Goal: Information Seeking & Learning: Learn about a topic

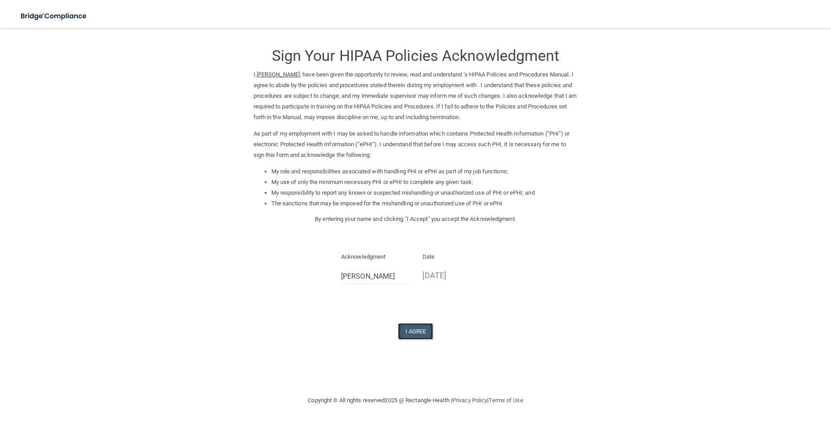
click at [418, 330] on button "I Agree" at bounding box center [416, 331] width 36 height 16
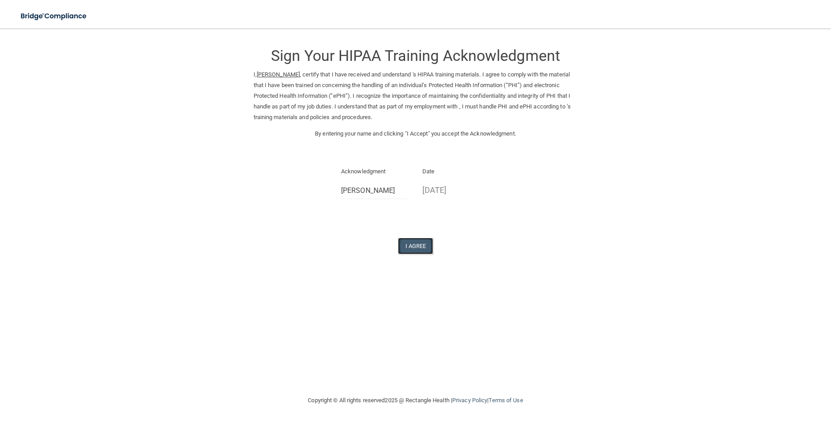
click at [402, 240] on button "I Agree" at bounding box center [416, 246] width 36 height 16
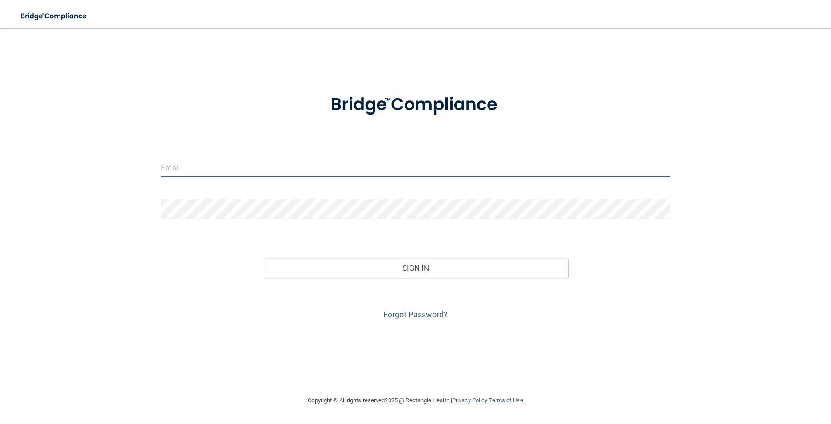
click at [185, 171] on input "email" at bounding box center [415, 167] width 509 height 20
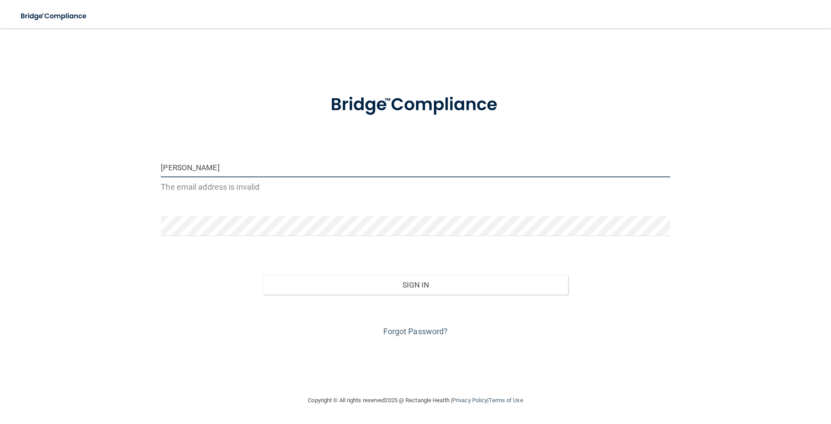
type input "[EMAIL_ADDRESS][DOMAIN_NAME]"
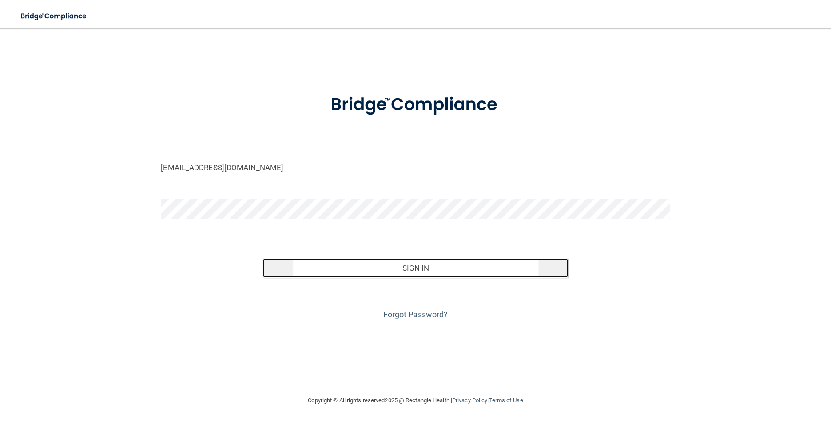
click at [357, 276] on button "Sign In" at bounding box center [416, 268] width 306 height 20
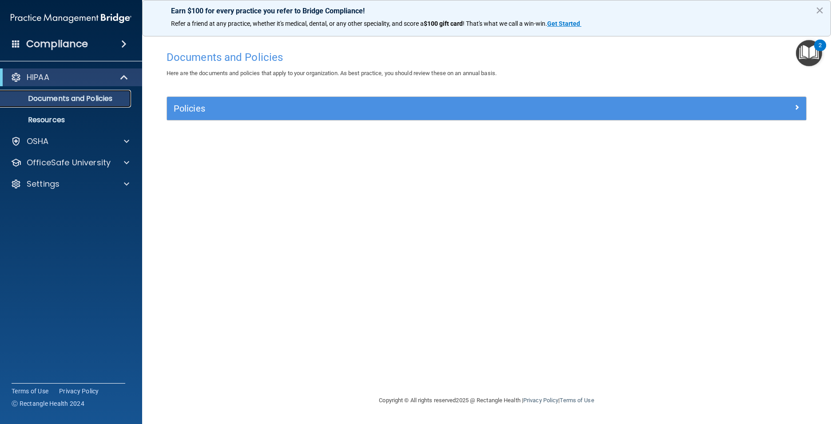
click at [74, 99] on p "Documents and Policies" at bounding box center [66, 98] width 121 height 9
click at [57, 125] on link "Resources" at bounding box center [61, 120] width 140 height 18
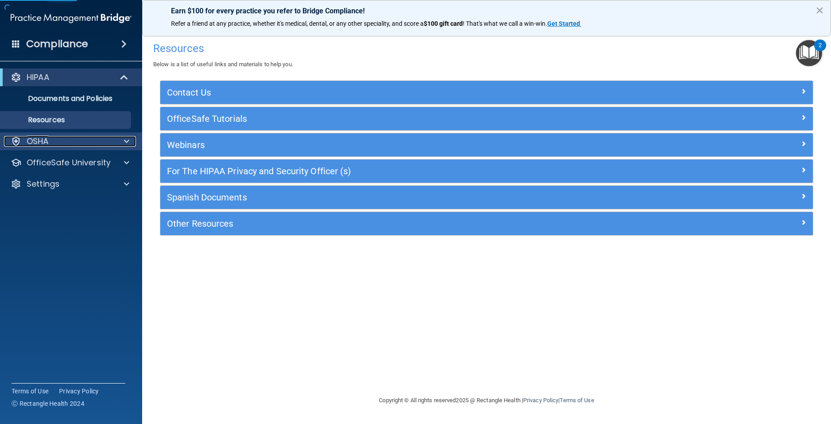
click at [56, 138] on div "OSHA" at bounding box center [59, 141] width 110 height 11
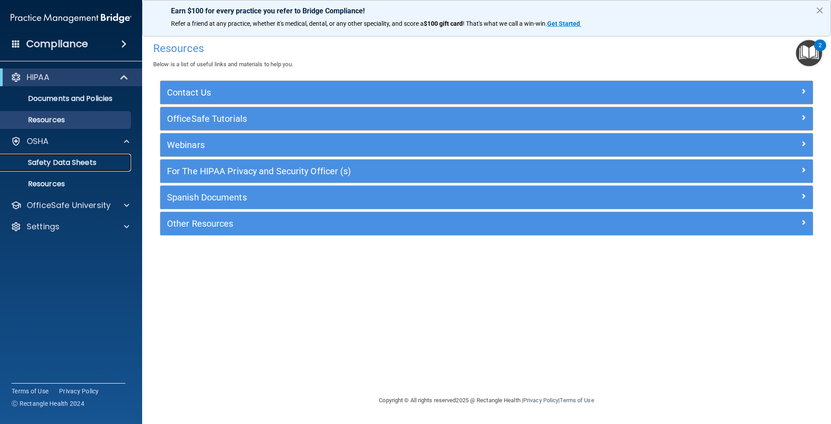
click at [71, 159] on p "Safety Data Sheets" at bounding box center [66, 162] width 121 height 9
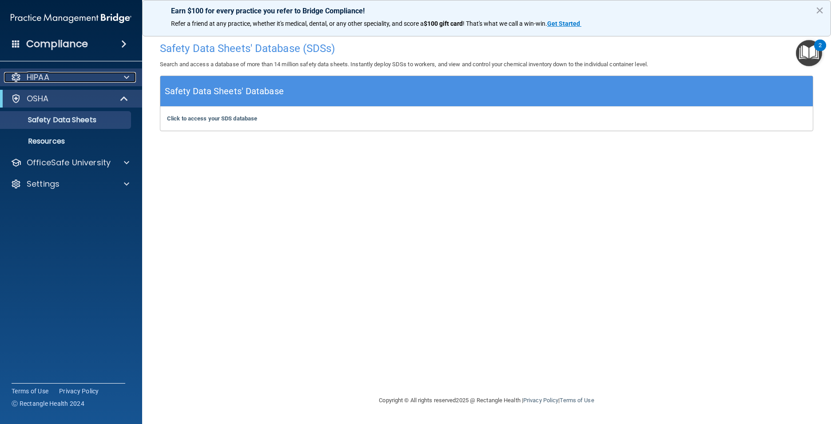
click at [73, 77] on div "HIPAA" at bounding box center [59, 77] width 110 height 11
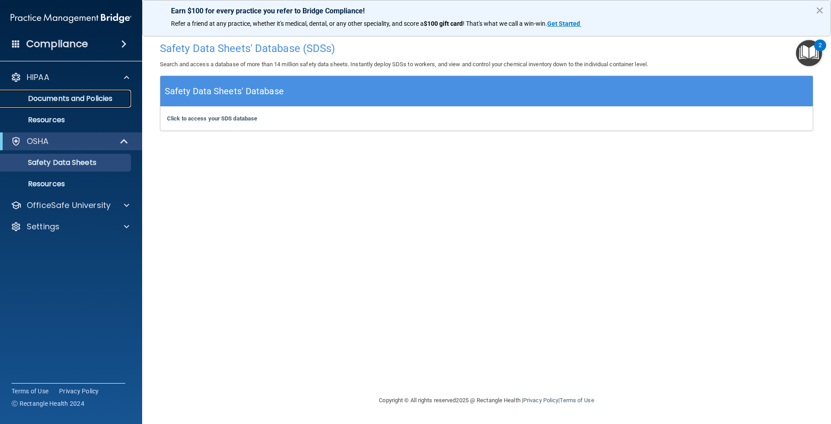
click at [90, 100] on p "Documents and Policies" at bounding box center [66, 98] width 121 height 9
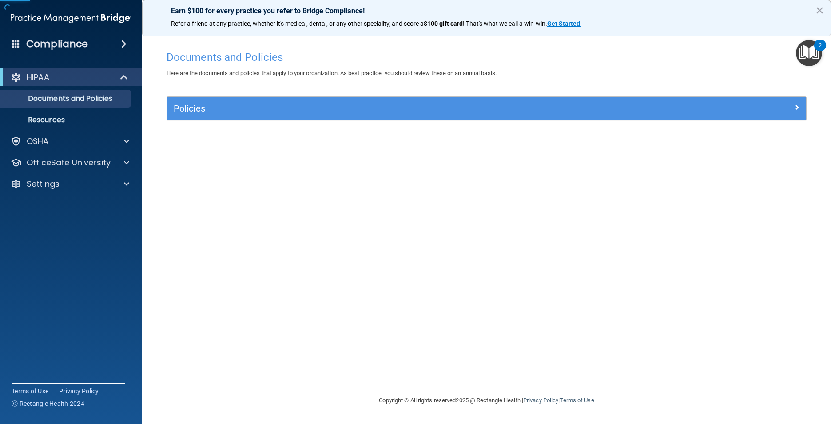
click at [230, 120] on div "Policies Select All (Unselect 0) Unselect All Print Selected (0) Acceptable Use…" at bounding box center [487, 108] width 640 height 24
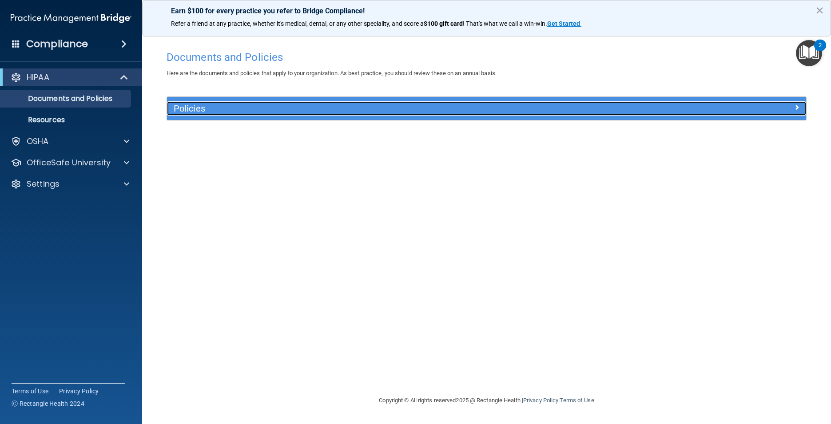
click at [797, 108] on span at bounding box center [796, 107] width 5 height 11
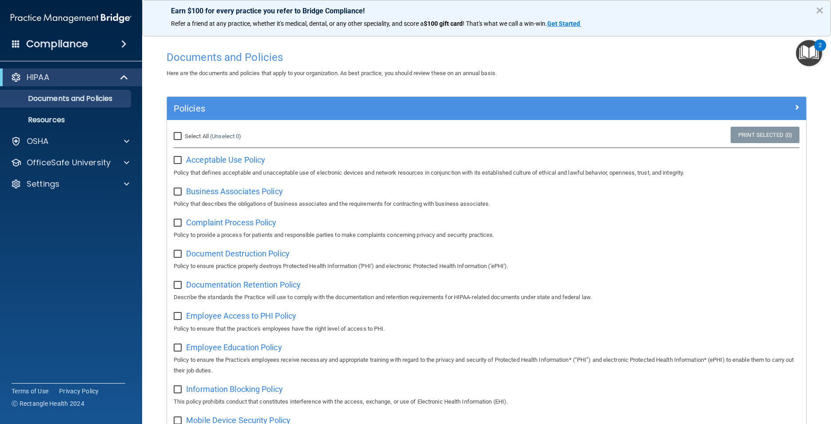
click at [74, 40] on h4 "Compliance" at bounding box center [57, 44] width 62 height 12
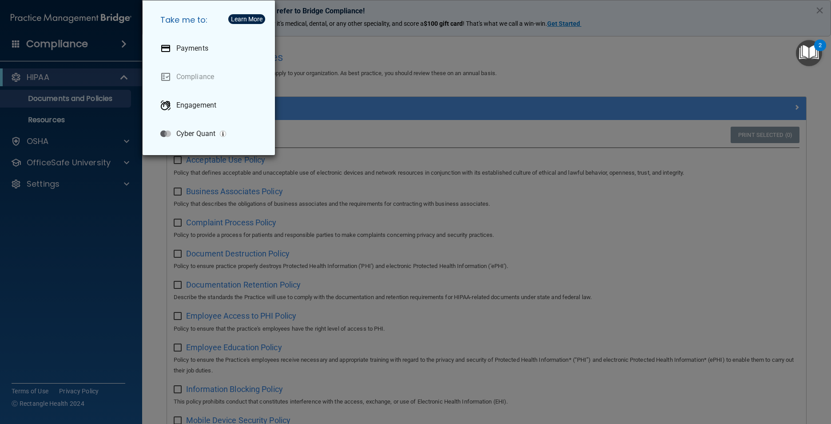
click at [74, 41] on div "Take me to: Payments Compliance Engagement Cyber Quant" at bounding box center [415, 212] width 831 height 424
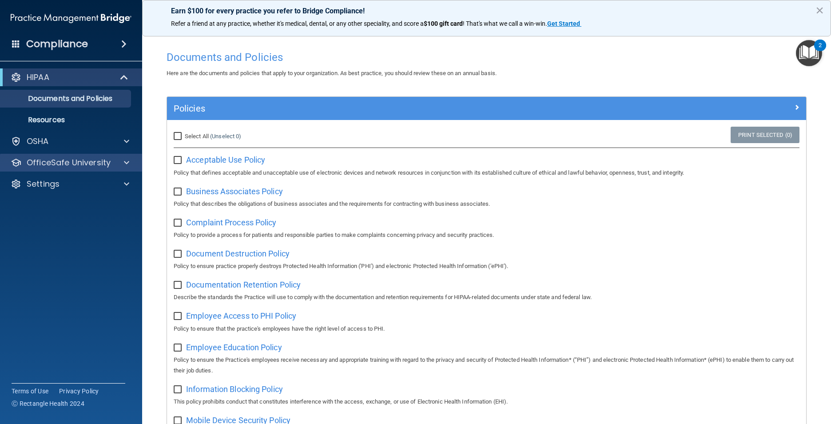
click at [75, 154] on div "OfficeSafe University" at bounding box center [71, 163] width 143 height 18
click at [809, 47] on img "Open Resource Center, 2 new notifications" at bounding box center [809, 53] width 26 height 26
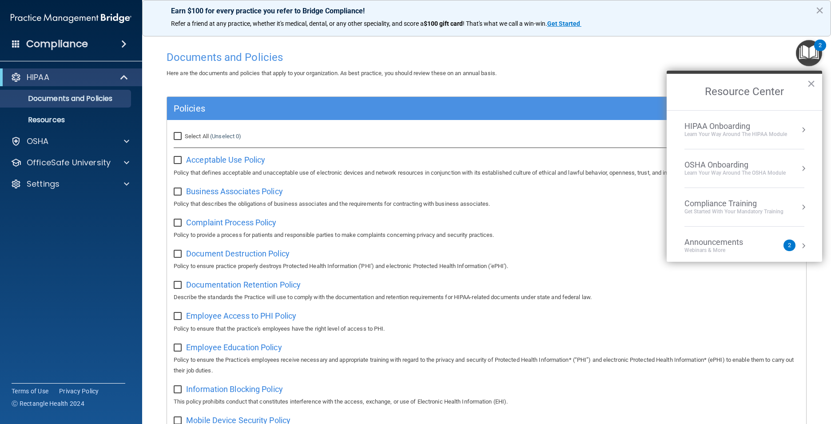
click at [749, 131] on div "Learn Your Way around the HIPAA module" at bounding box center [736, 135] width 103 height 8
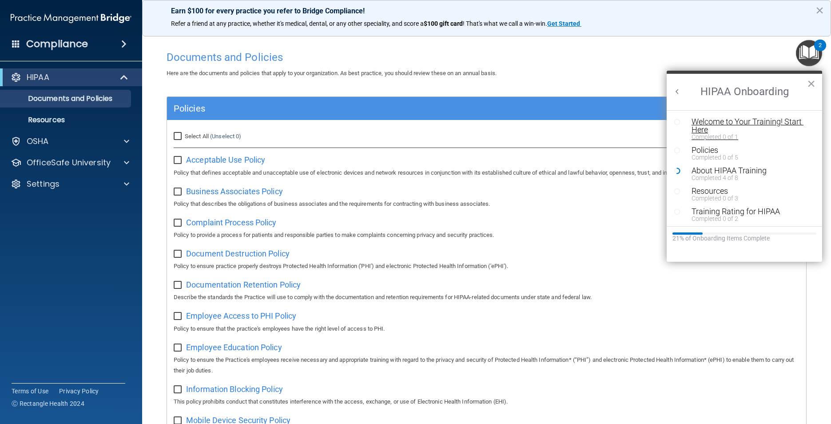
click at [728, 125] on div "Welcome to Your Training! Start Here" at bounding box center [748, 126] width 112 height 16
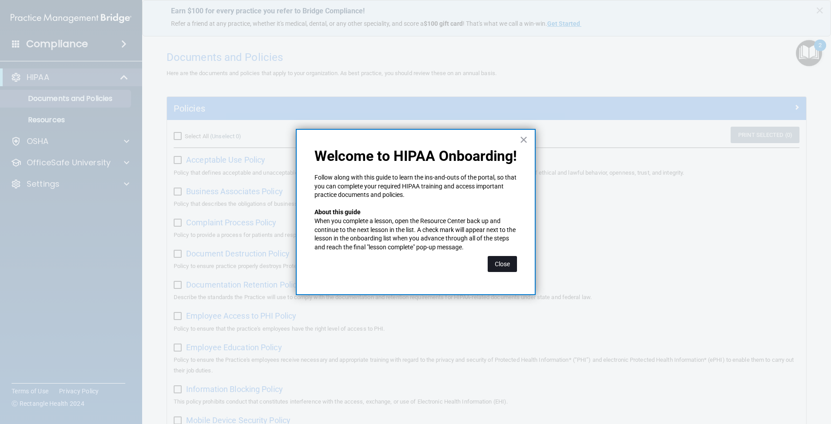
click at [504, 264] on button "Close" at bounding box center [502, 264] width 29 height 16
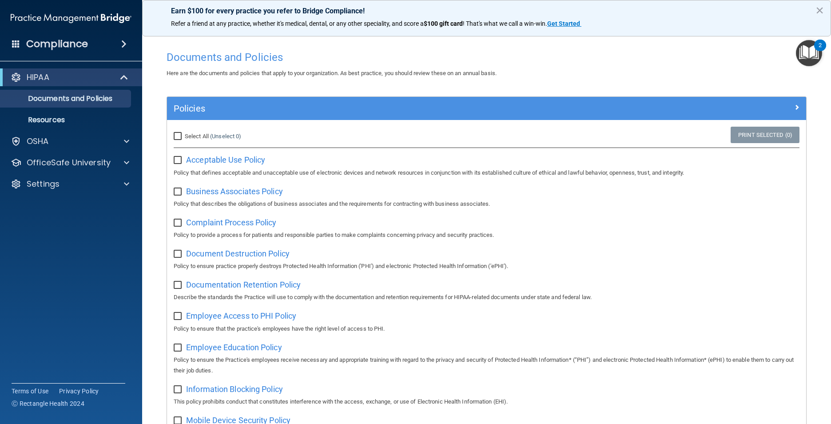
click at [810, 55] on img "Open Resource Center, 2 new notifications" at bounding box center [809, 53] width 26 height 26
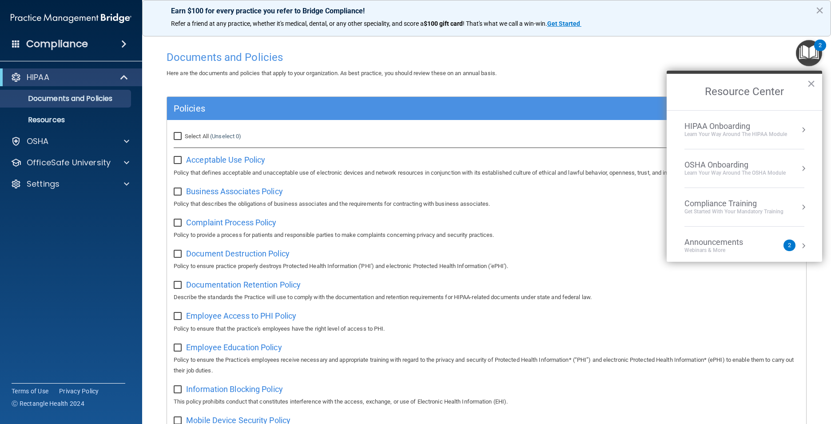
click at [758, 140] on li "HIPAA Onboarding Learn Your Way around the HIPAA module" at bounding box center [745, 130] width 120 height 39
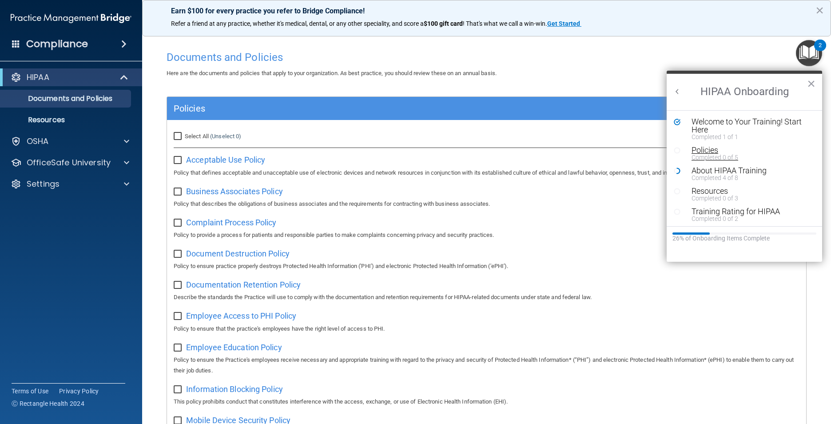
click at [717, 151] on div "Policies" at bounding box center [748, 150] width 112 height 8
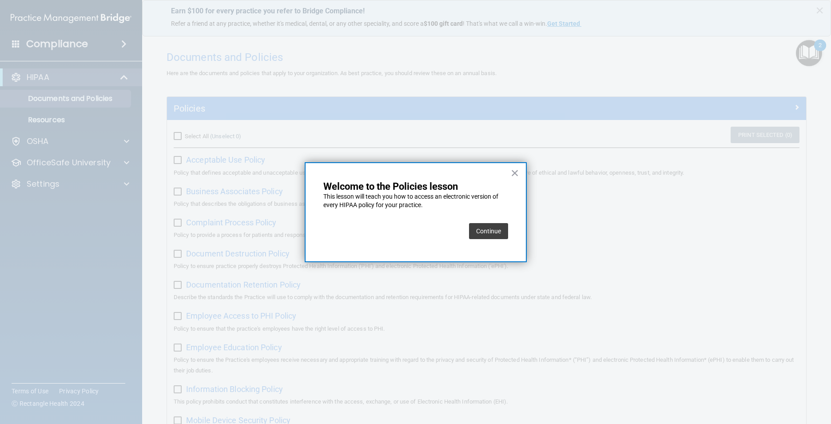
click at [485, 228] on button "Continue" at bounding box center [488, 231] width 39 height 16
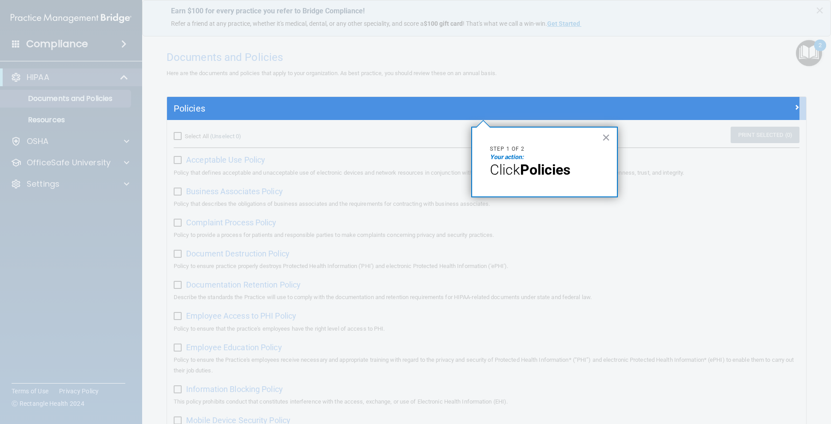
click at [578, 166] on p "Click Policies" at bounding box center [544, 169] width 109 height 17
click at [605, 141] on button "×" at bounding box center [606, 137] width 8 height 14
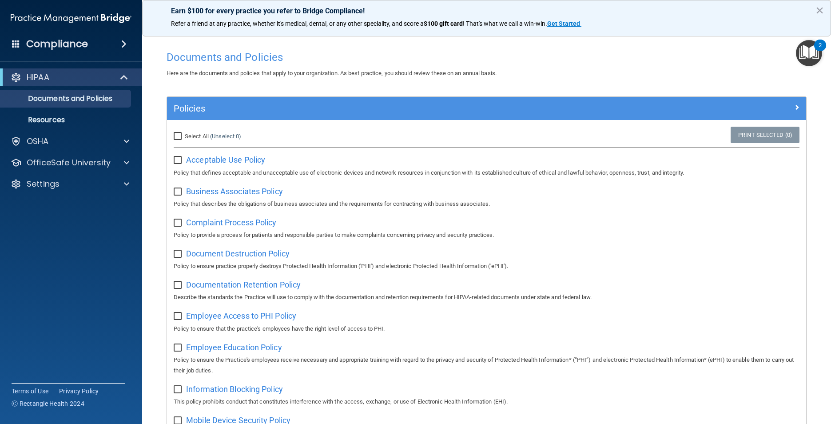
click at [178, 139] on input "Select All (Unselect 0) Unselect All" at bounding box center [179, 136] width 10 height 7
checkbox input "true"
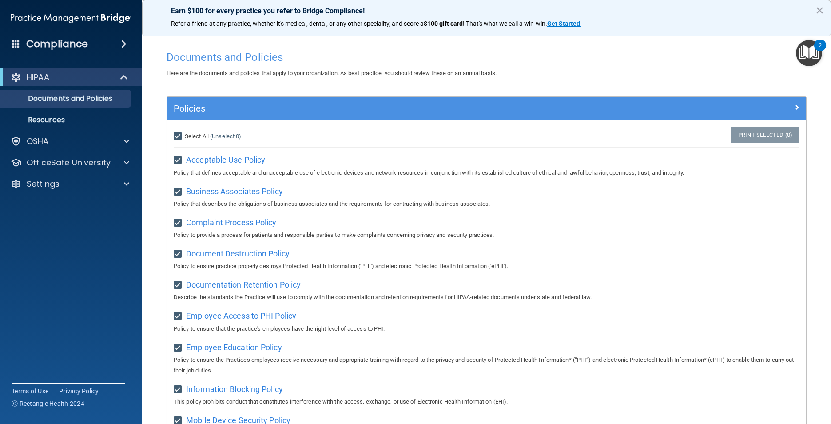
checkbox input "true"
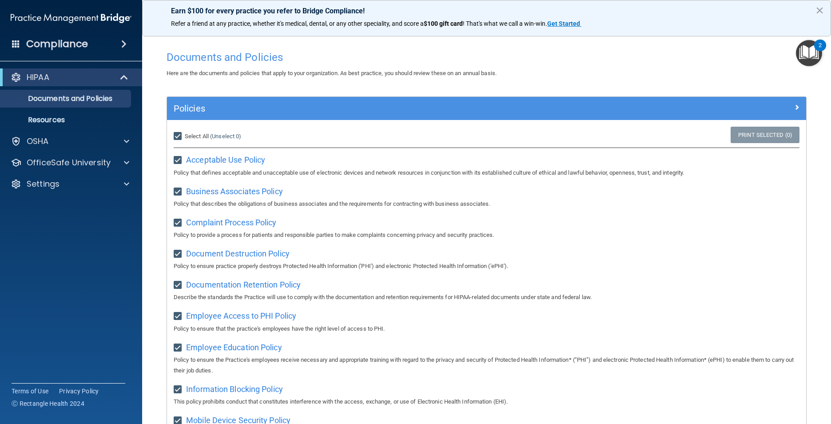
checkbox input "true"
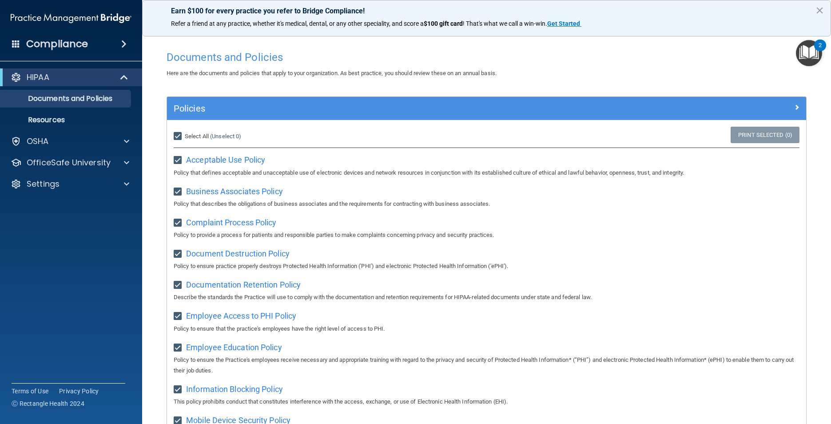
checkbox input "true"
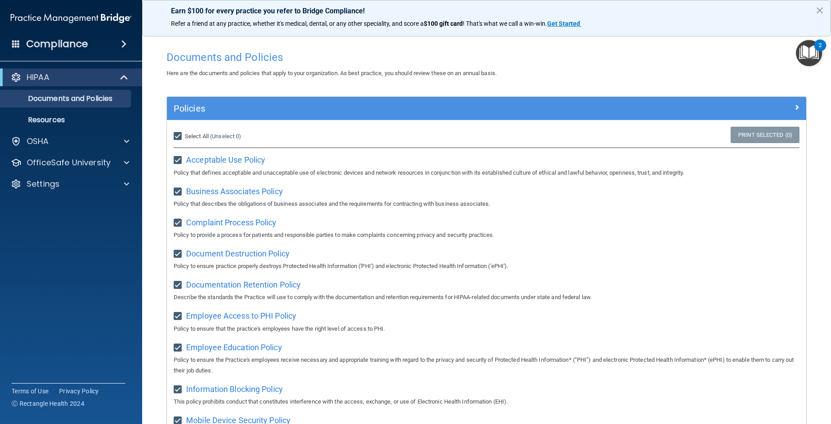
checkbox input "true"
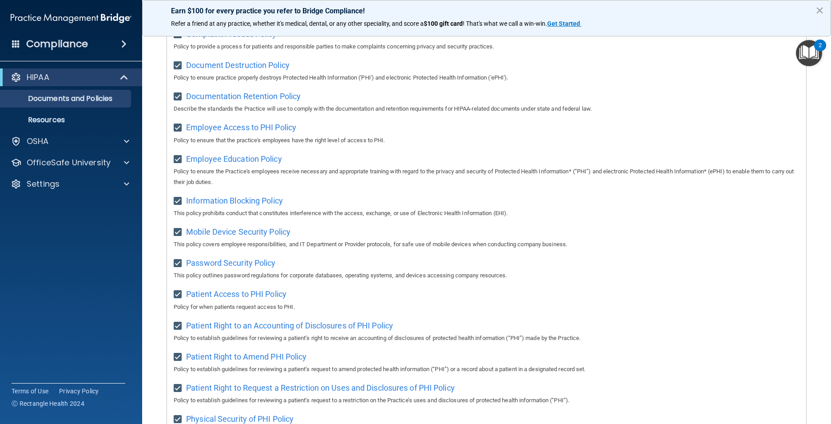
scroll to position [112, 0]
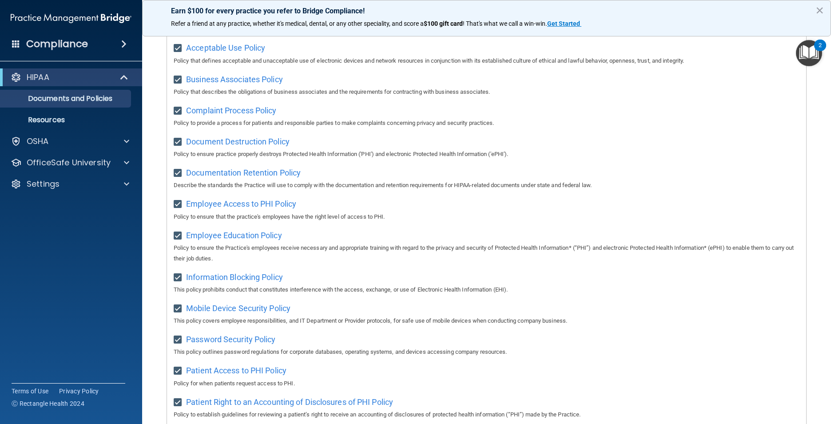
click at [810, 51] on img "Open Resource Center, 2 new notifications" at bounding box center [809, 53] width 26 height 26
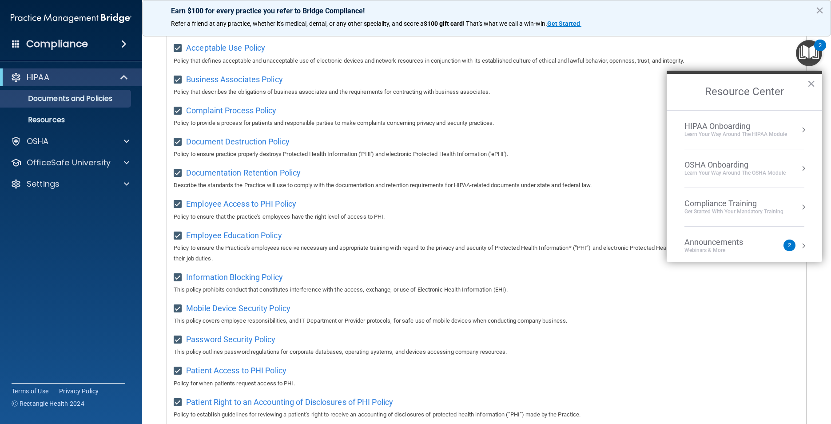
click at [757, 135] on div "Learn Your Way around the HIPAA module" at bounding box center [736, 135] width 103 height 8
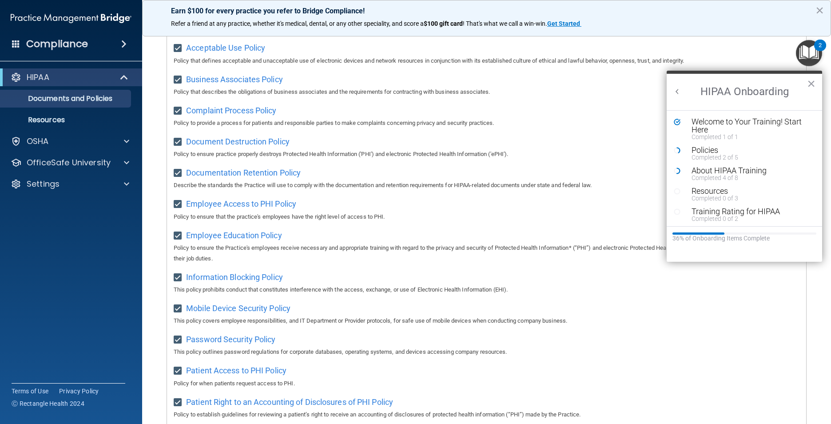
scroll to position [0, 0]
click at [713, 153] on div "Policies" at bounding box center [748, 150] width 112 height 8
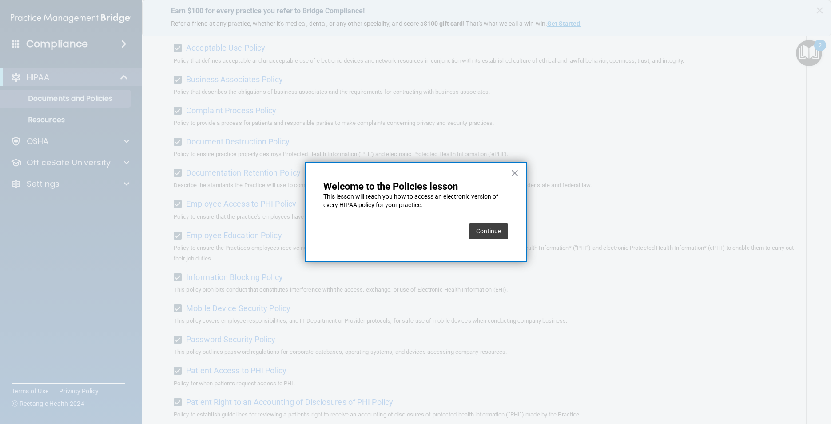
click at [490, 230] on button "Continue" at bounding box center [488, 231] width 39 height 16
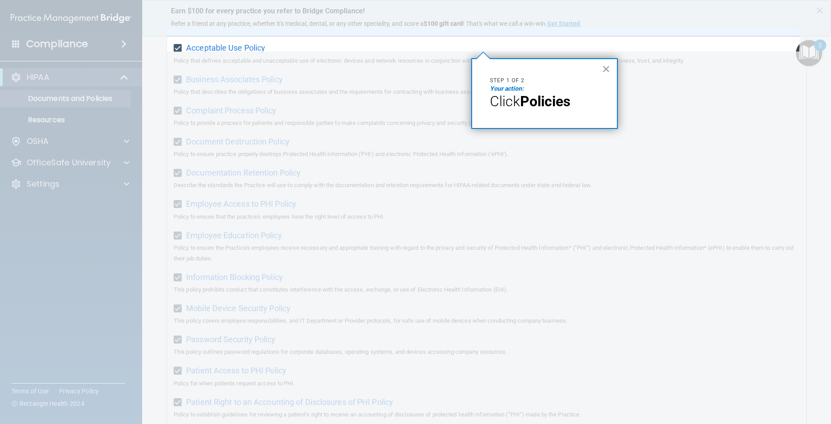
scroll to position [68, 0]
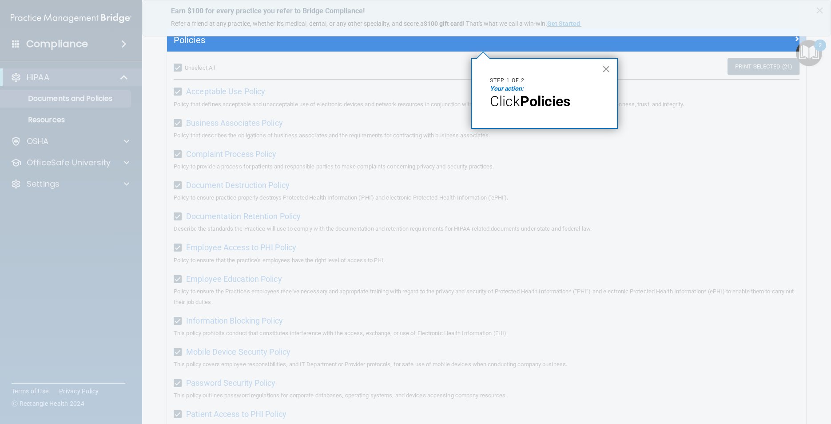
click at [609, 64] on button "×" at bounding box center [606, 69] width 8 height 14
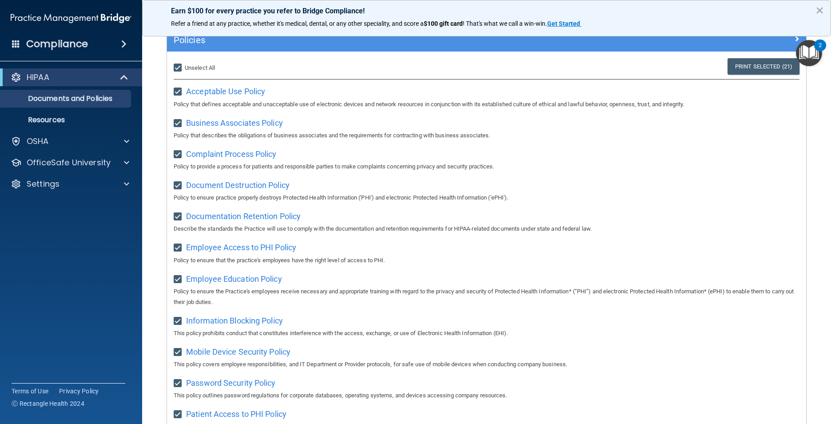
scroll to position [0, 0]
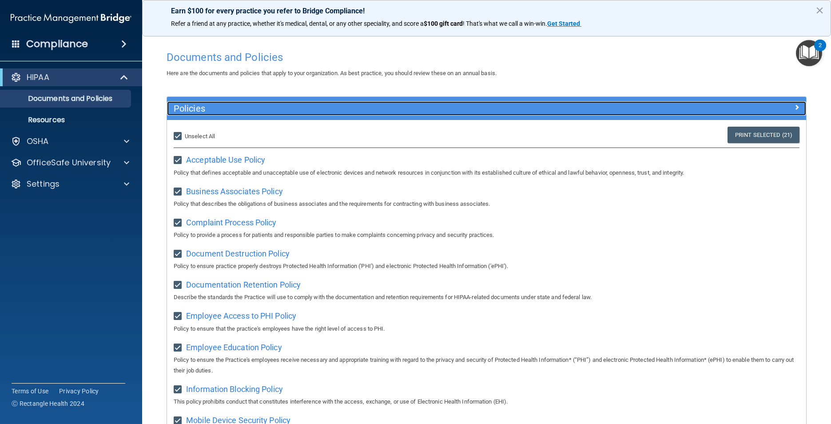
click at [787, 107] on div at bounding box center [726, 106] width 160 height 11
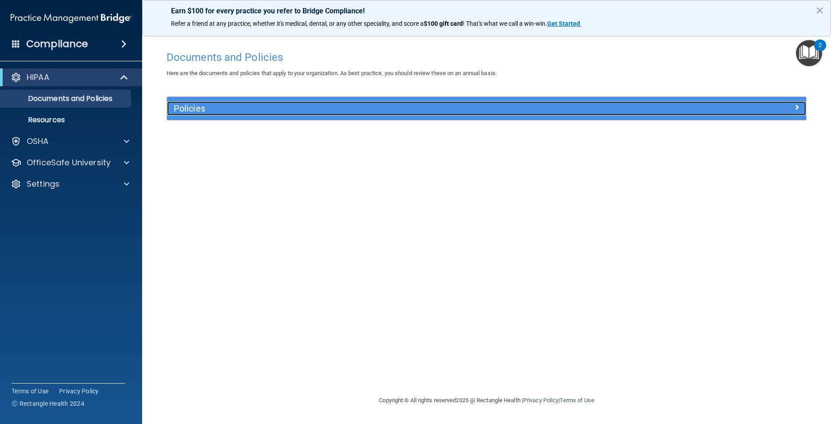
click at [785, 107] on div at bounding box center [726, 106] width 160 height 11
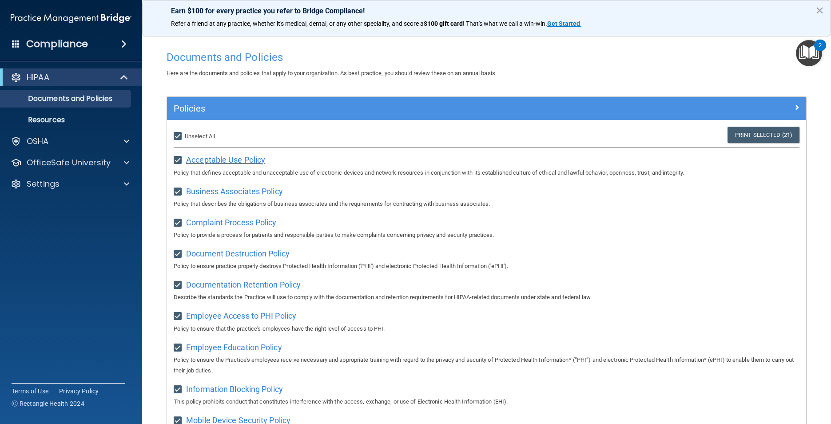
click at [210, 160] on span "Acceptable Use Policy" at bounding box center [225, 159] width 79 height 9
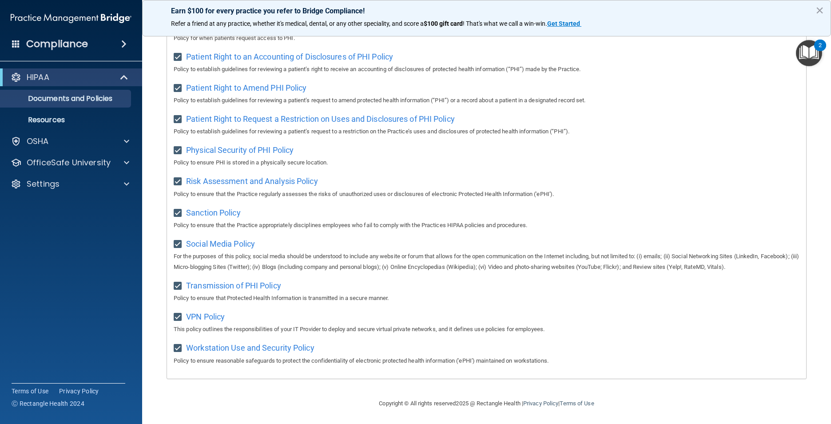
scroll to position [467, 0]
click at [213, 349] on span "Workstation Use and Security Policy" at bounding box center [250, 346] width 128 height 9
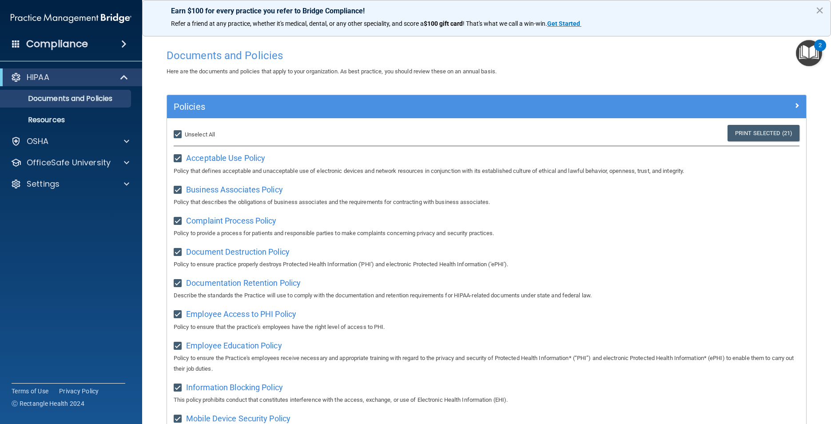
scroll to position [0, 0]
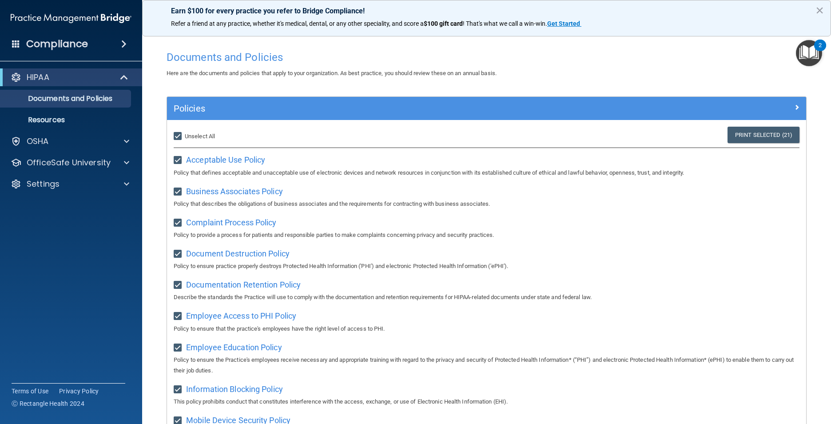
click at [820, 49] on div "2" at bounding box center [820, 51] width 3 height 12
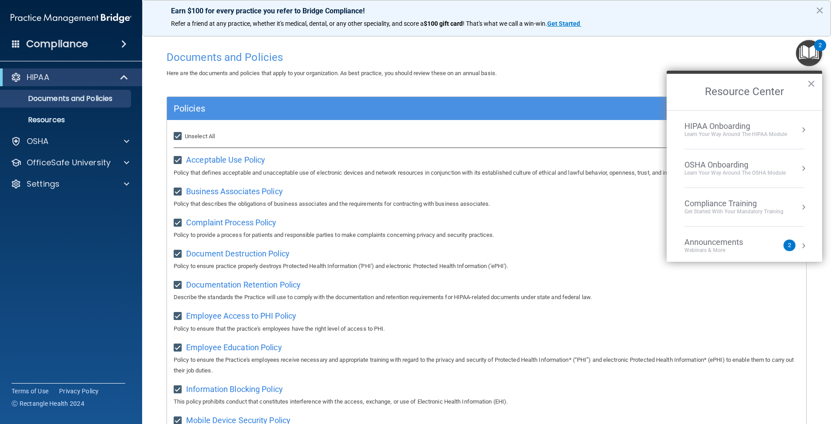
click at [737, 140] on li "HIPAA Onboarding Learn Your Way around the HIPAA module" at bounding box center [745, 130] width 120 height 39
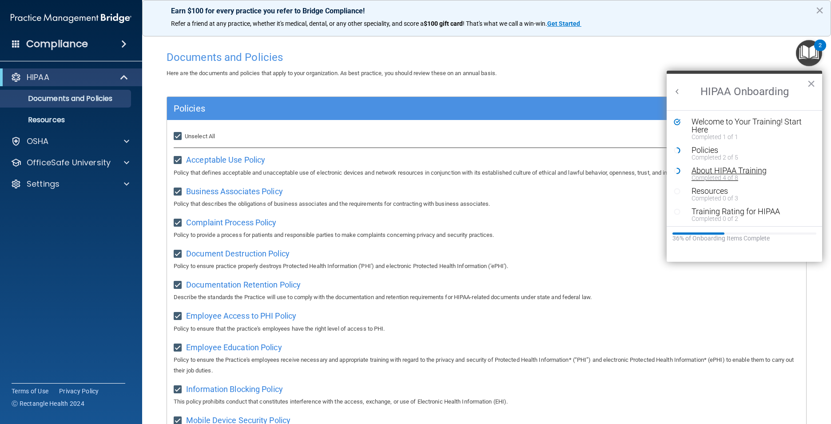
click at [702, 175] on div "Completed 4 of 8" at bounding box center [748, 178] width 112 height 6
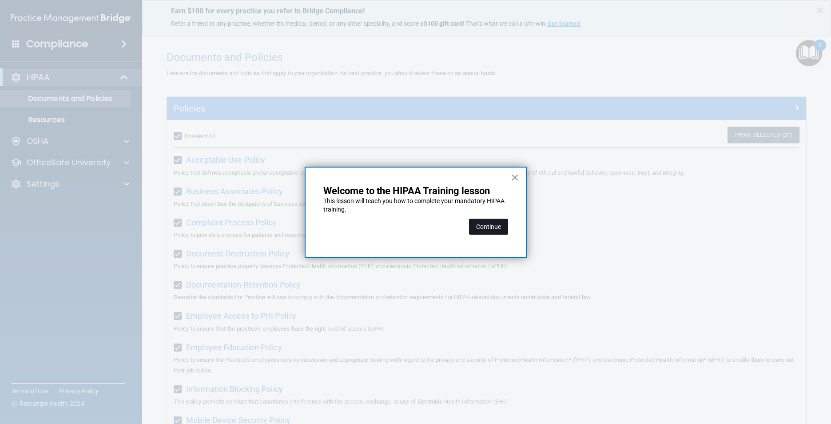
click at [492, 227] on button "Continue" at bounding box center [488, 227] width 39 height 16
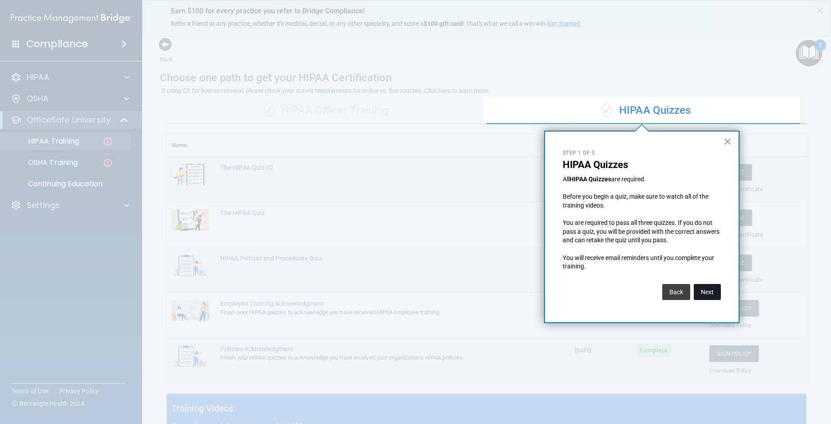
click at [706, 292] on button "Next" at bounding box center [707, 292] width 27 height 16
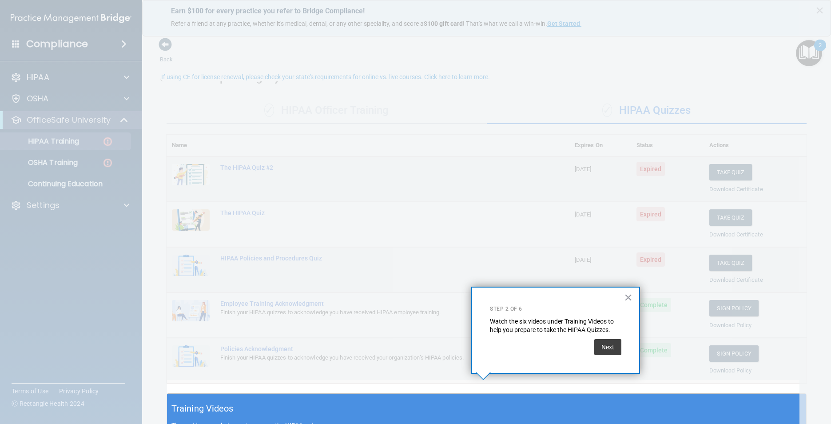
scroll to position [14, 0]
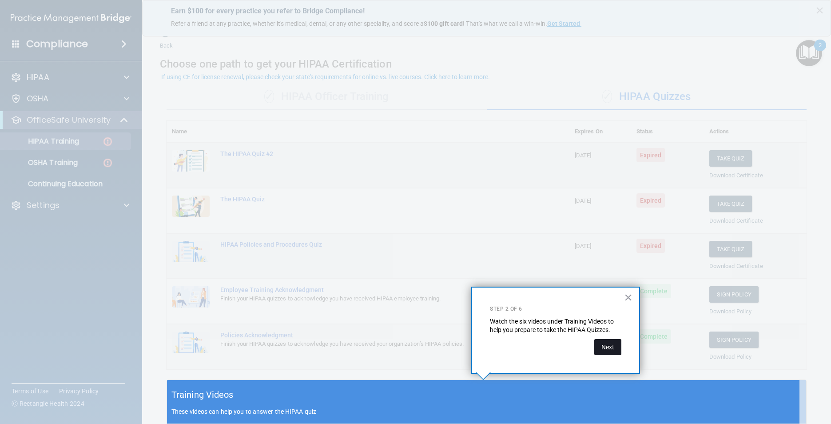
click at [617, 346] on button "Next" at bounding box center [607, 347] width 27 height 16
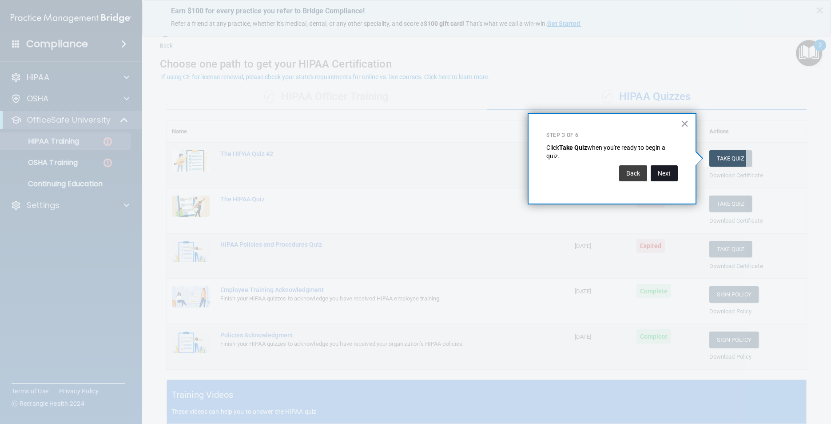
click at [670, 171] on button "Next" at bounding box center [664, 173] width 27 height 16
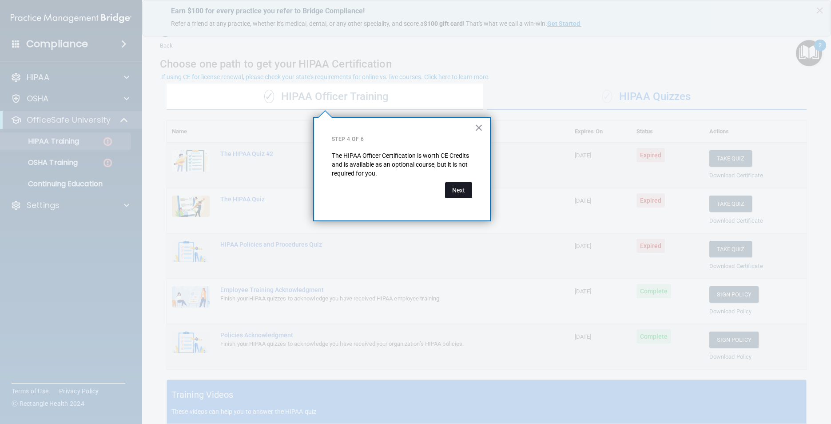
click at [463, 191] on button "Next" at bounding box center [458, 190] width 27 height 16
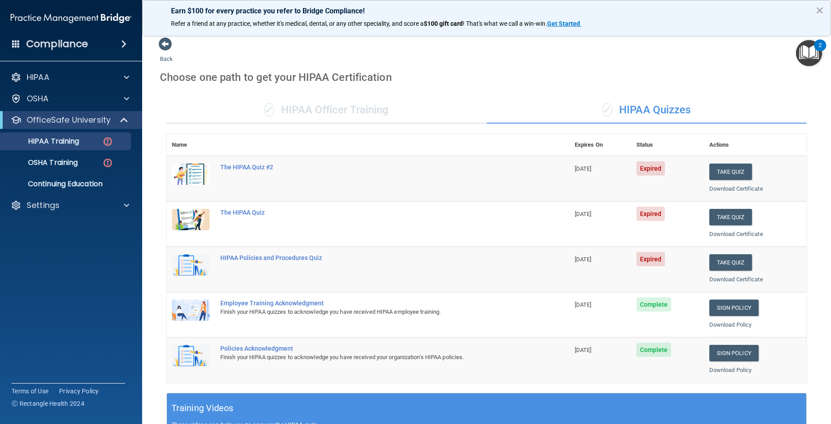
scroll to position [0, 0]
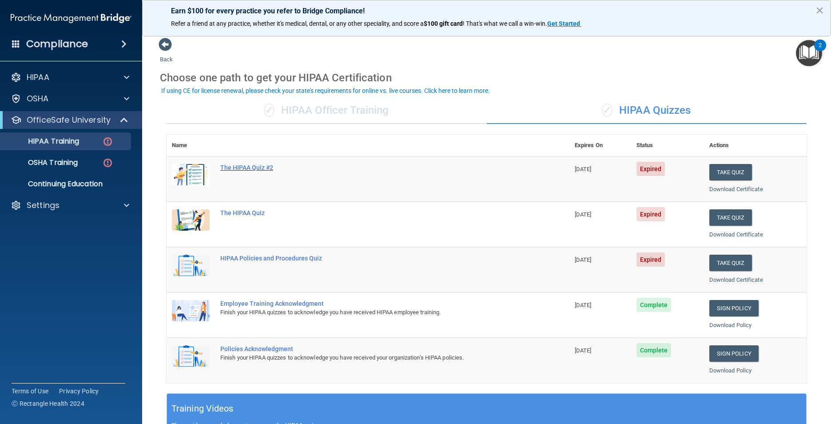
click at [232, 167] on div "The HIPAA Quiz #2" at bounding box center [372, 167] width 305 height 7
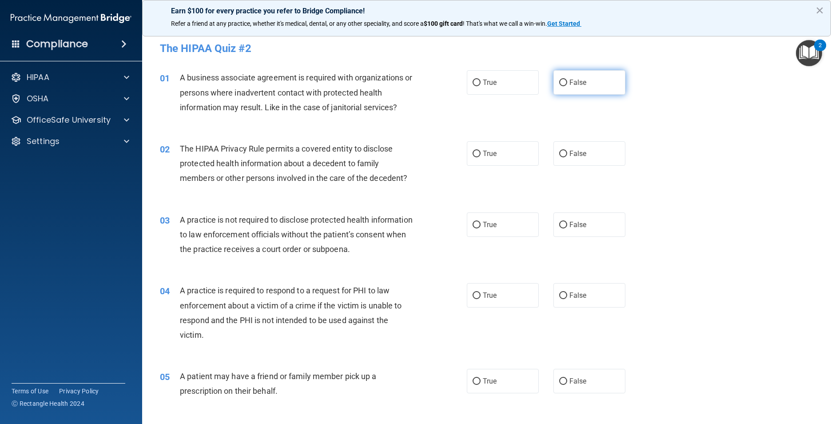
click at [564, 85] on label "False" at bounding box center [589, 82] width 72 height 24
click at [564, 85] on input "False" at bounding box center [563, 83] width 8 height 7
radio input "true"
click at [468, 155] on label "True" at bounding box center [503, 153] width 72 height 24
click at [473, 155] on input "True" at bounding box center [477, 154] width 8 height 7
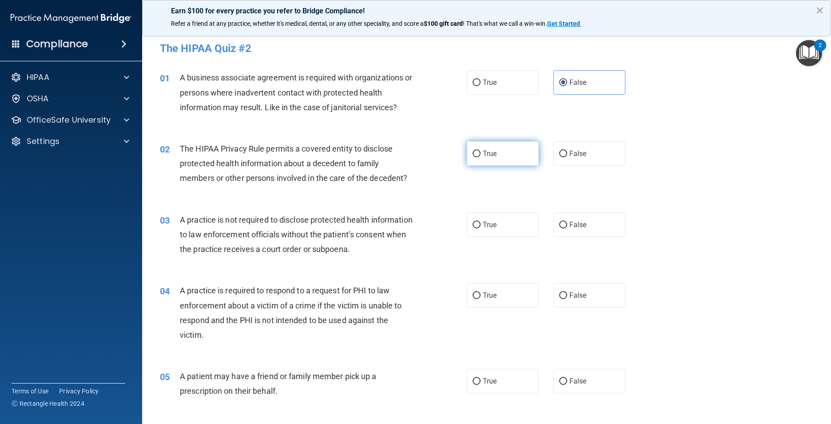
radio input "true"
click at [573, 222] on span "False" at bounding box center [577, 224] width 17 height 8
click at [567, 222] on input "False" at bounding box center [563, 225] width 8 height 7
radio input "true"
click at [497, 296] on label "True" at bounding box center [503, 295] width 72 height 24
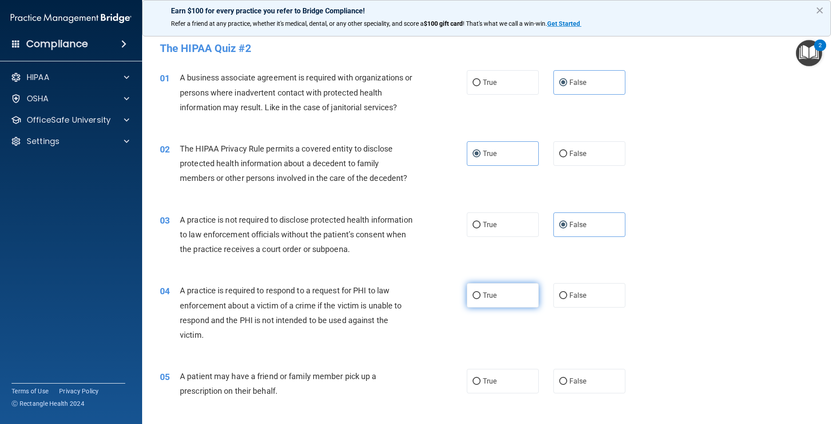
click at [481, 296] on input "True" at bounding box center [477, 295] width 8 height 7
radio input "true"
click at [485, 378] on span "True" at bounding box center [490, 381] width 14 height 8
click at [481, 378] on input "True" at bounding box center [477, 381] width 8 height 7
radio input "true"
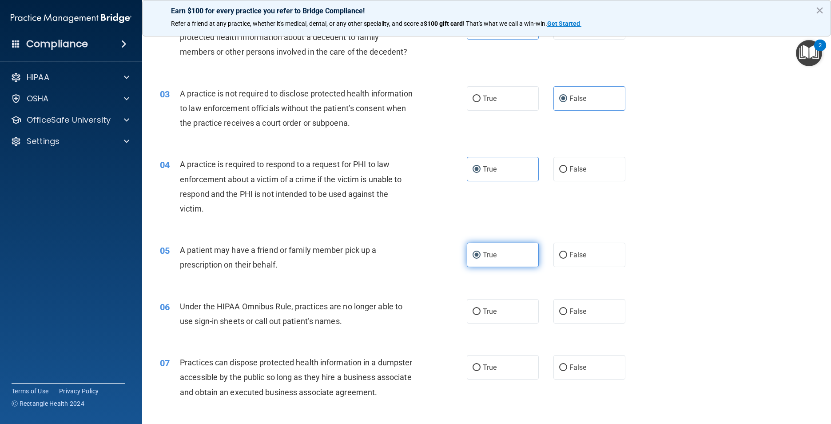
scroll to position [178, 0]
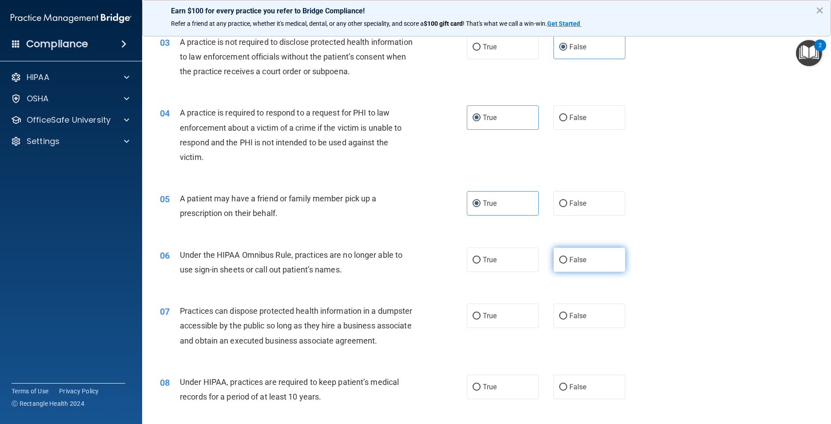
click at [564, 248] on label "False" at bounding box center [589, 259] width 72 height 24
click at [564, 257] on input "False" at bounding box center [563, 260] width 8 height 7
radio input "true"
click at [576, 320] on label "False" at bounding box center [589, 315] width 72 height 24
click at [567, 319] on input "False" at bounding box center [563, 316] width 8 height 7
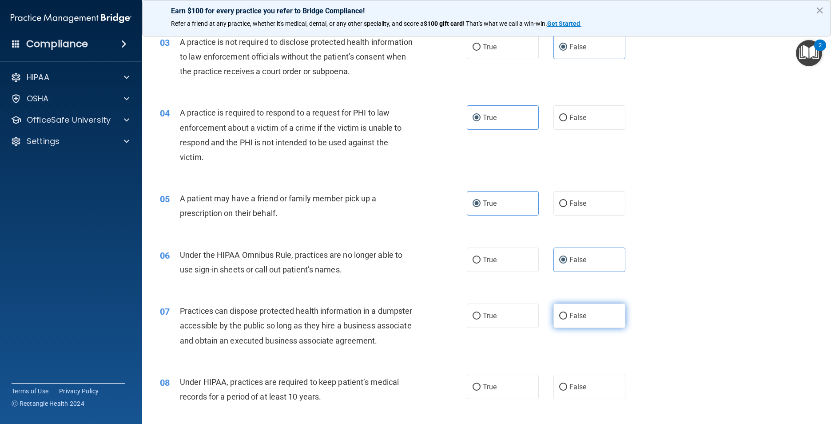
radio input "true"
click at [566, 390] on label "False" at bounding box center [589, 386] width 72 height 24
click at [566, 390] on input "False" at bounding box center [563, 387] width 8 height 7
radio input "true"
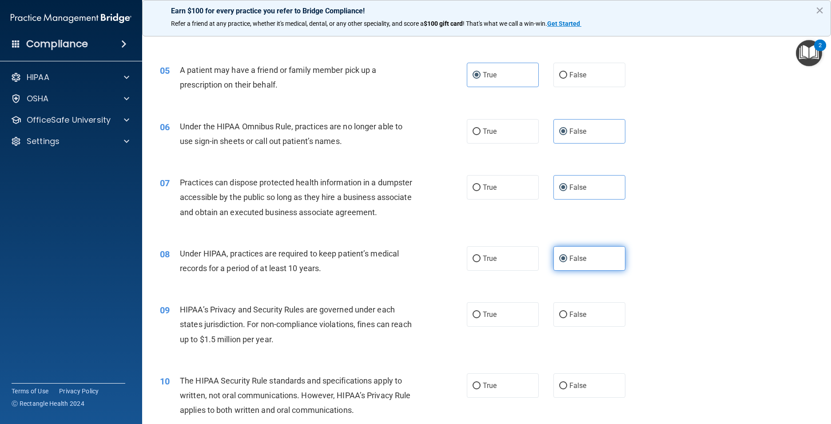
scroll to position [311, 0]
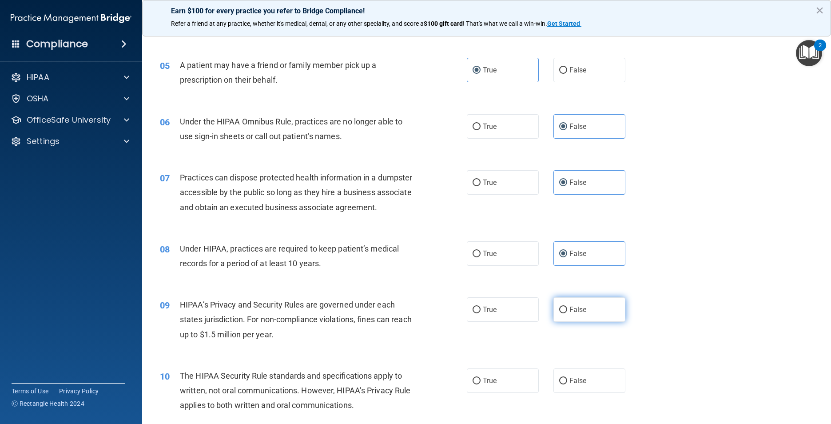
click at [589, 322] on label "False" at bounding box center [589, 309] width 72 height 24
click at [567, 313] on input "False" at bounding box center [563, 310] width 8 height 7
radio input "true"
click at [494, 393] on label "True" at bounding box center [503, 380] width 72 height 24
click at [481, 384] on input "True" at bounding box center [477, 381] width 8 height 7
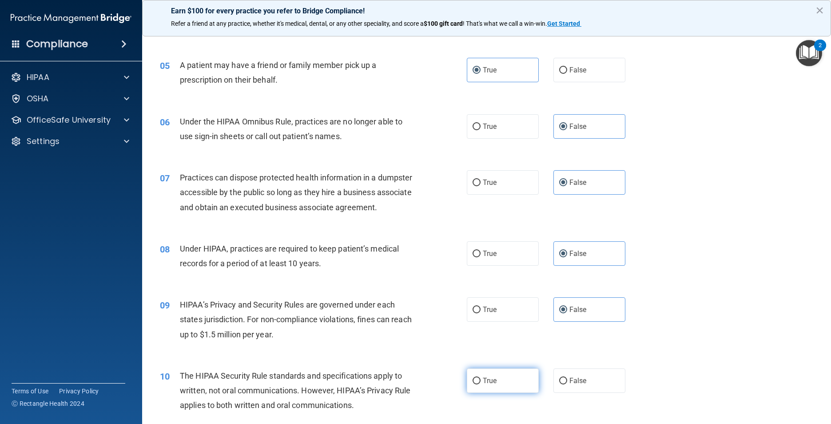
radio input "true"
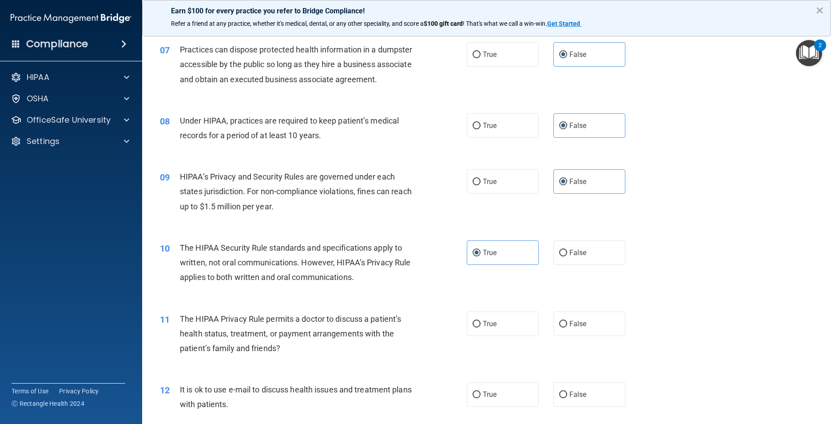
scroll to position [444, 0]
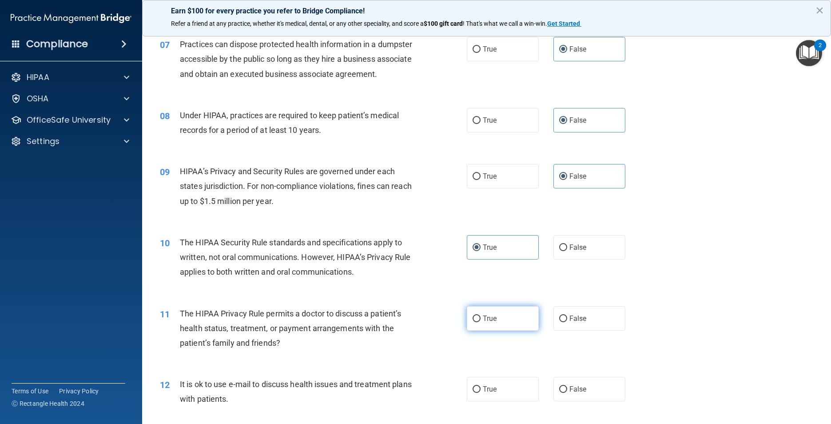
click at [505, 330] on label "True" at bounding box center [503, 318] width 72 height 24
click at [481, 322] on input "True" at bounding box center [477, 318] width 8 height 7
radio input "true"
click at [495, 400] on label "True" at bounding box center [503, 389] width 72 height 24
click at [481, 393] on input "True" at bounding box center [477, 389] width 8 height 7
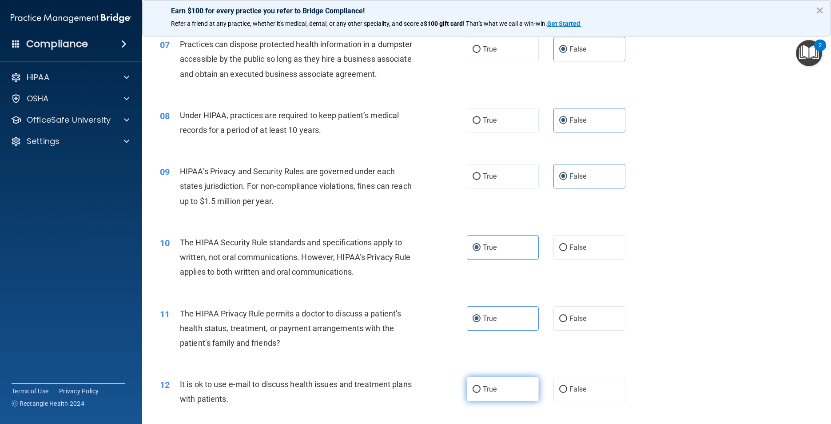
radio input "true"
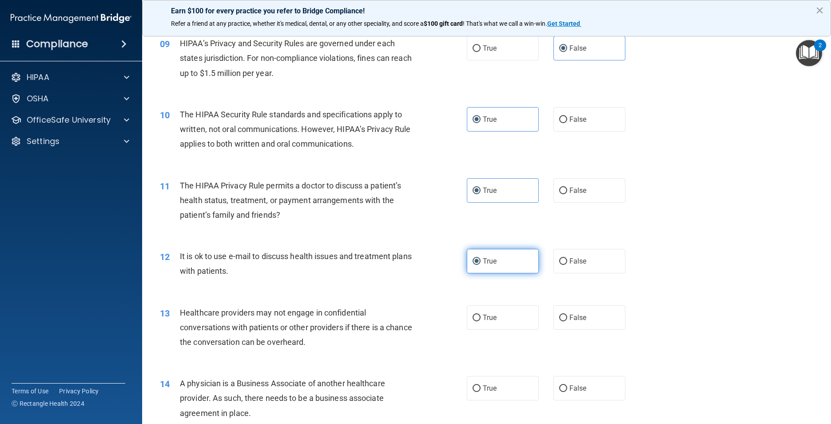
scroll to position [622, 0]
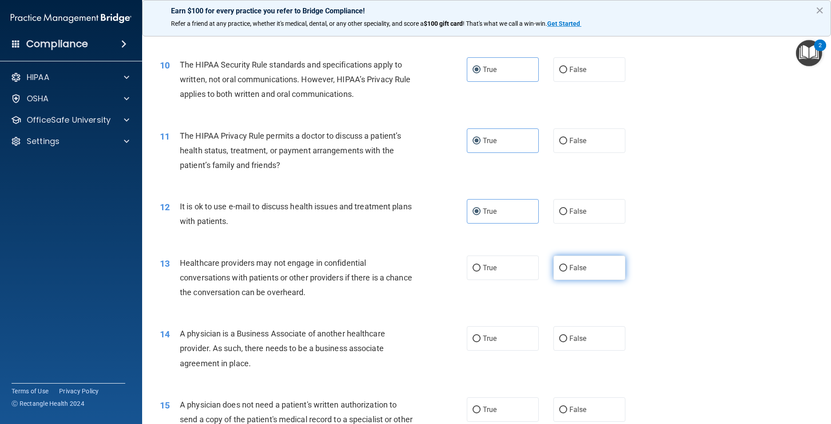
click at [582, 272] on span "False" at bounding box center [577, 267] width 17 height 8
click at [567, 271] on input "False" at bounding box center [563, 268] width 8 height 7
radio input "true"
click at [572, 350] on label "False" at bounding box center [589, 338] width 72 height 24
click at [567, 342] on input "False" at bounding box center [563, 338] width 8 height 7
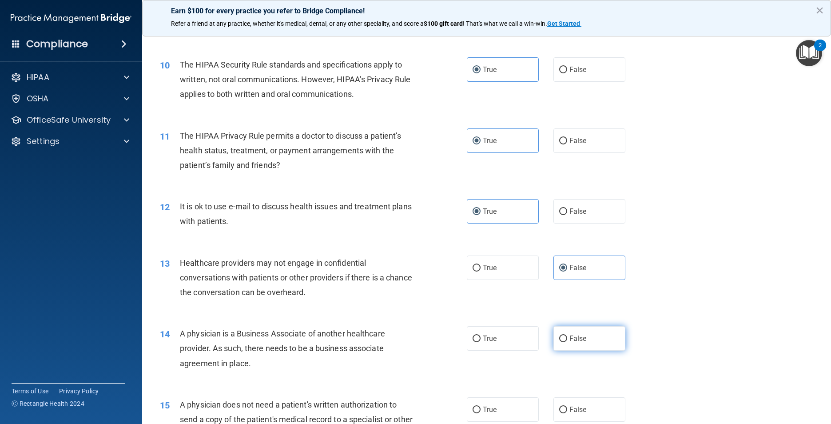
radio input "true"
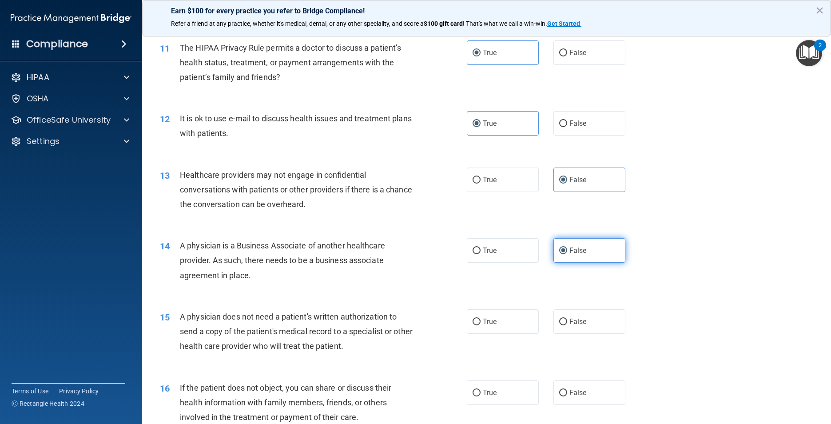
scroll to position [711, 0]
click at [572, 325] on span "False" at bounding box center [577, 320] width 17 height 8
click at [567, 324] on input "False" at bounding box center [563, 321] width 8 height 7
radio input "true"
click at [512, 333] on label "True" at bounding box center [503, 320] width 72 height 24
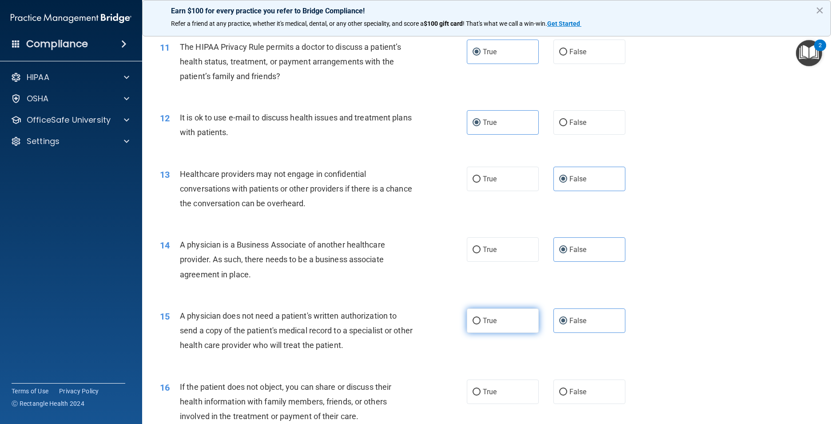
click at [481, 324] on input "True" at bounding box center [477, 321] width 8 height 7
radio input "true"
radio input "false"
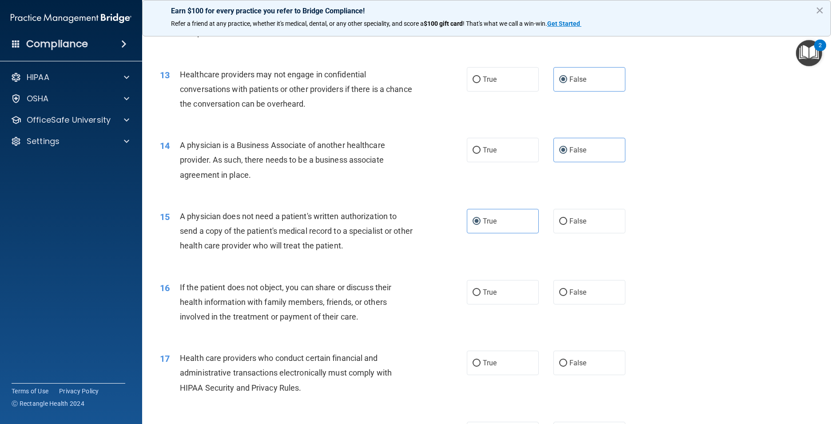
scroll to position [844, 0]
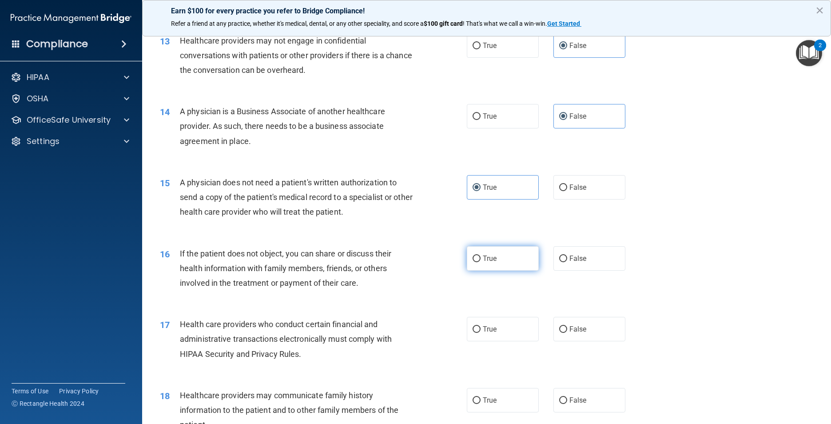
click at [498, 271] on label "True" at bounding box center [503, 258] width 72 height 24
click at [481, 262] on input "True" at bounding box center [477, 258] width 8 height 7
radio input "true"
click at [495, 341] on label "True" at bounding box center [503, 329] width 72 height 24
click at [481, 333] on input "True" at bounding box center [477, 329] width 8 height 7
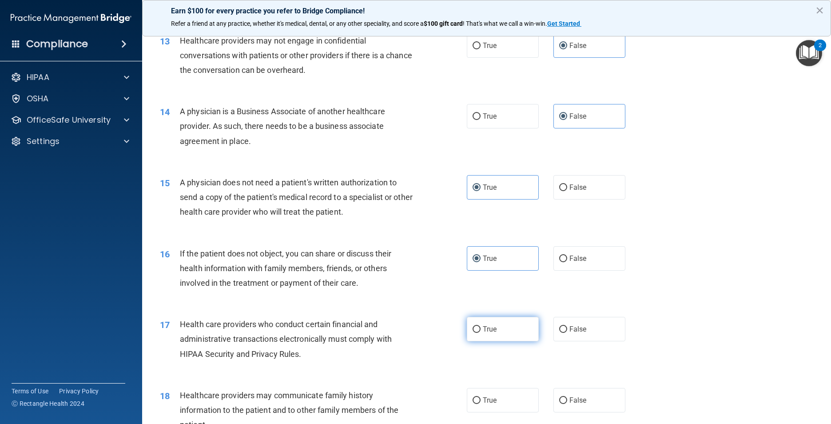
radio input "true"
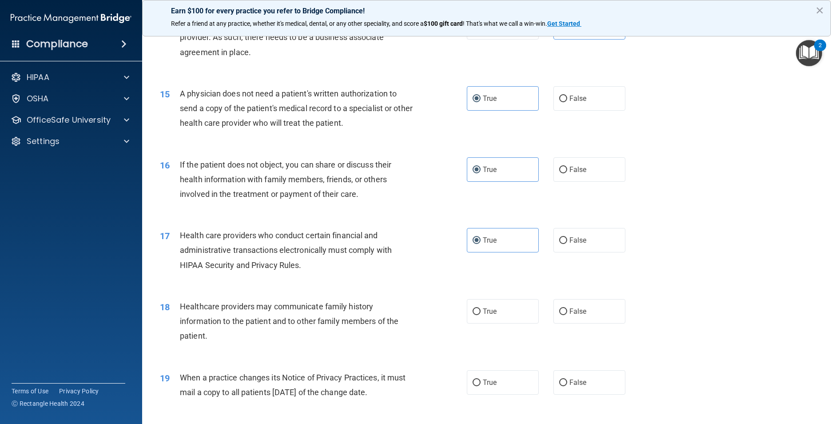
click at [573, 312] on div "18 Healthcare providers may communicate family history information to the patie…" at bounding box center [486, 323] width 667 height 71
click at [569, 315] on label "False" at bounding box center [589, 311] width 72 height 24
click at [567, 315] on input "False" at bounding box center [563, 311] width 8 height 7
radio input "true"
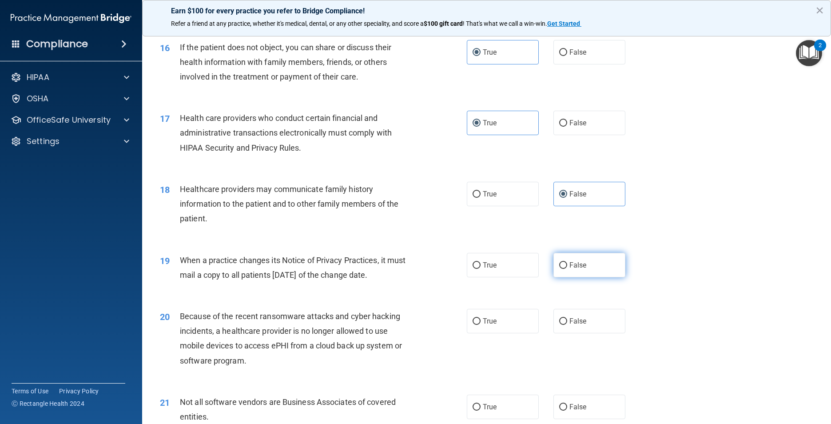
scroll to position [1066, 0]
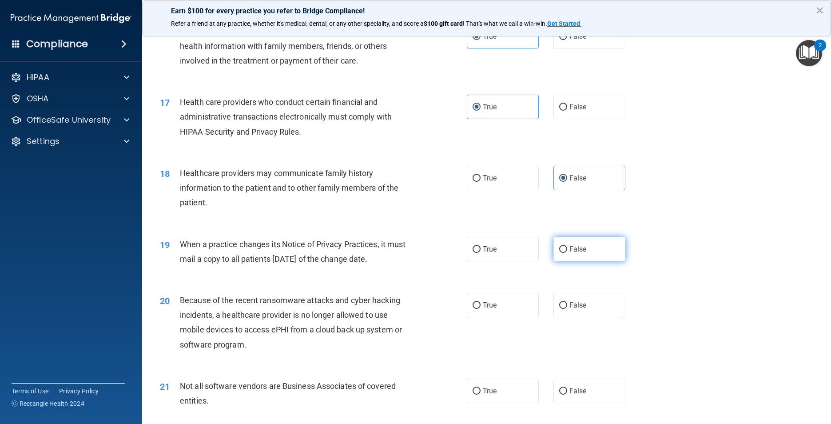
click at [576, 261] on label "False" at bounding box center [589, 249] width 72 height 24
click at [567, 253] on input "False" at bounding box center [563, 249] width 8 height 7
radio input "true"
click at [564, 317] on label "False" at bounding box center [589, 305] width 72 height 24
click at [564, 309] on input "False" at bounding box center [563, 305] width 8 height 7
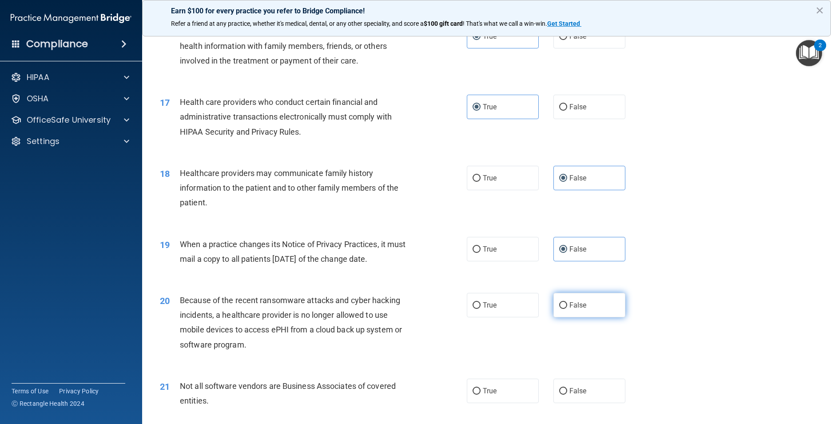
radio input "true"
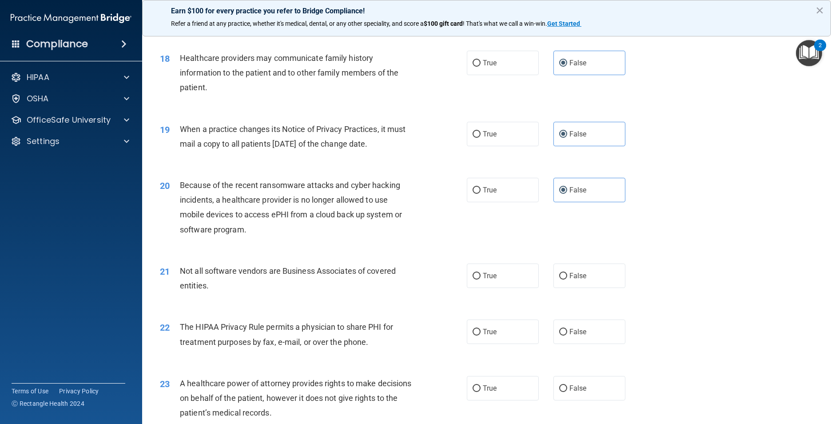
scroll to position [1199, 0]
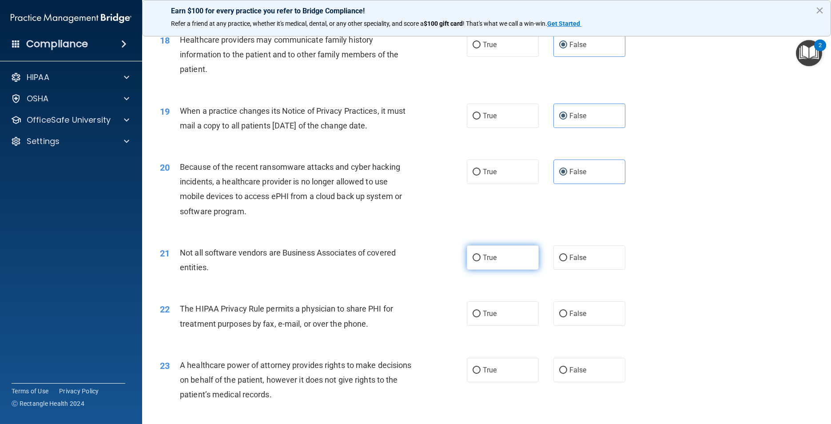
click at [501, 270] on label "True" at bounding box center [503, 257] width 72 height 24
click at [481, 261] on input "True" at bounding box center [477, 258] width 8 height 7
radio input "true"
click at [485, 326] on label "True" at bounding box center [503, 313] width 72 height 24
click at [481, 317] on input "True" at bounding box center [477, 313] width 8 height 7
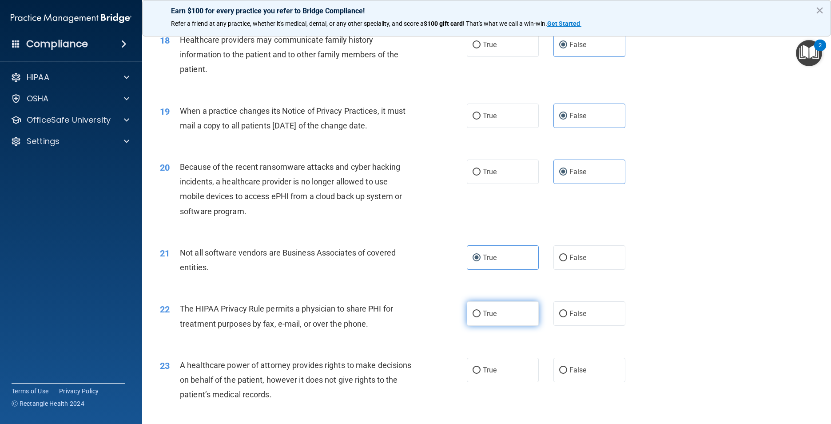
radio input "true"
click at [569, 382] on label "False" at bounding box center [589, 370] width 72 height 24
click at [567, 374] on input "False" at bounding box center [563, 370] width 8 height 7
radio input "true"
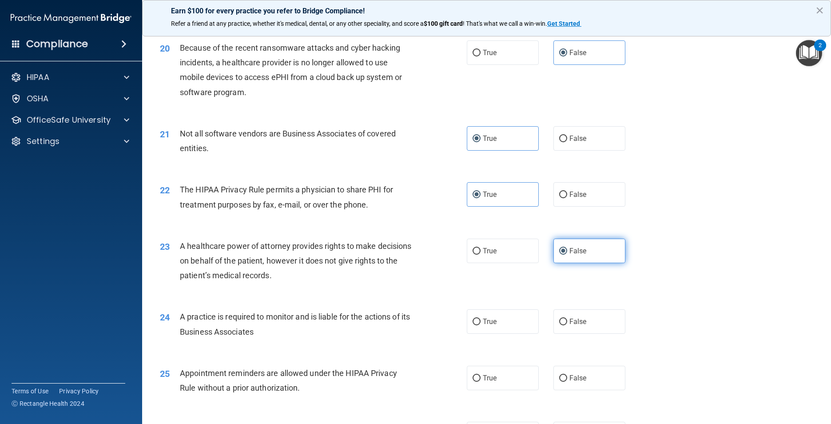
scroll to position [1333, 0]
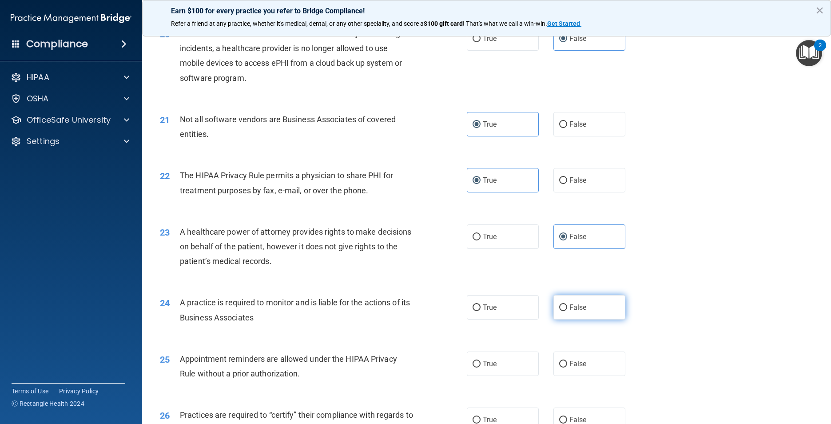
click at [583, 319] on label "False" at bounding box center [589, 307] width 72 height 24
click at [567, 311] on input "False" at bounding box center [563, 307] width 8 height 7
radio input "true"
click at [500, 376] on label "True" at bounding box center [503, 363] width 72 height 24
click at [481, 367] on input "True" at bounding box center [477, 364] width 8 height 7
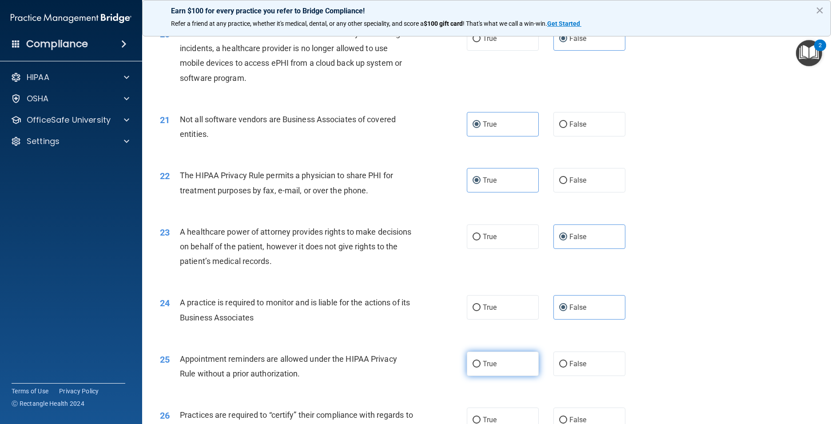
radio input "true"
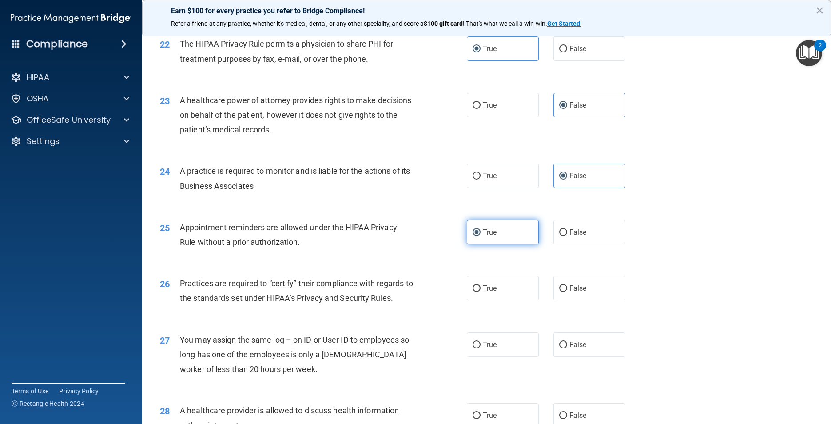
scroll to position [1466, 0]
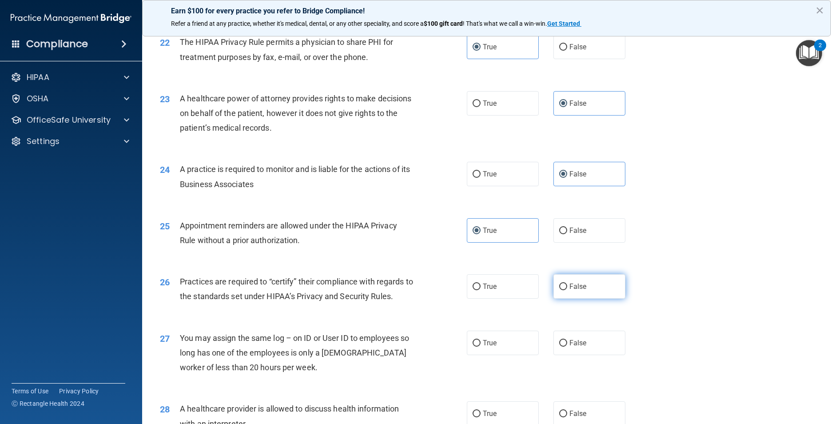
click at [580, 291] on span "False" at bounding box center [577, 286] width 17 height 8
click at [567, 290] on input "False" at bounding box center [563, 286] width 8 height 7
radio input "true"
click at [569, 347] on span "False" at bounding box center [577, 342] width 17 height 8
click at [567, 346] on input "False" at bounding box center [563, 343] width 8 height 7
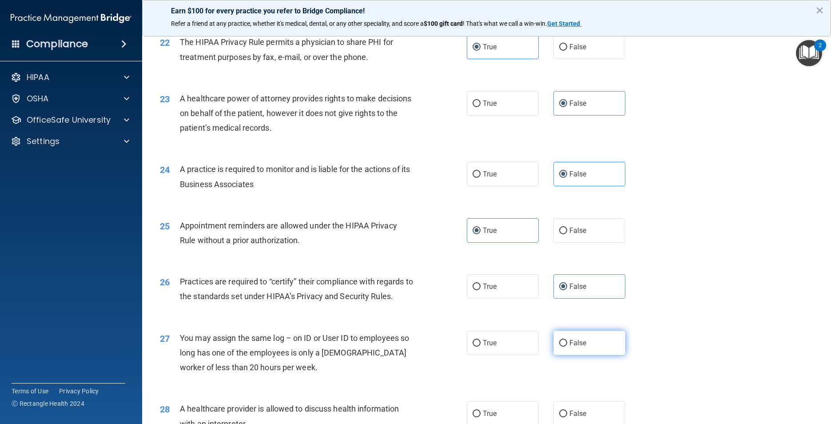
radio input "true"
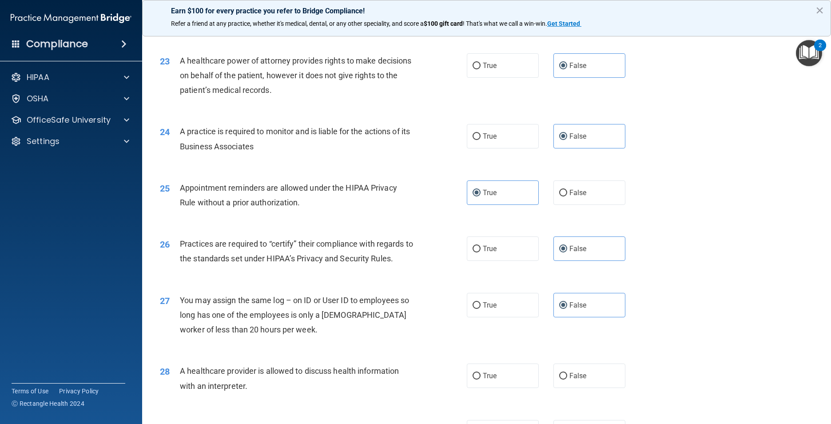
scroll to position [1555, 0]
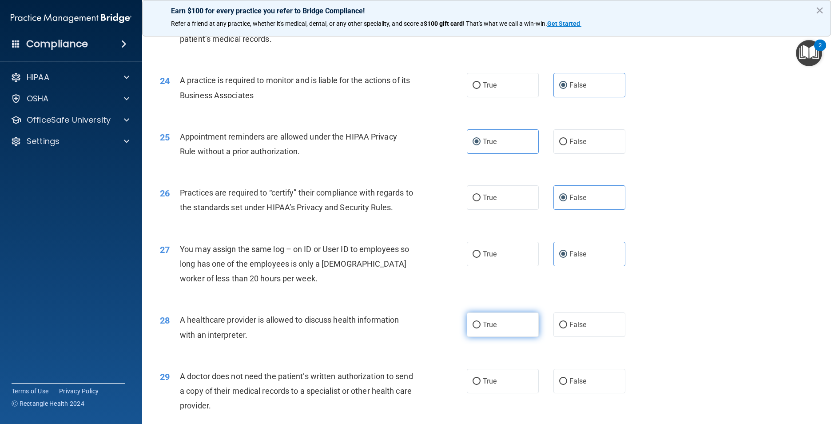
click at [496, 337] on label "True" at bounding box center [503, 324] width 72 height 24
click at [481, 328] on input "True" at bounding box center [477, 325] width 8 height 7
radio input "true"
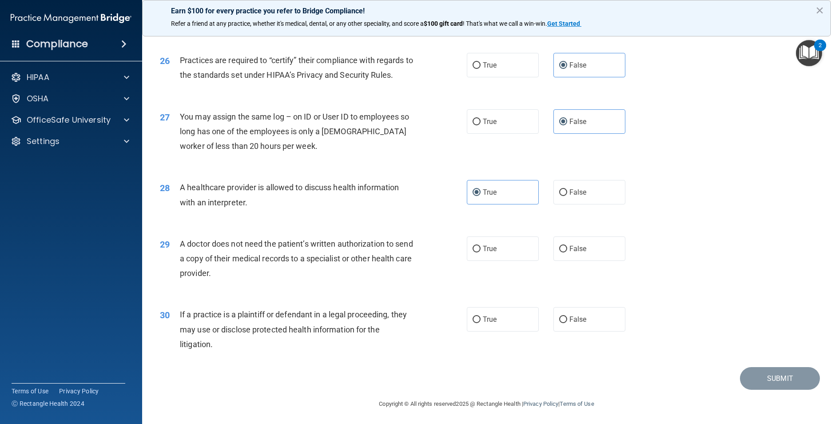
scroll to position [1688, 0]
click at [518, 260] on label "True" at bounding box center [503, 247] width 72 height 24
click at [481, 251] on input "True" at bounding box center [477, 248] width 8 height 7
radio input "true"
click at [501, 330] on label "True" at bounding box center [503, 318] width 72 height 24
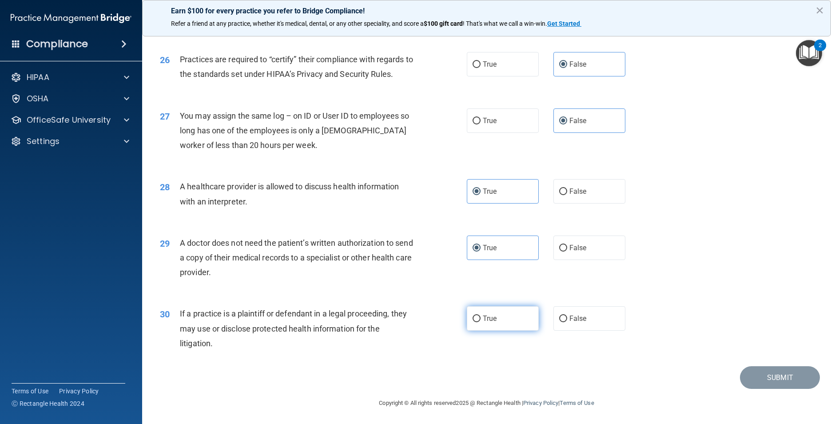
click at [481, 322] on input "True" at bounding box center [477, 318] width 8 height 7
radio input "true"
click at [787, 374] on button "Submit" at bounding box center [780, 377] width 80 height 23
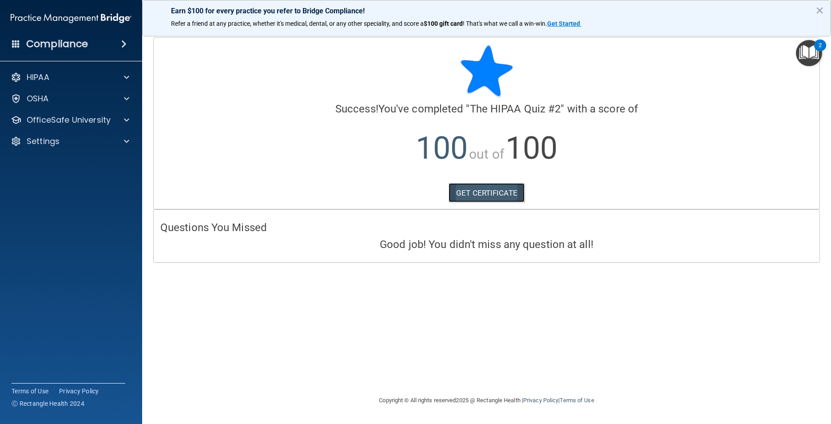
click at [470, 186] on link "GET CERTIFICATE" at bounding box center [487, 193] width 76 height 20
click at [30, 80] on p "HIPAA" at bounding box center [38, 77] width 23 height 11
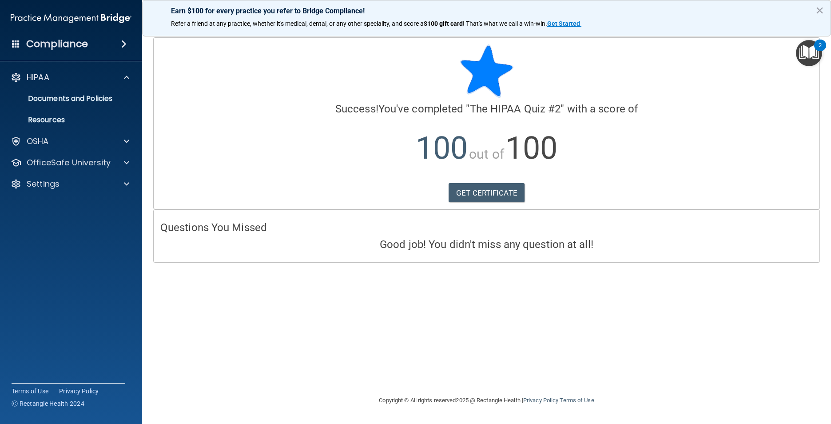
click at [815, 55] on img "Open Resource Center, 2 new notifications" at bounding box center [809, 53] width 26 height 26
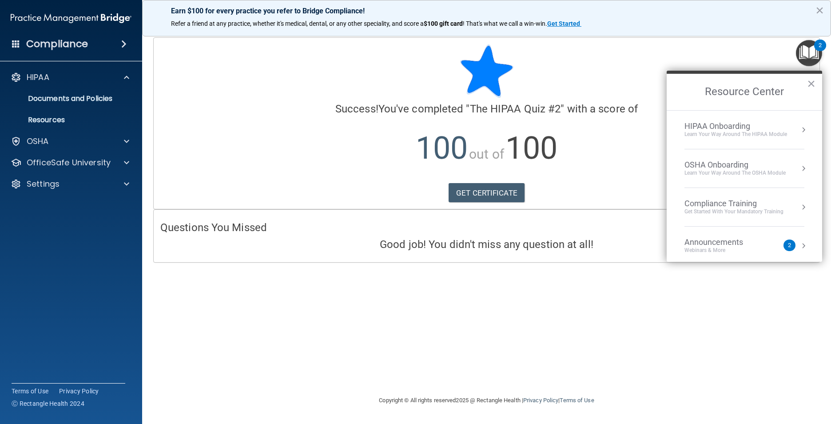
click at [721, 137] on div "Learn Your Way around the HIPAA module" at bounding box center [736, 135] width 103 height 8
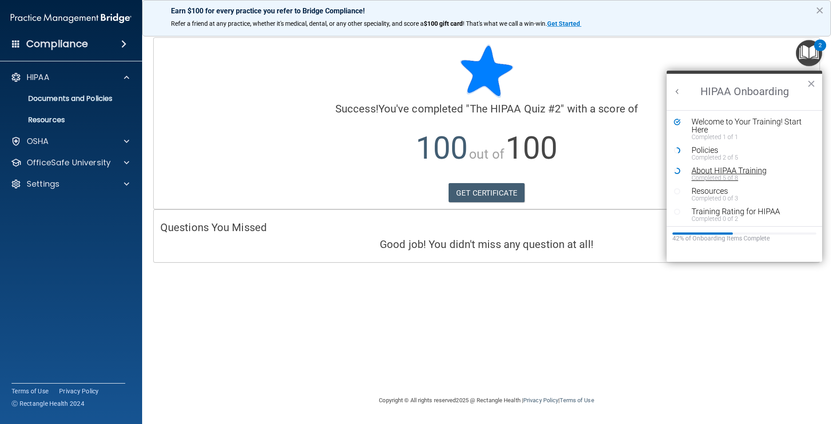
click at [714, 175] on div "Completed 5 of 8" at bounding box center [748, 178] width 112 height 6
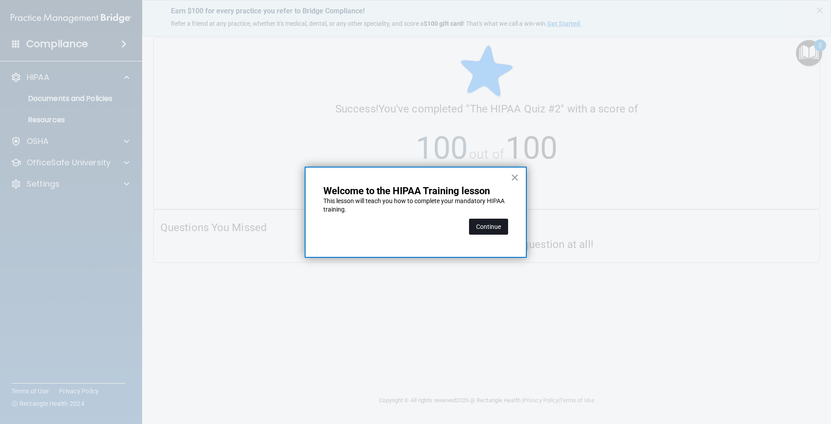
click at [490, 234] on button "Continue" at bounding box center [488, 227] width 39 height 16
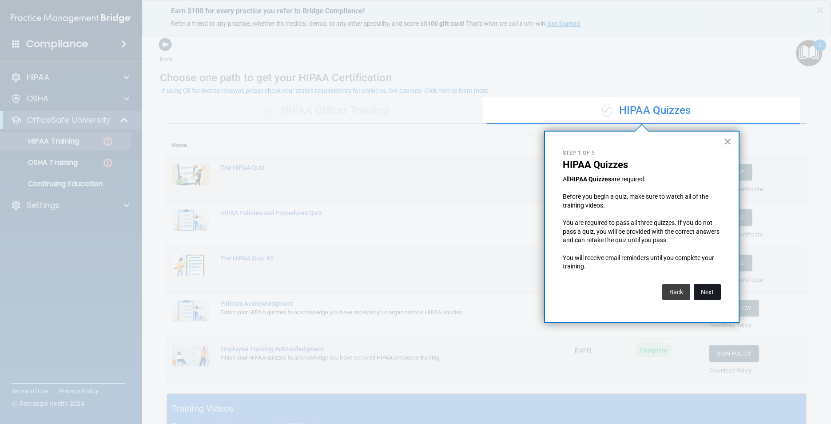
click at [709, 290] on button "Next" at bounding box center [707, 292] width 27 height 16
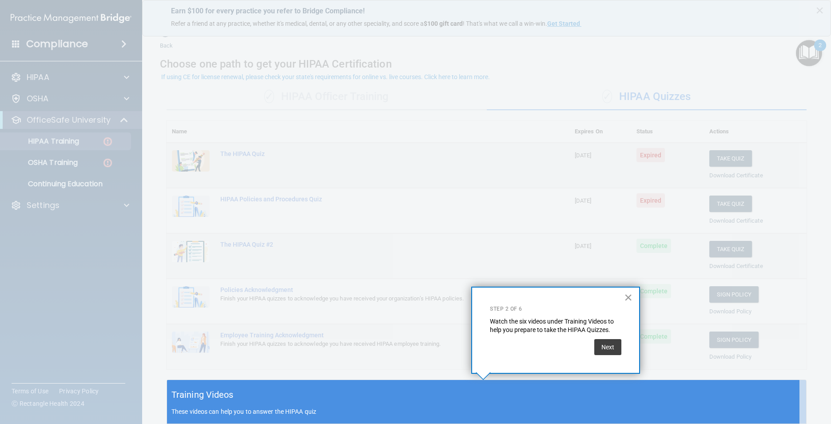
click at [629, 295] on button "×" at bounding box center [628, 297] width 8 height 14
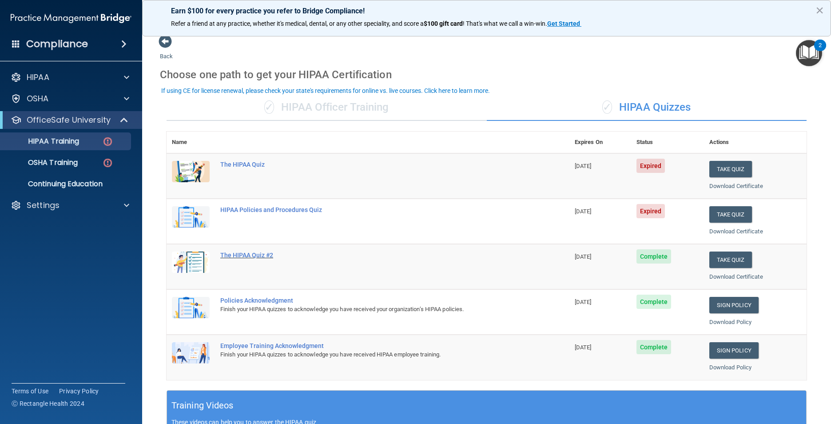
scroll to position [0, 0]
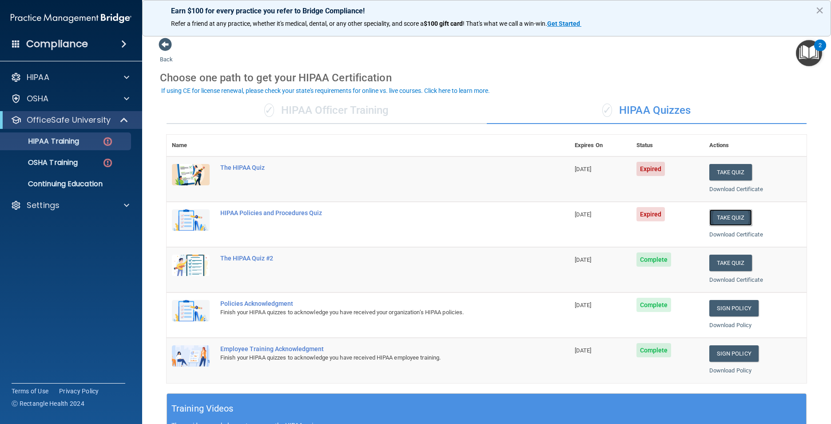
click at [724, 216] on button "Take Quiz" at bounding box center [730, 217] width 43 height 16
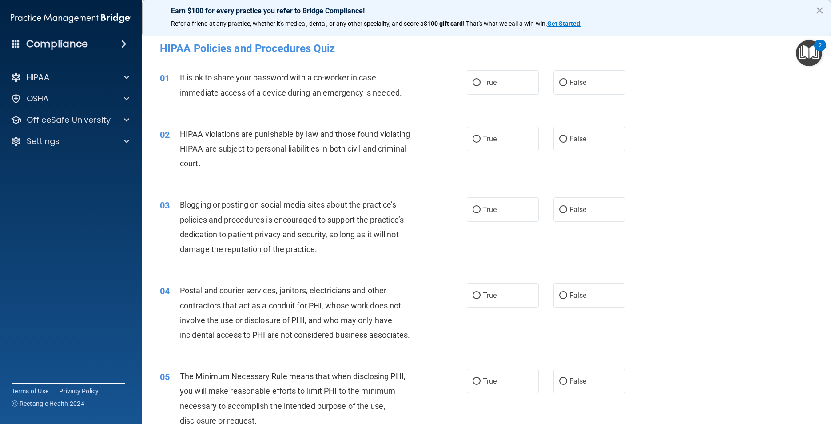
scroll to position [178, 0]
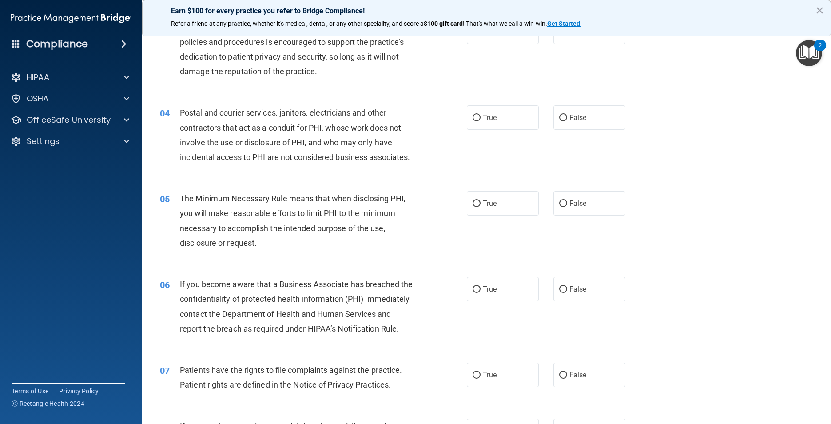
click at [805, 56] on img "Open Resource Center, 2 new notifications" at bounding box center [809, 53] width 26 height 26
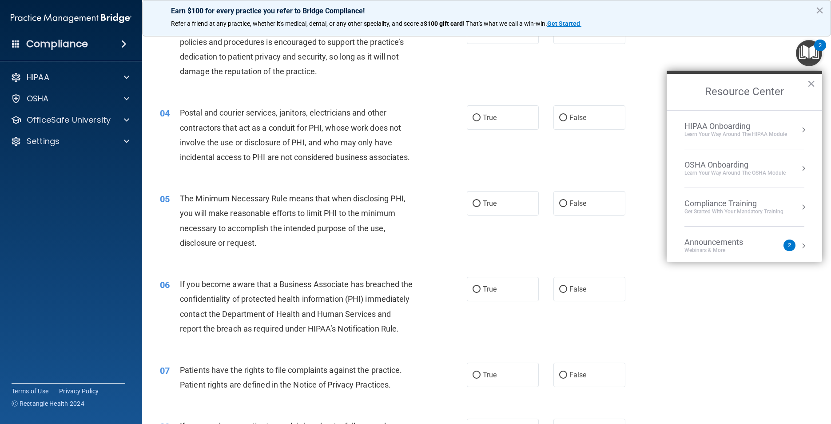
click at [698, 131] on div "Learn Your Way around the HIPAA module" at bounding box center [736, 135] width 103 height 8
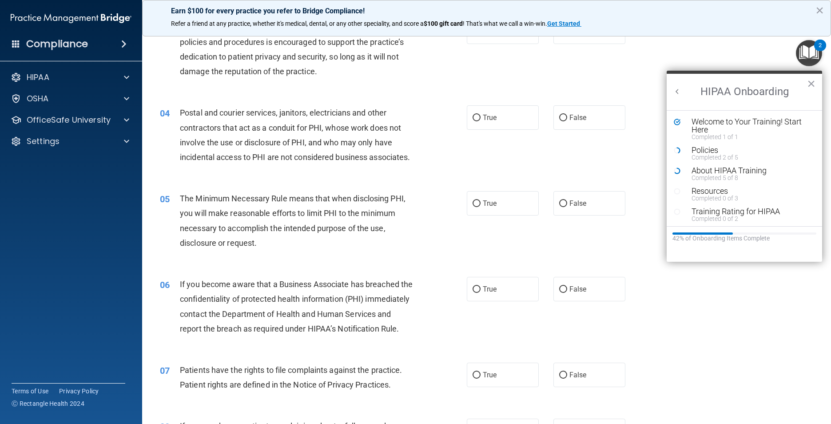
scroll to position [0, 0]
click at [695, 148] on div "Policies" at bounding box center [748, 150] width 112 height 8
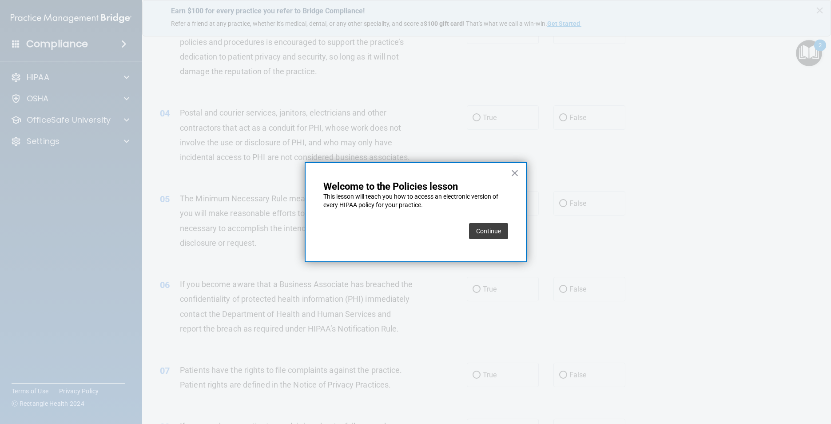
click at [481, 233] on button "Continue" at bounding box center [488, 231] width 39 height 16
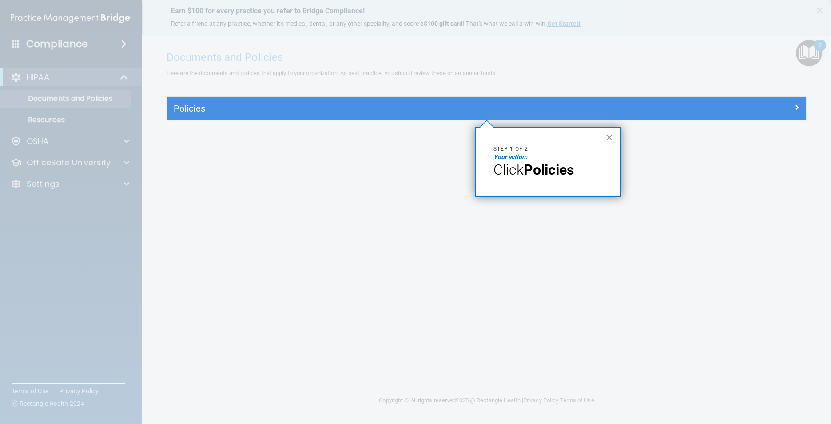
click at [611, 139] on button "×" at bounding box center [609, 137] width 8 height 14
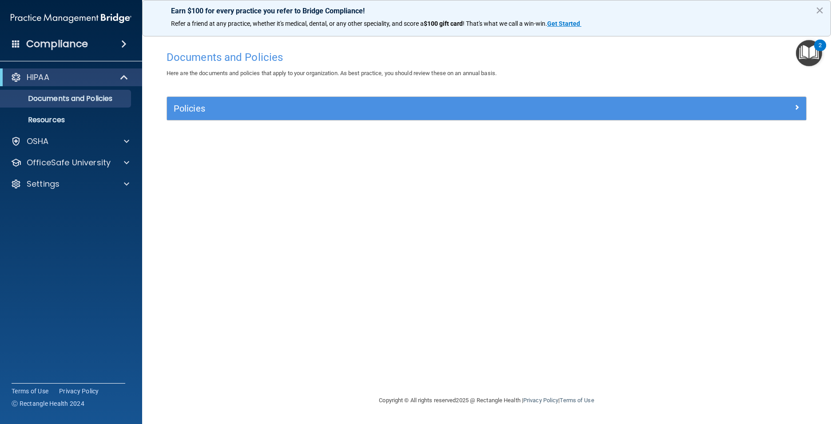
click at [475, 118] on div "Policies" at bounding box center [486, 108] width 639 height 23
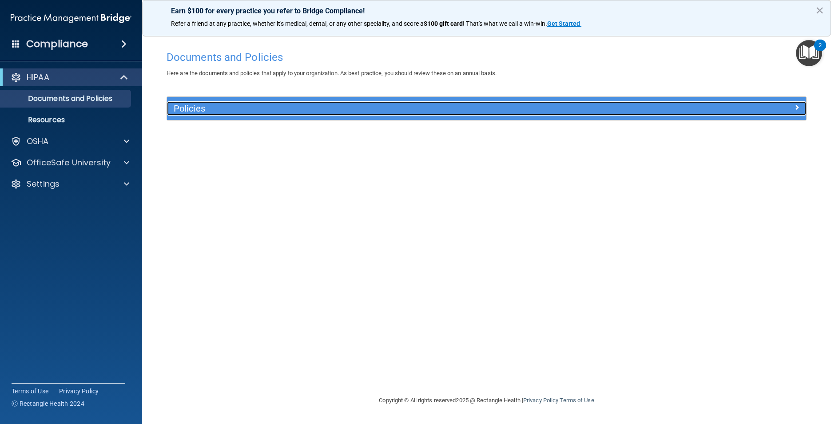
click at [788, 107] on div at bounding box center [726, 106] width 160 height 11
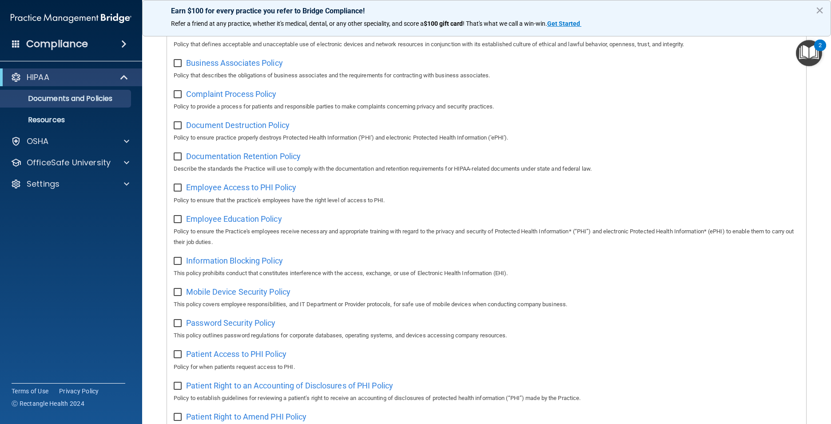
scroll to position [44, 0]
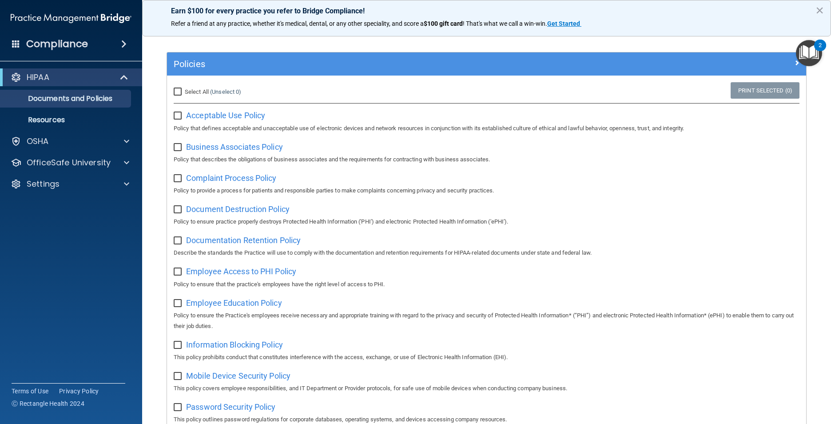
click at [816, 56] on img "Open Resource Center, 2 new notifications" at bounding box center [809, 53] width 26 height 26
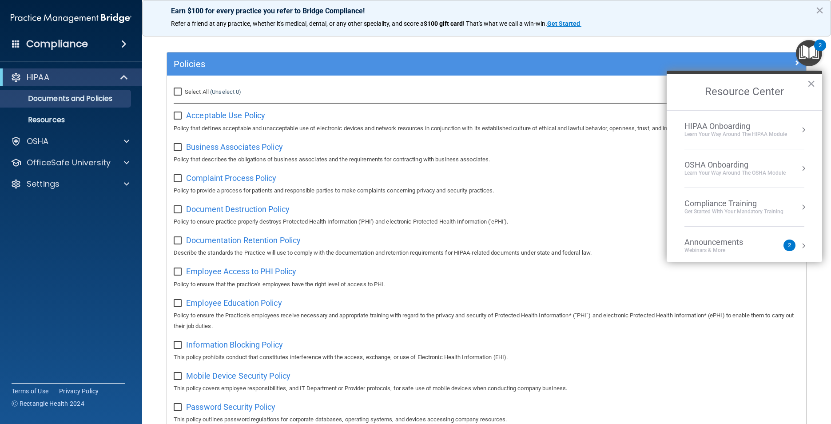
click at [701, 123] on div "HIPAA Onboarding" at bounding box center [736, 126] width 103 height 10
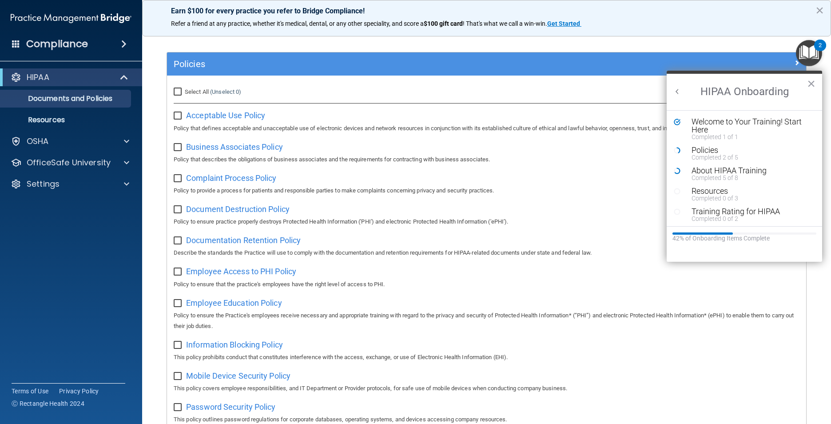
scroll to position [0, 0]
click at [710, 158] on div "Completed 2 of 5" at bounding box center [748, 157] width 112 height 6
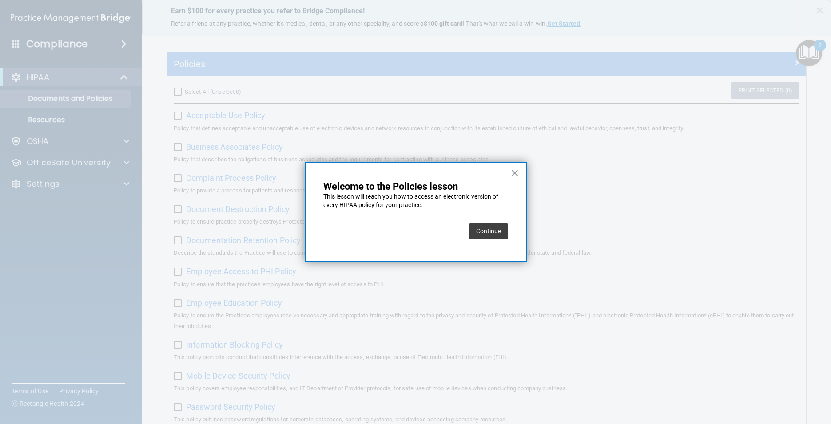
click at [490, 227] on button "Continue" at bounding box center [488, 231] width 39 height 16
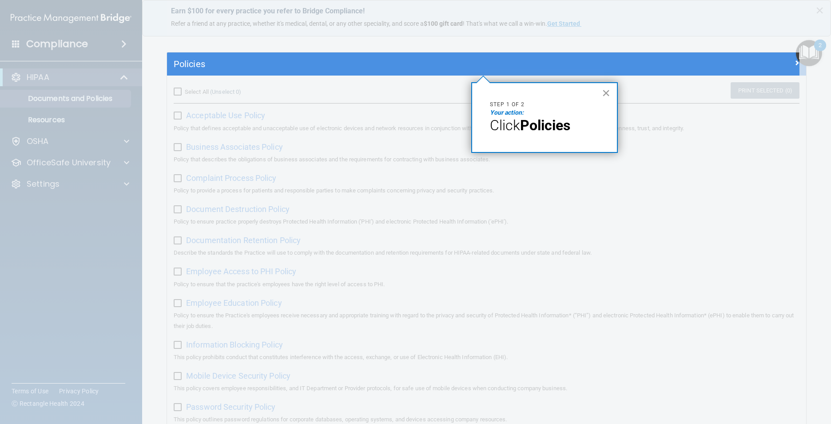
click at [608, 90] on button "×" at bounding box center [606, 93] width 8 height 14
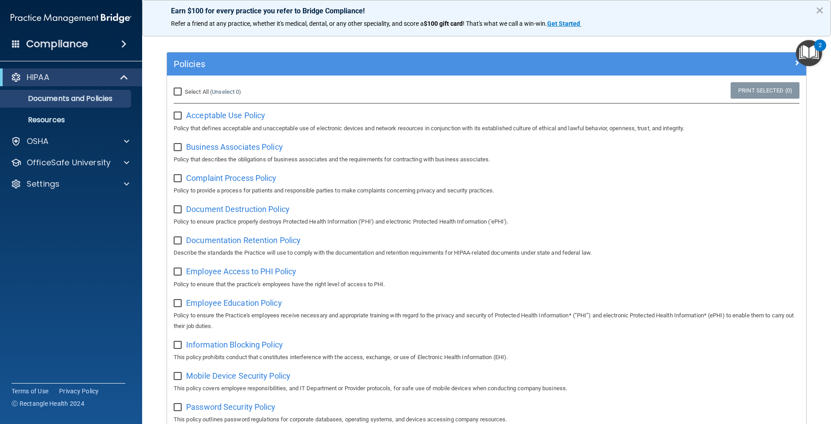
click at [177, 96] on input "Select All (Unselect 0) Unselect All" at bounding box center [179, 91] width 10 height 7
checkbox input "true"
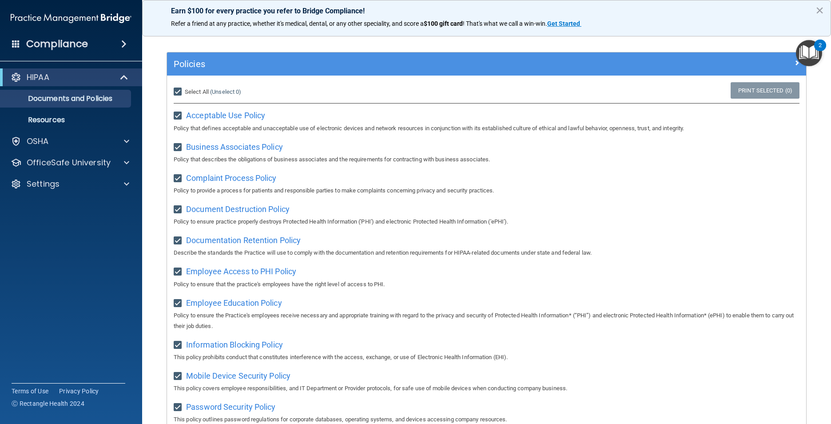
checkbox input "true"
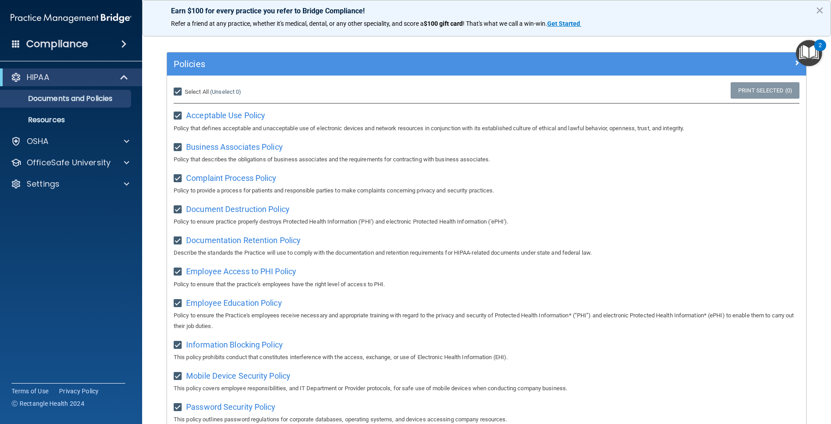
checkbox input "true"
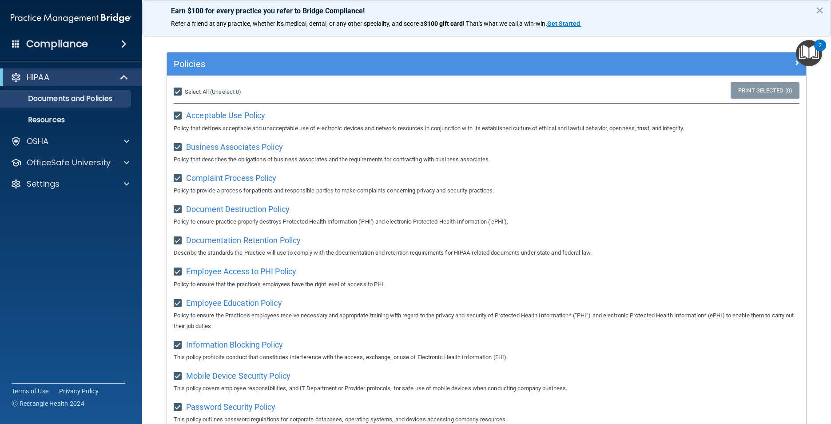
checkbox input "true"
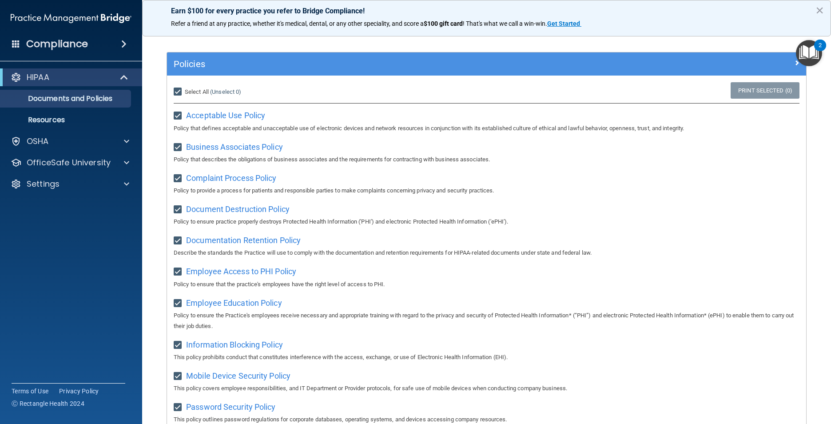
checkbox input "true"
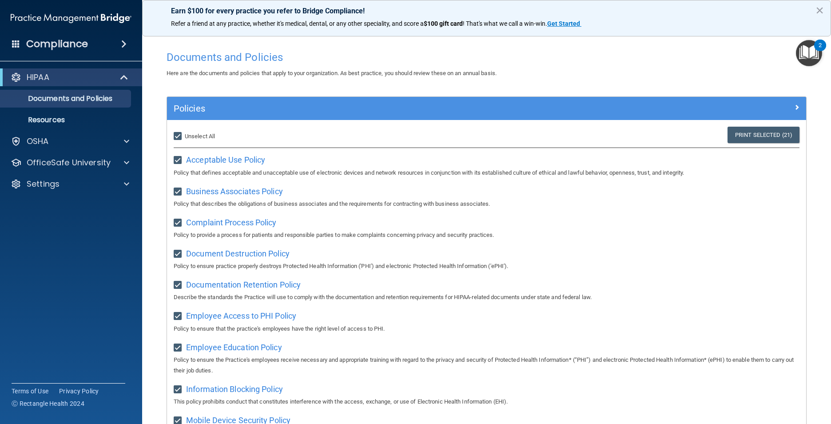
click at [177, 139] on input "Select All (Unselect 21) Unselect All" at bounding box center [179, 136] width 10 height 7
checkbox input "false"
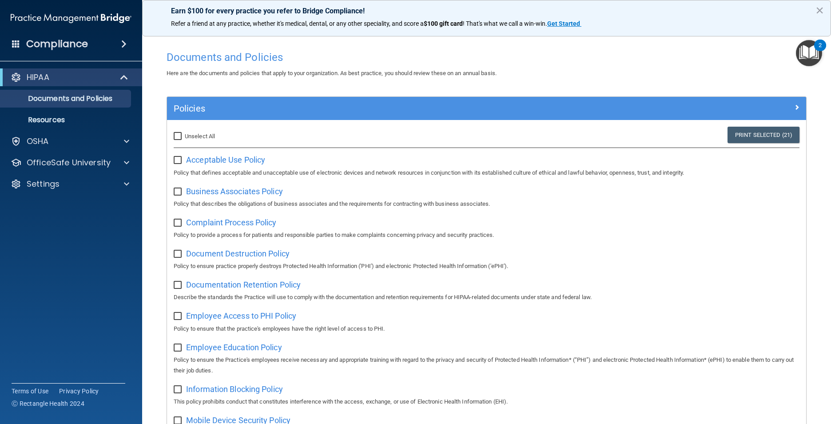
checkbox input "false"
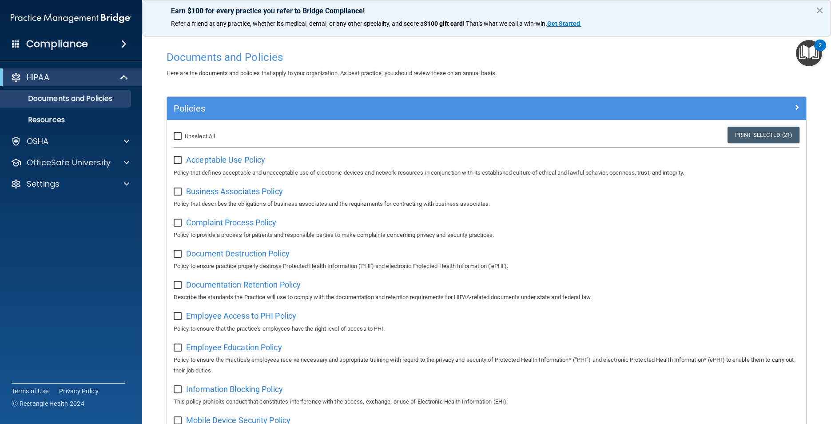
checkbox input "false"
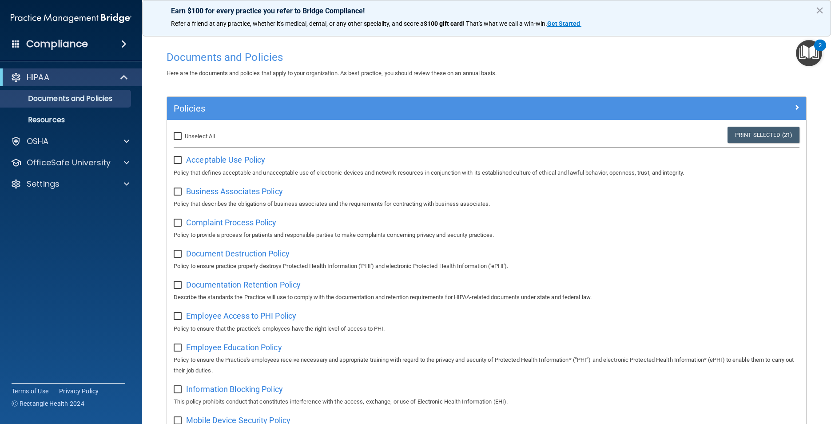
checkbox input "false"
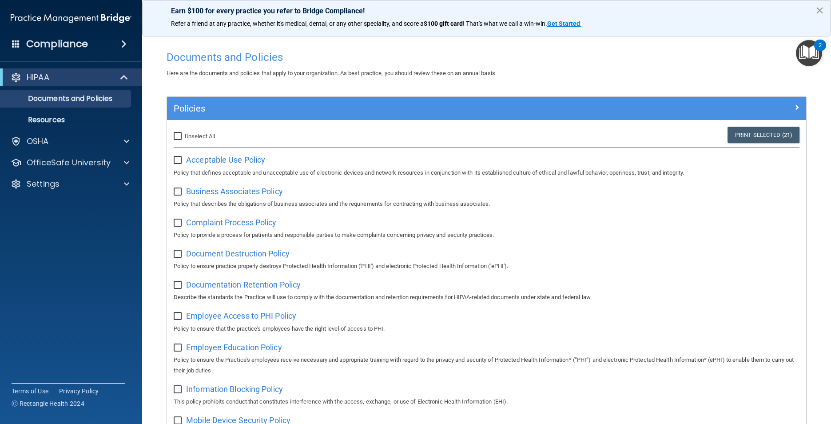
checkbox input "false"
click at [812, 46] on img "Open Resource Center, 2 new notifications" at bounding box center [809, 53] width 26 height 26
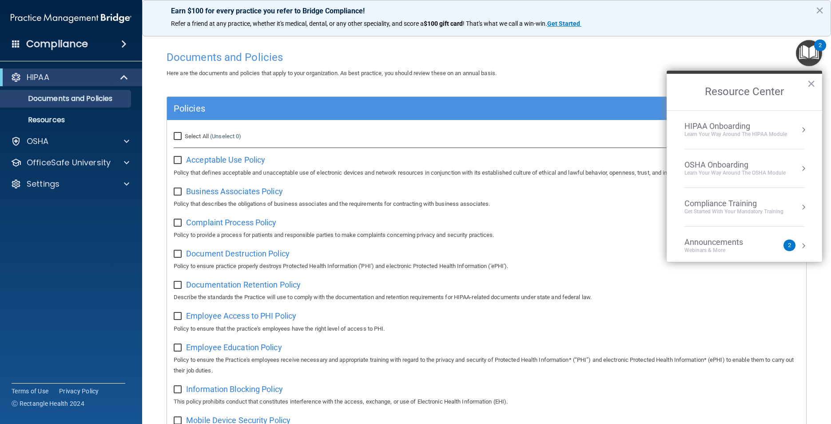
click at [713, 128] on div "HIPAA Onboarding" at bounding box center [736, 126] width 103 height 10
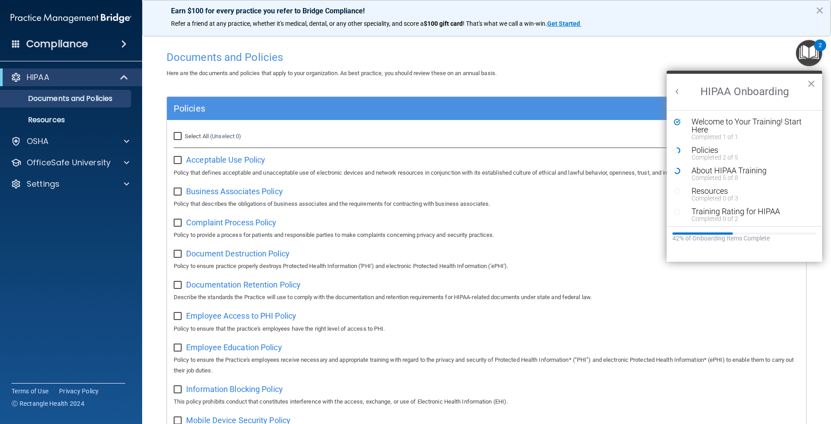
click at [624, 73] on div "Here are the documents and policies that apply to your organization. As best pr…" at bounding box center [486, 73] width 653 height 11
click at [810, 50] on img "Open Resource Center, 2 new notifications" at bounding box center [809, 53] width 26 height 26
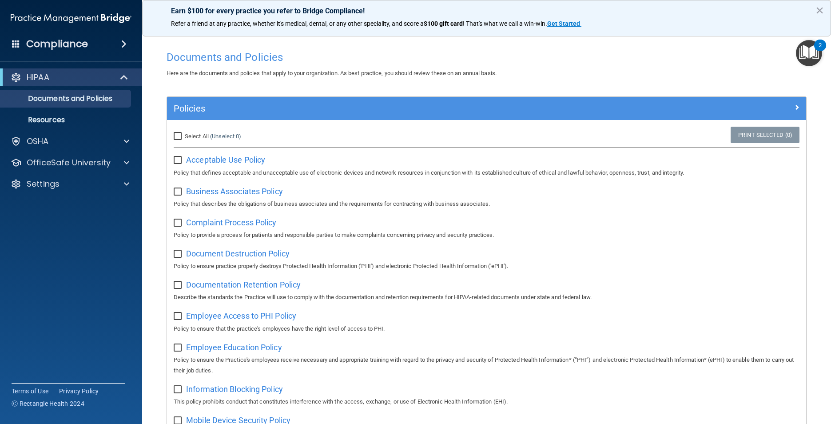
click at [813, 55] on img "Open Resource Center, 2 new notifications" at bounding box center [809, 53] width 26 height 26
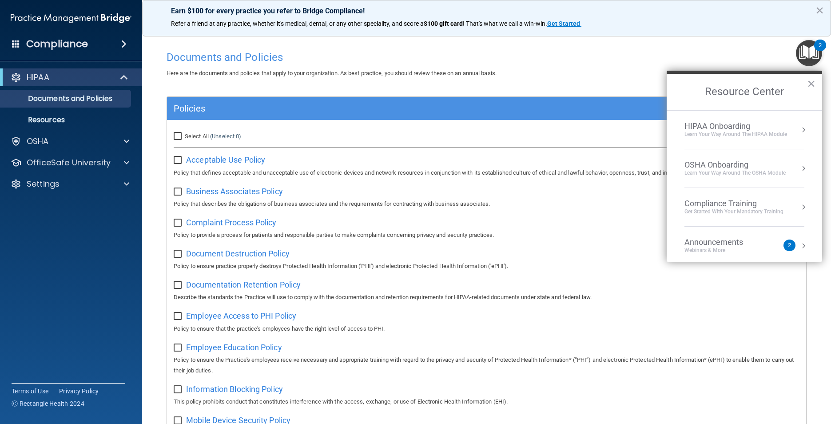
click at [726, 209] on div "Get Started with your mandatory training" at bounding box center [734, 212] width 99 height 8
click at [729, 128] on div "HIPAA Training for Members" at bounding box center [723, 125] width 99 height 8
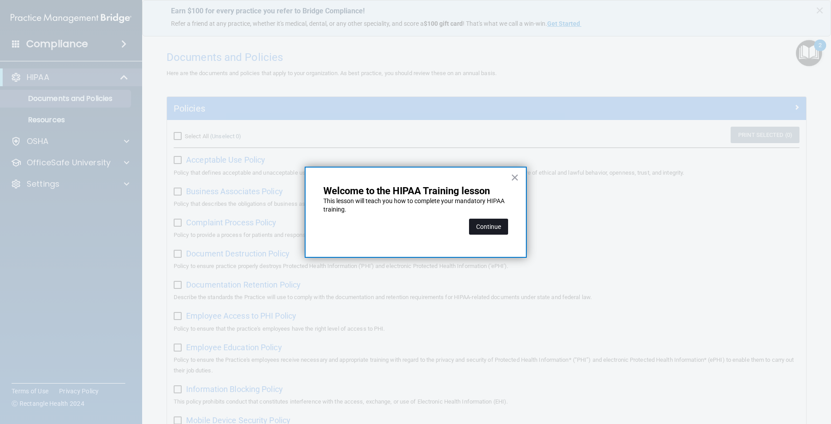
click at [499, 229] on button "Continue" at bounding box center [488, 227] width 39 height 16
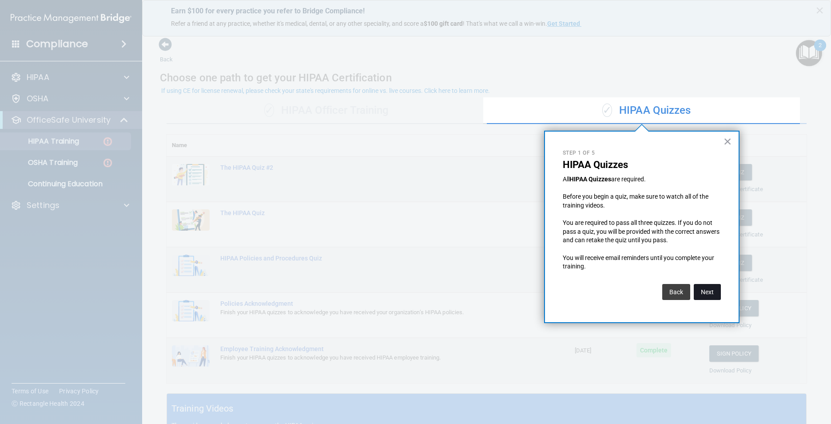
click at [714, 291] on button "Next" at bounding box center [707, 292] width 27 height 16
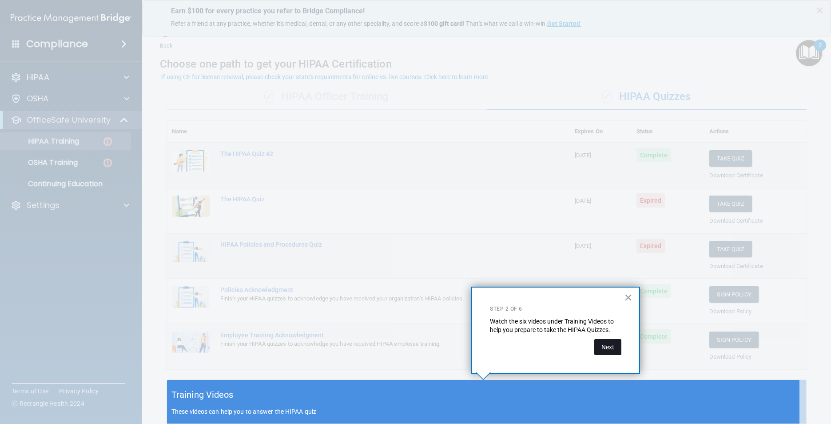
click at [602, 350] on button "Next" at bounding box center [607, 347] width 27 height 16
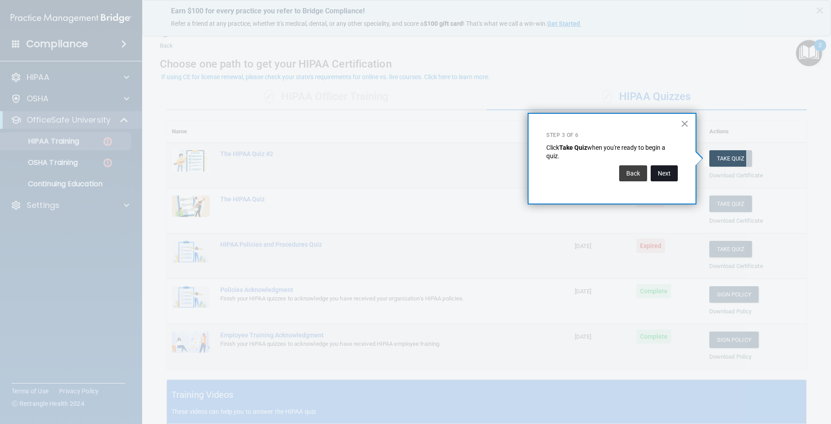
click at [663, 172] on button "Next" at bounding box center [664, 173] width 27 height 16
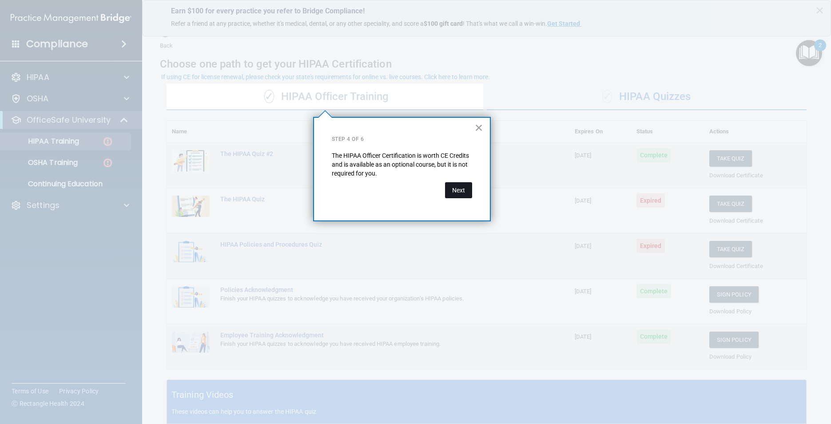
click at [457, 191] on button "Next" at bounding box center [458, 190] width 27 height 16
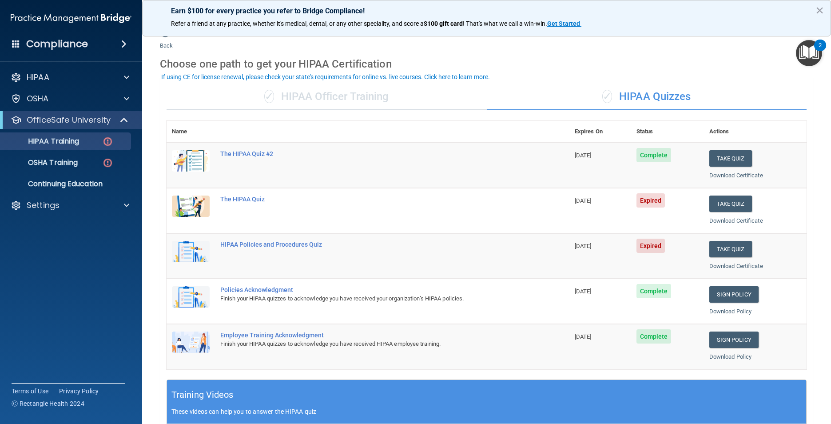
click at [237, 199] on div "The HIPAA Quiz" at bounding box center [372, 198] width 305 height 7
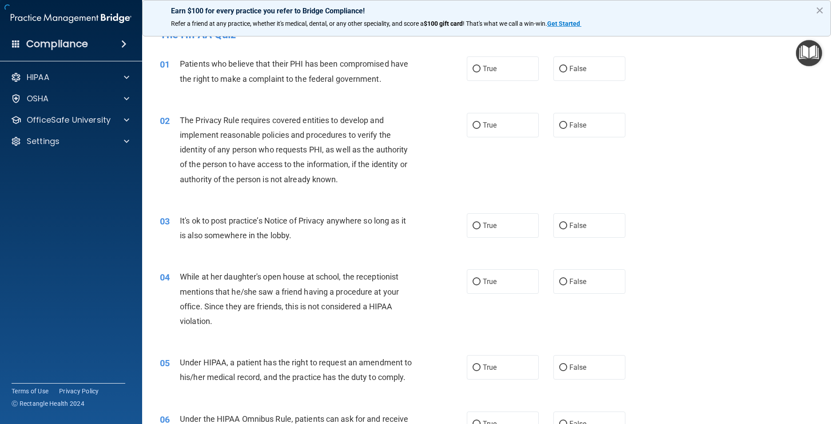
click at [237, 199] on div "02 The Privacy Rule requires covered entities to develop and implement reasonab…" at bounding box center [486, 152] width 667 height 100
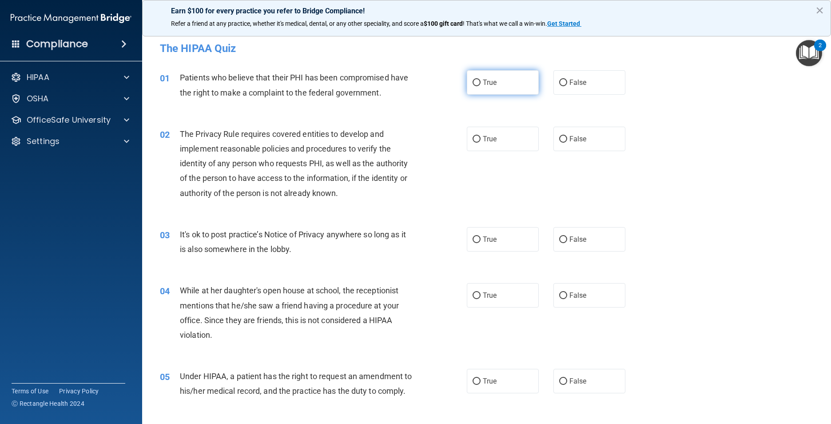
click at [492, 84] on span "True" at bounding box center [490, 82] width 14 height 8
click at [481, 84] on input "True" at bounding box center [477, 83] width 8 height 7
radio input "true"
click at [479, 133] on label "True" at bounding box center [503, 139] width 72 height 24
click at [479, 136] on input "True" at bounding box center [477, 139] width 8 height 7
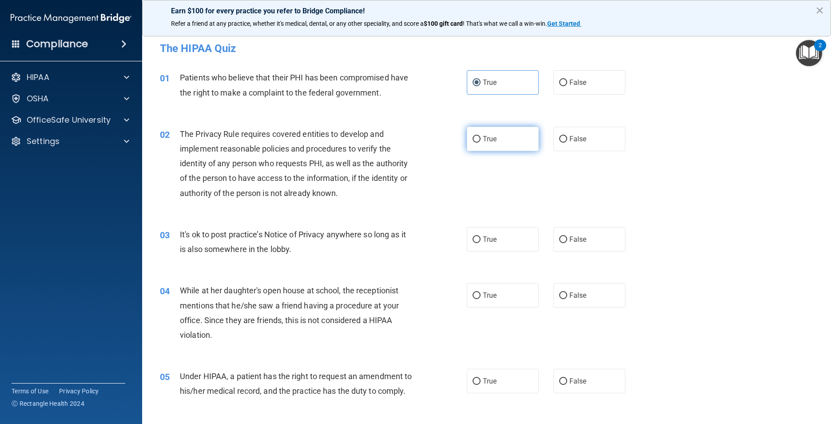
radio input "true"
click at [564, 236] on label "False" at bounding box center [589, 239] width 72 height 24
click at [564, 236] on input "False" at bounding box center [563, 239] width 8 height 7
radio input "true"
click at [559, 293] on input "False" at bounding box center [563, 295] width 8 height 7
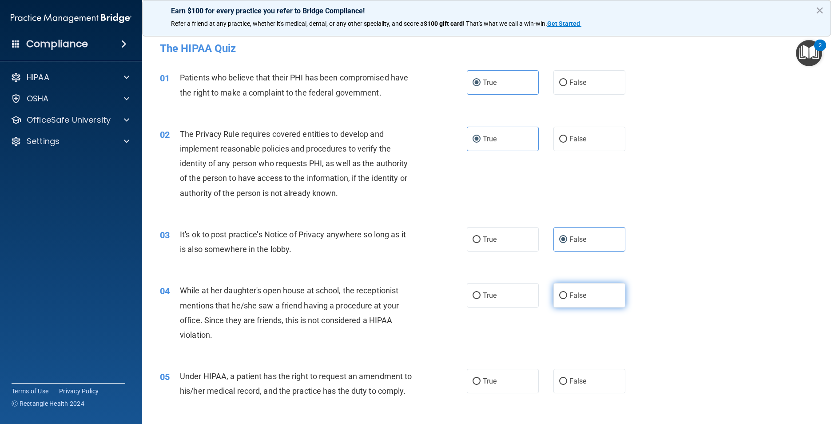
radio input "true"
click at [569, 385] on span "False" at bounding box center [577, 381] width 17 height 8
click at [567, 385] on input "False" at bounding box center [563, 381] width 8 height 7
radio input "true"
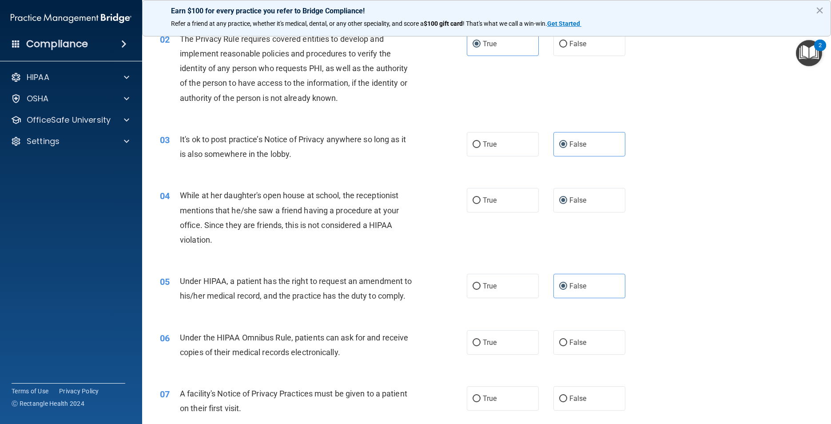
scroll to position [133, 0]
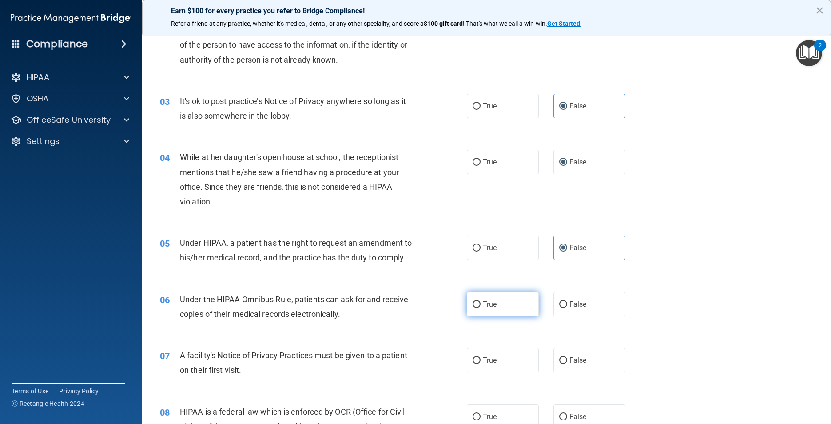
click at [488, 308] on span "True" at bounding box center [490, 304] width 14 height 8
click at [481, 308] on input "True" at bounding box center [477, 304] width 8 height 7
radio input "true"
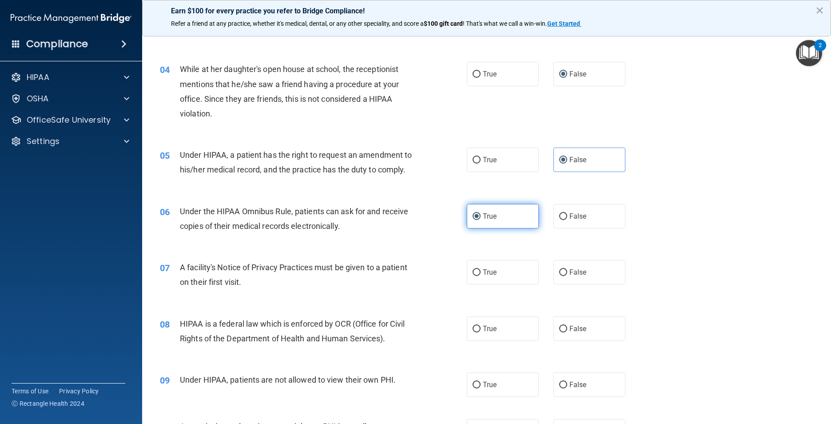
scroll to position [222, 0]
click at [511, 283] on label "True" at bounding box center [503, 271] width 72 height 24
click at [481, 275] on input "True" at bounding box center [477, 271] width 8 height 7
radio input "true"
click at [493, 332] on span "True" at bounding box center [490, 327] width 14 height 8
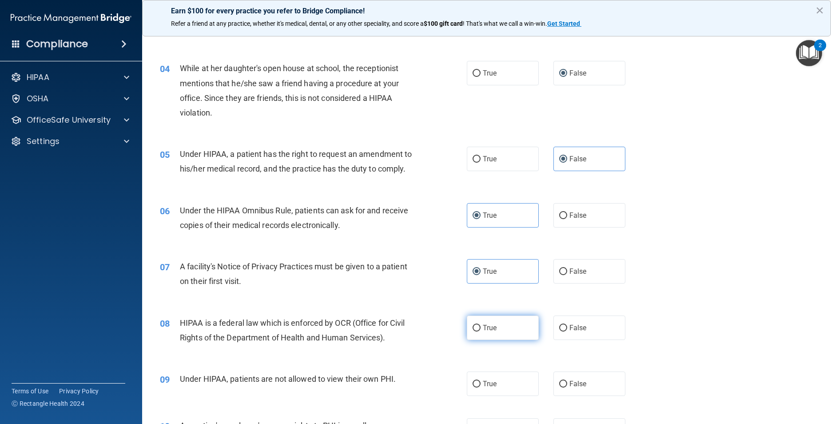
click at [481, 331] on input "True" at bounding box center [477, 328] width 8 height 7
radio input "true"
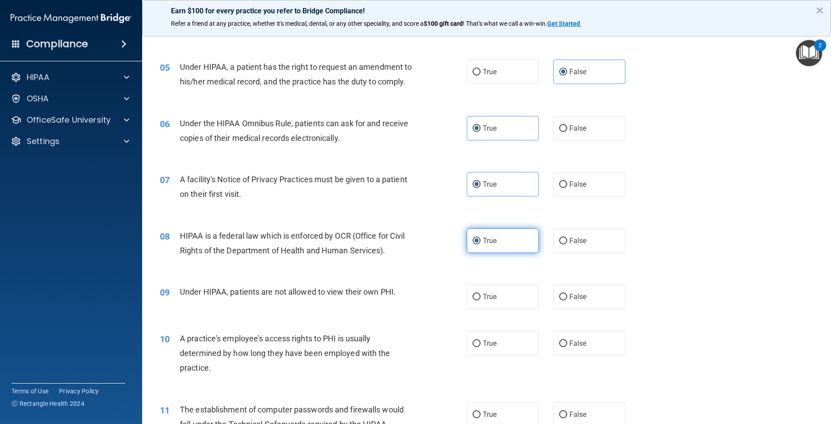
scroll to position [311, 0]
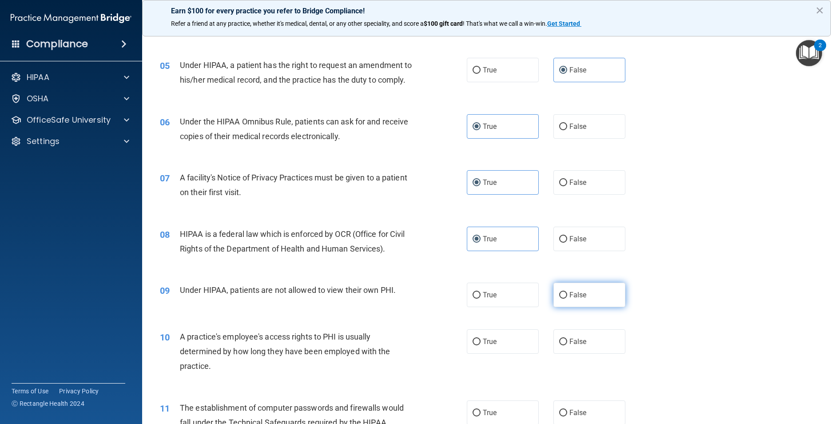
click at [571, 299] on span "False" at bounding box center [577, 295] width 17 height 8
click at [567, 299] on input "False" at bounding box center [563, 295] width 8 height 7
radio input "true"
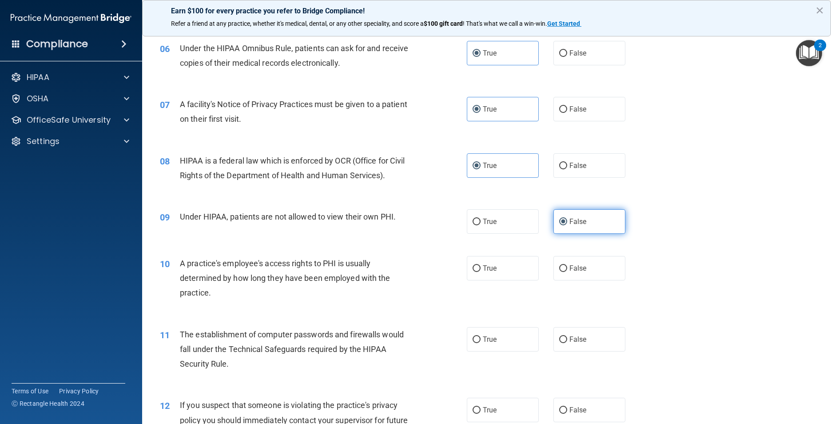
scroll to position [400, 0]
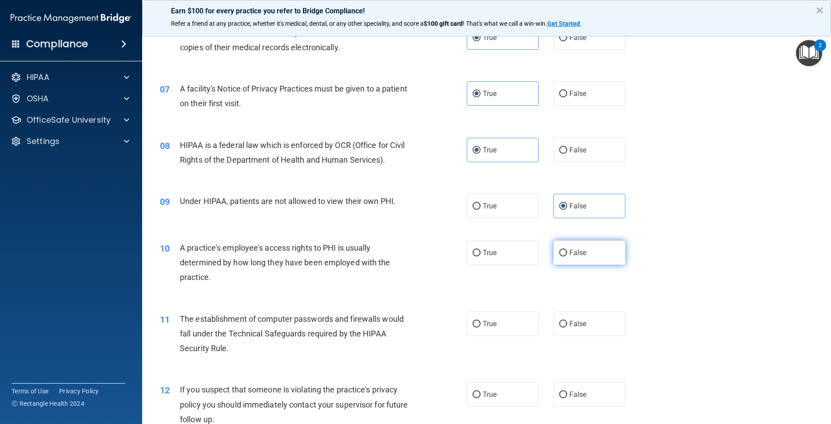
click at [562, 256] on input "False" at bounding box center [563, 253] width 8 height 7
radio input "true"
click at [484, 328] on span "True" at bounding box center [490, 323] width 14 height 8
click at [481, 327] on input "True" at bounding box center [477, 324] width 8 height 7
radio input "true"
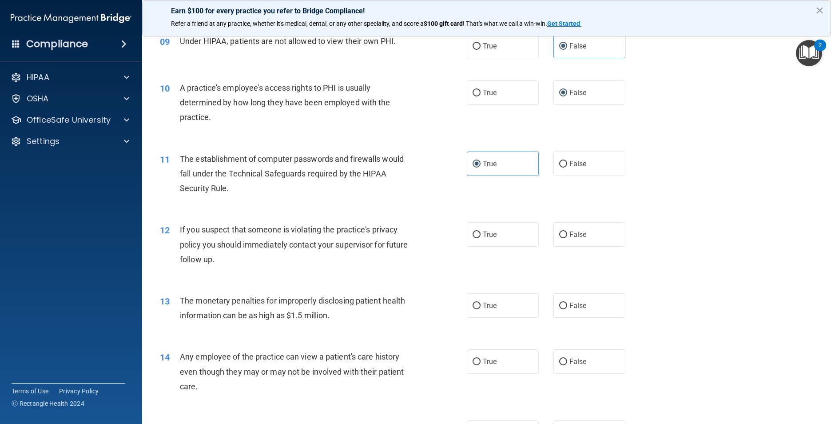
scroll to position [577, 0]
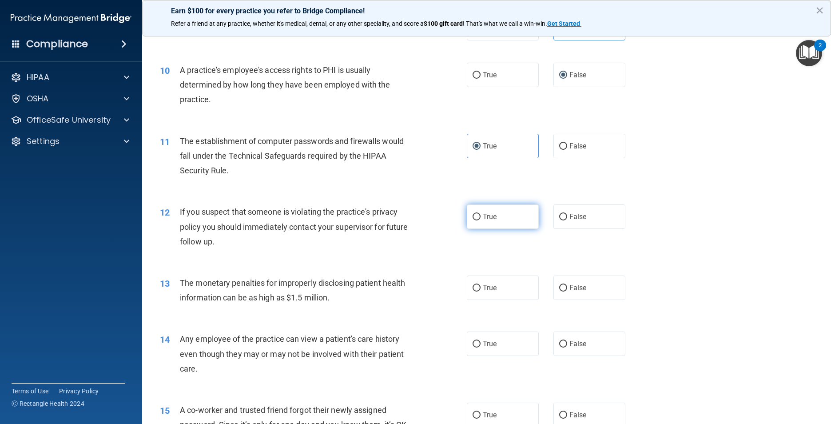
click at [507, 227] on label "True" at bounding box center [503, 216] width 72 height 24
click at [481, 220] on input "True" at bounding box center [477, 217] width 8 height 7
radio input "true"
click at [490, 292] on span "True" at bounding box center [490, 287] width 14 height 8
click at [481, 291] on input "True" at bounding box center [477, 288] width 8 height 7
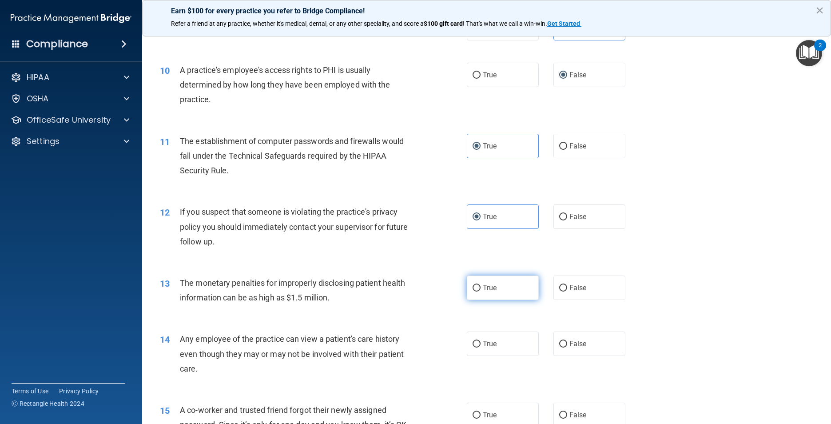
radio input "true"
click at [569, 348] on span "False" at bounding box center [577, 343] width 17 height 8
click at [566, 347] on input "False" at bounding box center [563, 344] width 8 height 7
radio input "true"
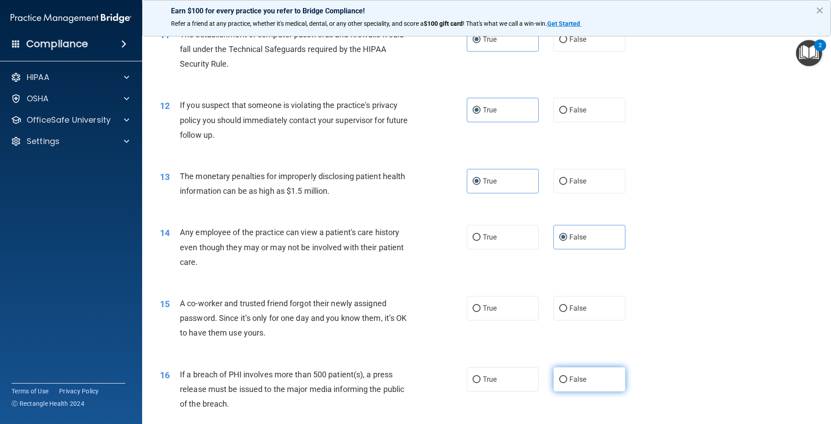
scroll to position [755, 0]
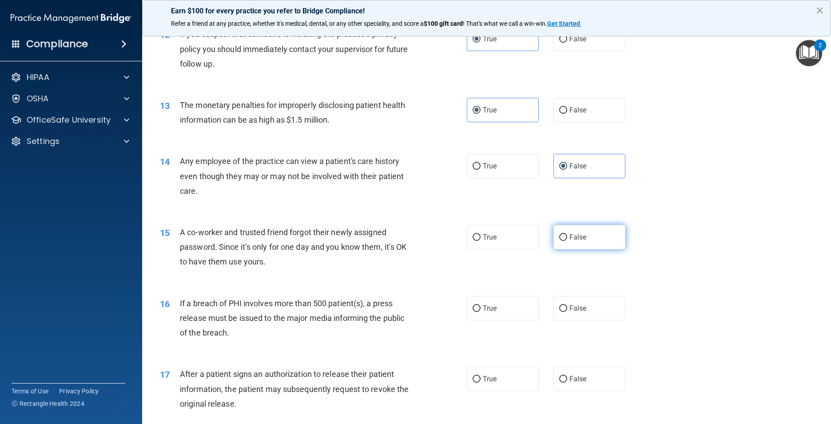
click at [583, 249] on label "False" at bounding box center [589, 237] width 72 height 24
click at [567, 241] on input "False" at bounding box center [563, 237] width 8 height 7
radio input "true"
click at [477, 320] on label "True" at bounding box center [503, 308] width 72 height 24
click at [477, 312] on input "True" at bounding box center [477, 308] width 8 height 7
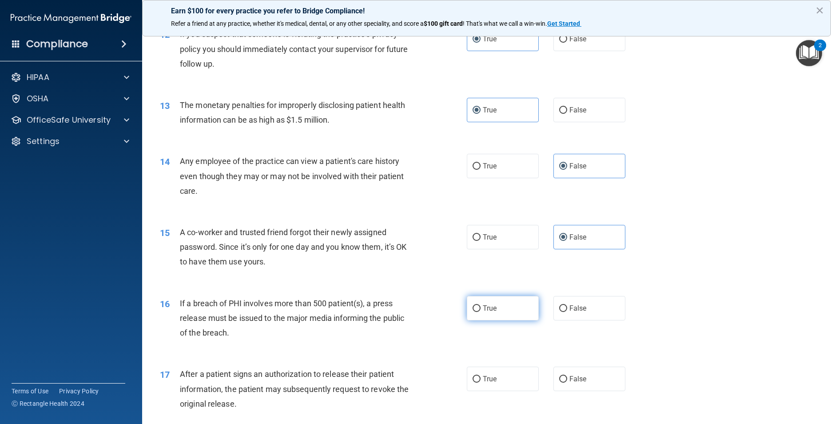
radio input "true"
click at [478, 391] on label "True" at bounding box center [503, 378] width 72 height 24
click at [478, 382] on input "True" at bounding box center [477, 379] width 8 height 7
radio input "true"
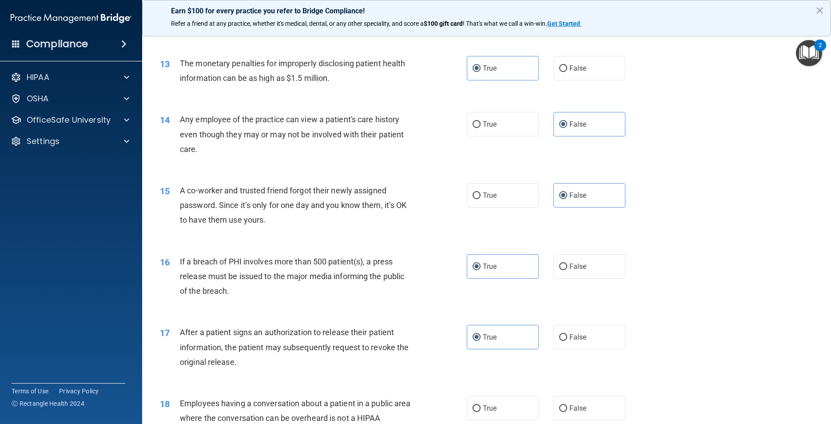
scroll to position [888, 0]
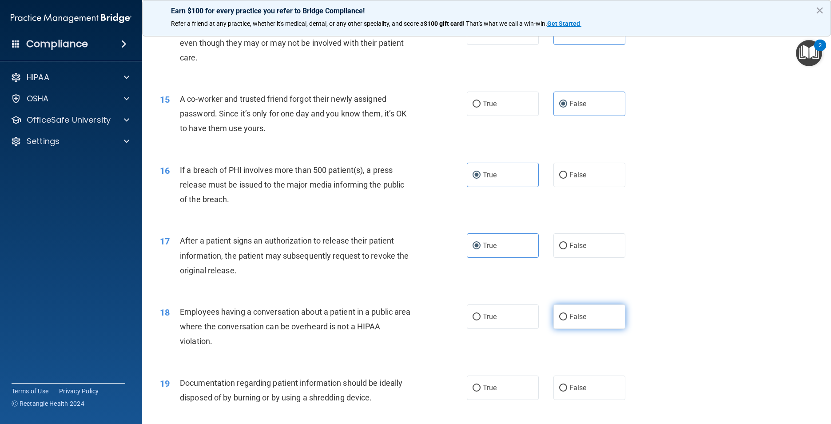
click at [589, 326] on label "False" at bounding box center [589, 316] width 72 height 24
click at [567, 320] on input "False" at bounding box center [563, 317] width 8 height 7
radio input "true"
click at [491, 392] on span "True" at bounding box center [490, 387] width 14 height 8
click at [481, 391] on input "True" at bounding box center [477, 388] width 8 height 7
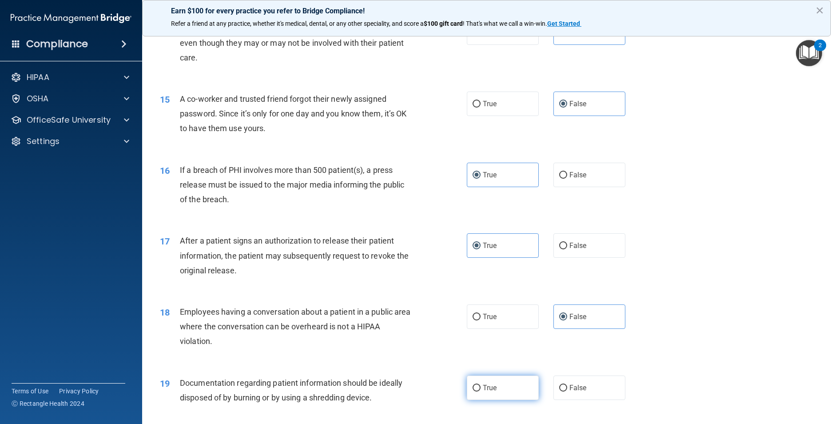
radio input "true"
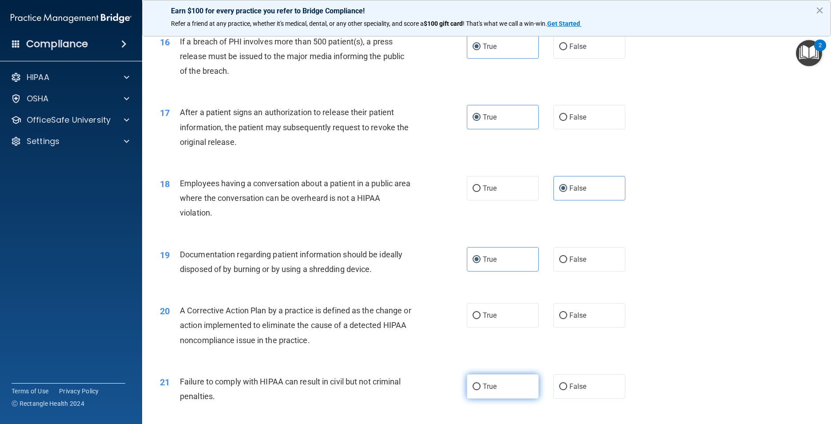
scroll to position [1022, 0]
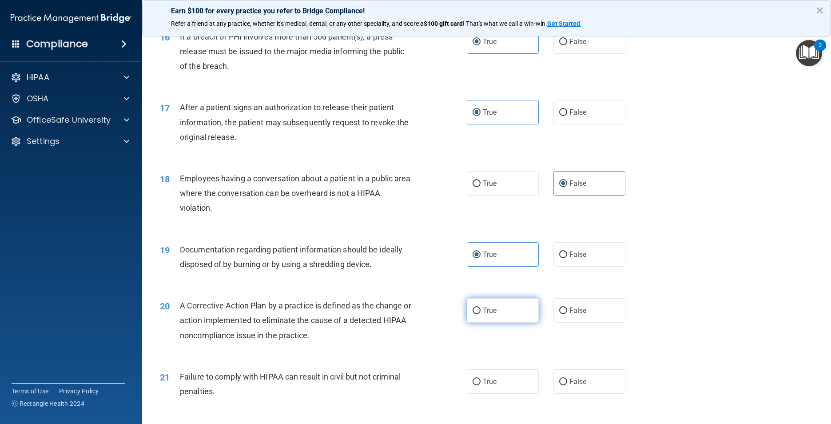
click at [491, 314] on span "True" at bounding box center [490, 310] width 14 height 8
click at [481, 314] on input "True" at bounding box center [477, 310] width 8 height 7
radio input "true"
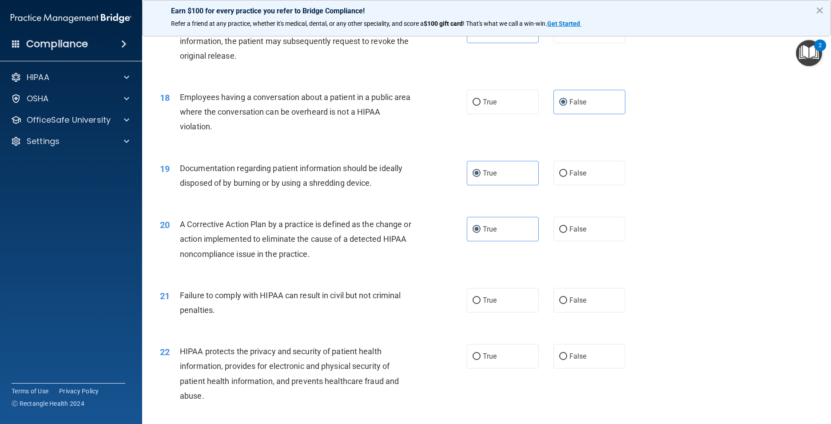
scroll to position [1111, 0]
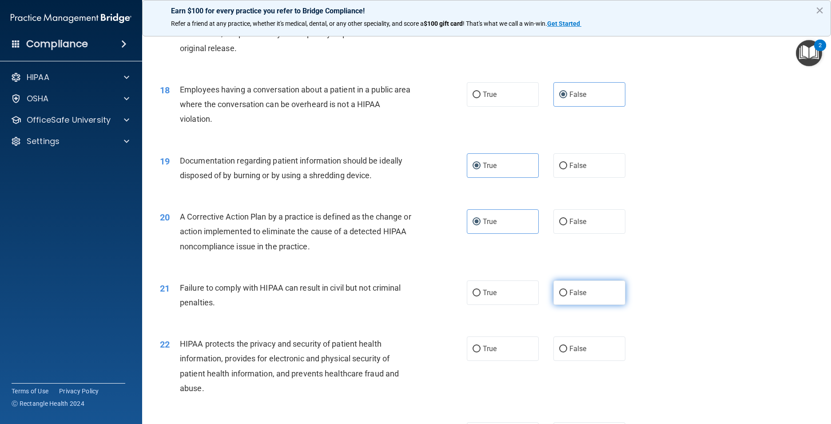
click at [590, 305] on label "False" at bounding box center [589, 292] width 72 height 24
click at [567, 296] on input "False" at bounding box center [563, 293] width 8 height 7
radio input "true"
click at [502, 361] on label "True" at bounding box center [503, 348] width 72 height 24
click at [481, 352] on input "True" at bounding box center [477, 349] width 8 height 7
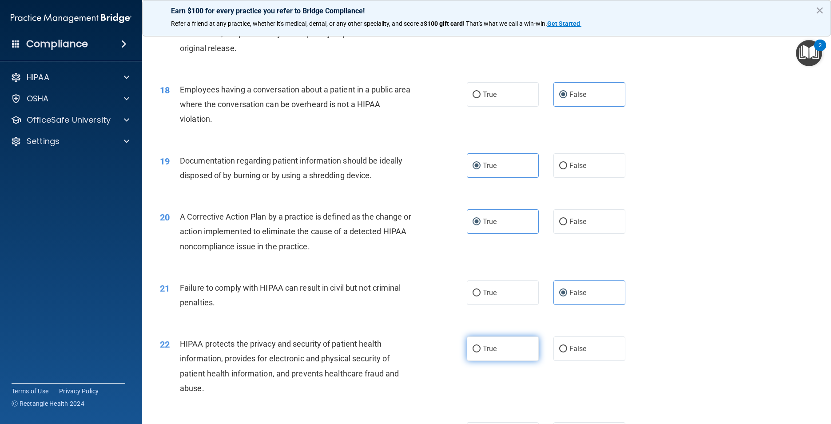
radio input "true"
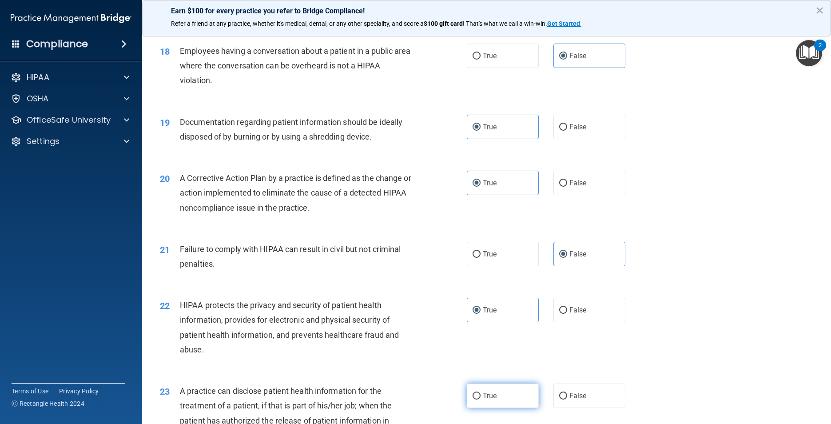
scroll to position [1199, 0]
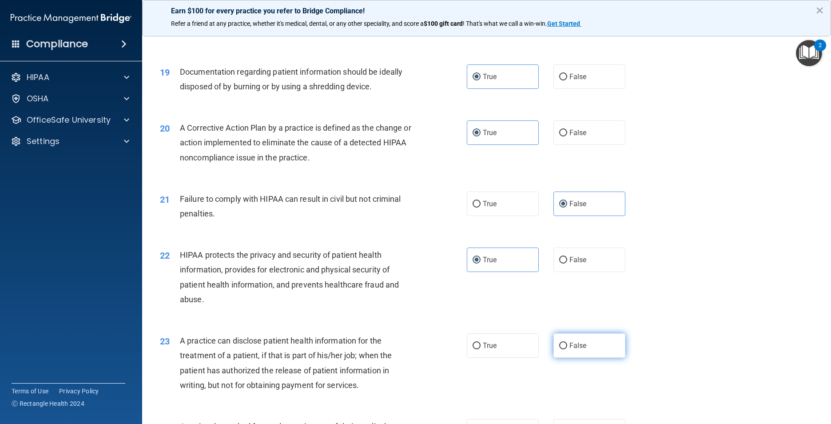
click at [559, 349] on input "False" at bounding box center [563, 345] width 8 height 7
radio input "true"
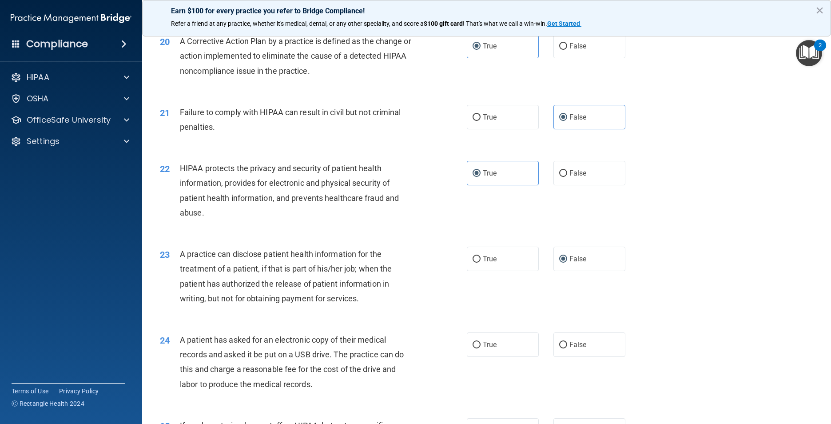
scroll to position [1288, 0]
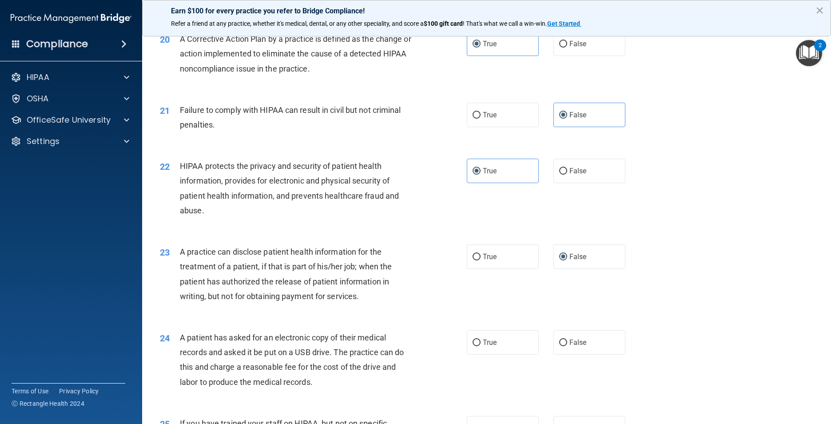
click at [460, 362] on div "24 A patient has asked for an electronic copy of their medical records and aske…" at bounding box center [314, 362] width 334 height 64
click at [479, 354] on label "True" at bounding box center [503, 342] width 72 height 24
click at [479, 346] on input "True" at bounding box center [477, 342] width 8 height 7
radio input "true"
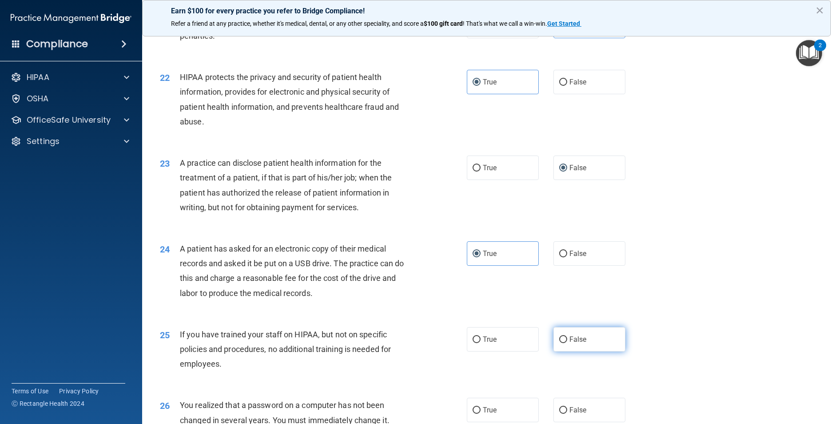
click at [579, 343] on span "False" at bounding box center [577, 339] width 17 height 8
click at [567, 343] on input "False" at bounding box center [563, 339] width 8 height 7
radio input "true"
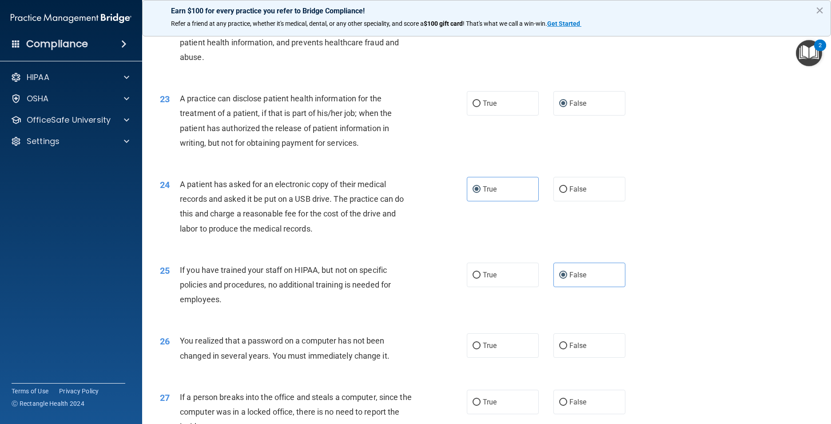
scroll to position [1510, 0]
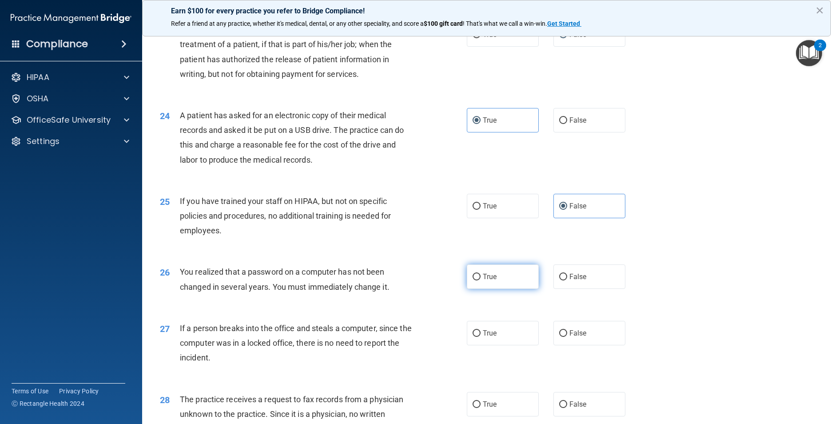
click at [508, 287] on label "True" at bounding box center [503, 276] width 72 height 24
click at [481, 280] on input "True" at bounding box center [477, 277] width 8 height 7
radio input "true"
click at [597, 345] on label "False" at bounding box center [589, 333] width 72 height 24
click at [567, 337] on input "False" at bounding box center [563, 333] width 8 height 7
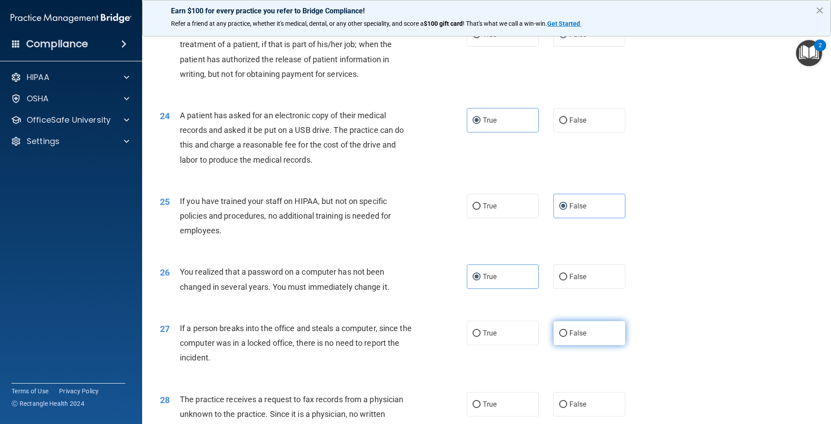
radio input "true"
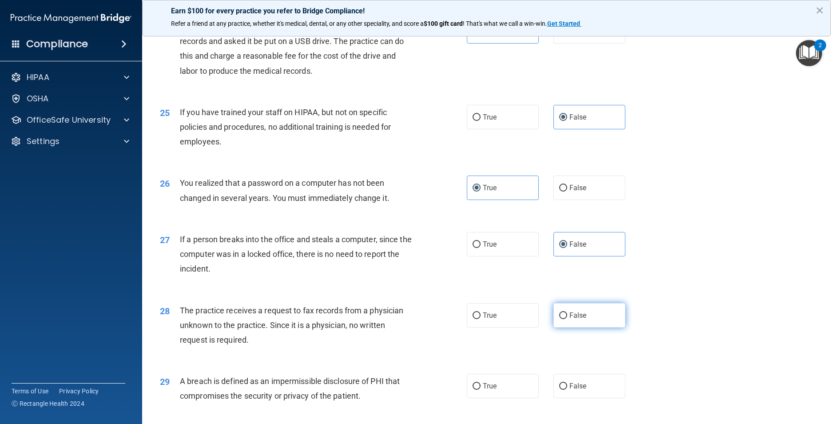
click at [571, 327] on label "False" at bounding box center [589, 315] width 72 height 24
click at [567, 319] on input "False" at bounding box center [563, 315] width 8 height 7
radio input "true"
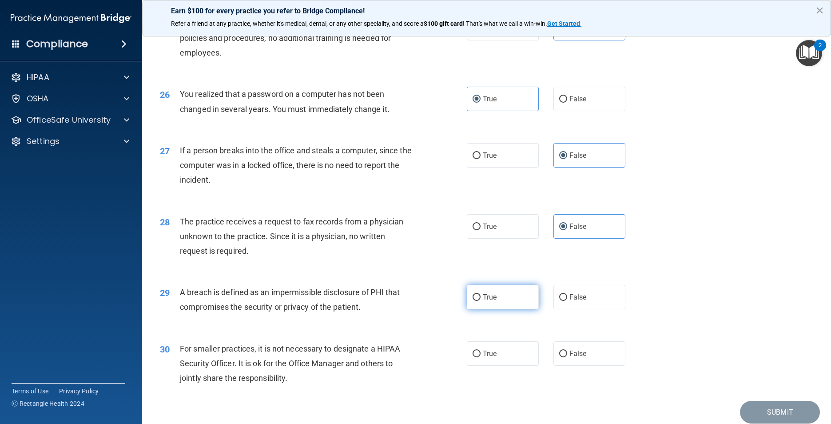
click at [510, 309] on label "True" at bounding box center [503, 297] width 72 height 24
click at [481, 301] on input "True" at bounding box center [477, 297] width 8 height 7
radio input "true"
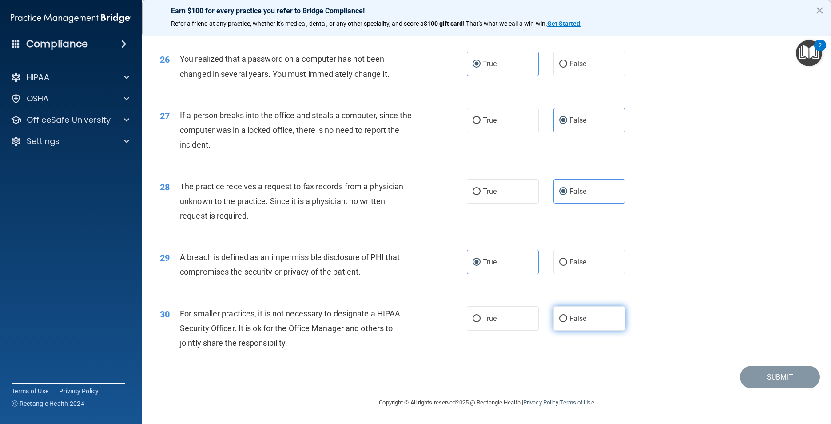
scroll to position [1738, 0]
click at [566, 322] on label "False" at bounding box center [589, 318] width 72 height 24
click at [566, 322] on input "False" at bounding box center [563, 318] width 8 height 7
radio input "true"
click at [775, 374] on button "Submit" at bounding box center [780, 377] width 80 height 23
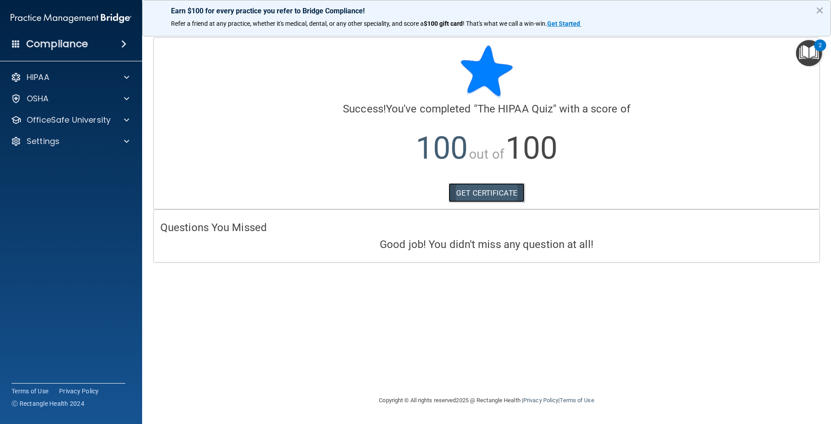
click at [468, 190] on link "GET CERTIFICATE" at bounding box center [487, 193] width 76 height 20
click at [814, 49] on img "Open Resource Center, 2 new notifications" at bounding box center [809, 53] width 26 height 26
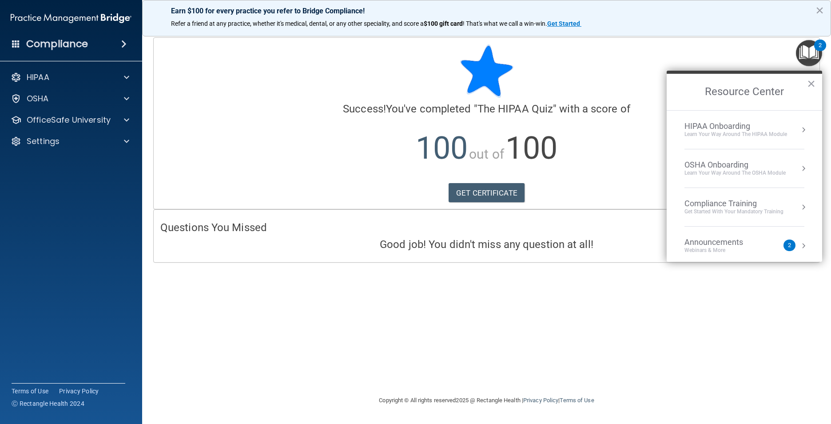
click at [721, 200] on div "Compliance Training" at bounding box center [734, 204] width 99 height 10
click at [711, 125] on div "HIPAA Training for Members" at bounding box center [723, 125] width 99 height 8
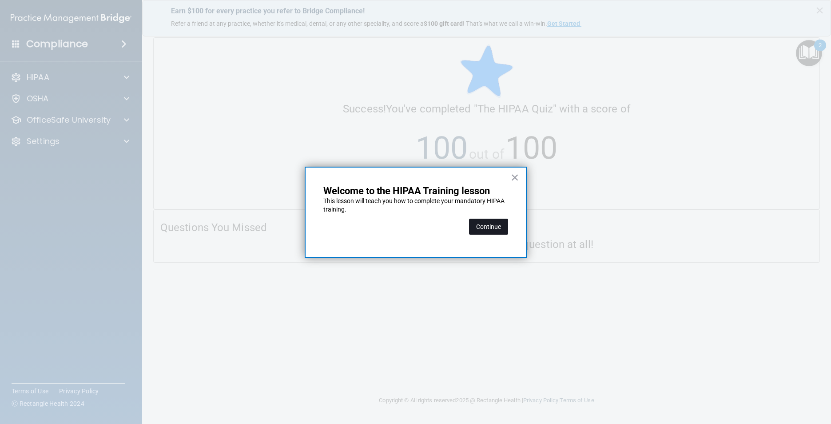
click at [486, 227] on button "Continue" at bounding box center [488, 227] width 39 height 16
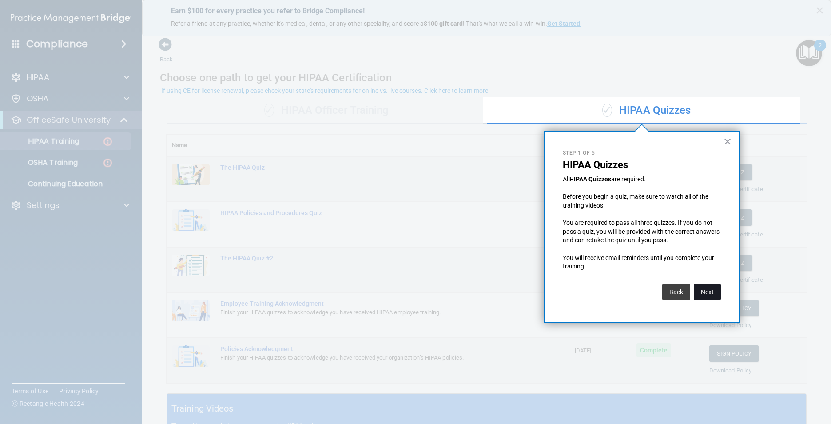
click at [703, 289] on button "Next" at bounding box center [707, 292] width 27 height 16
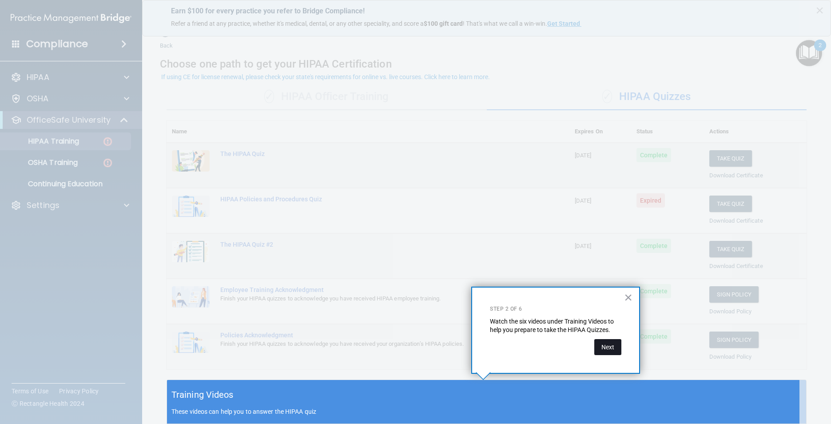
click at [610, 345] on button "Next" at bounding box center [607, 347] width 27 height 16
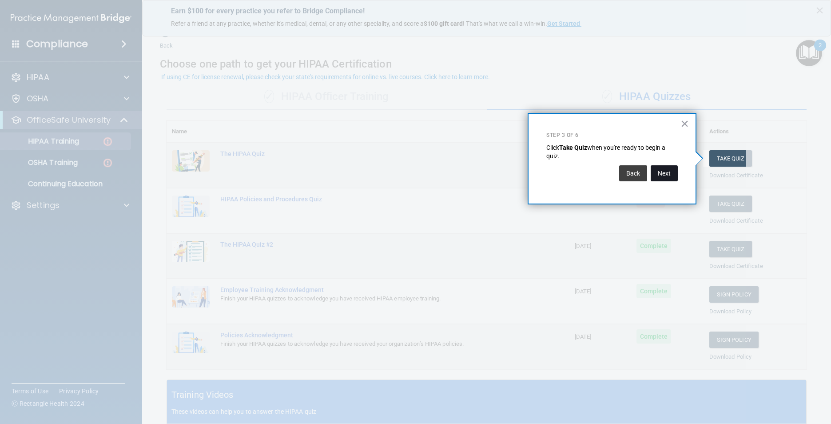
click at [660, 176] on button "Next" at bounding box center [664, 173] width 27 height 16
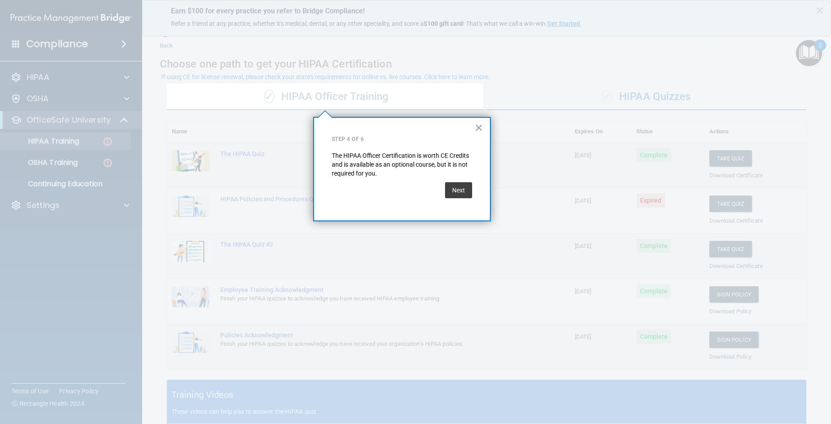
click at [437, 187] on div "Next" at bounding box center [402, 190] width 140 height 25
click at [450, 187] on button "Next" at bounding box center [458, 190] width 27 height 16
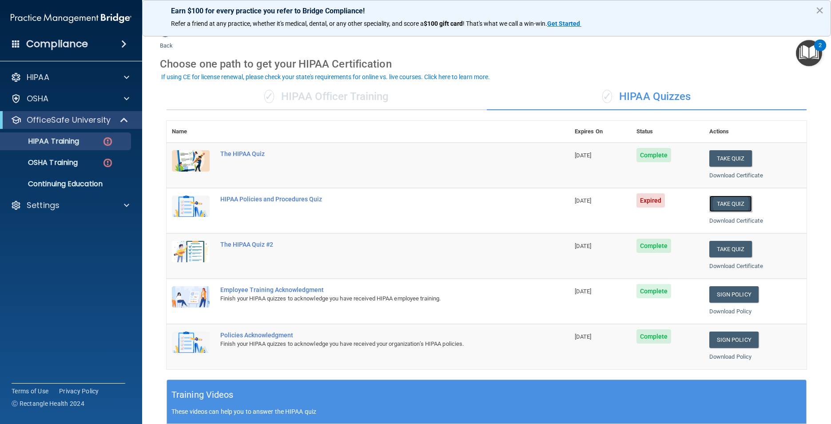
click at [729, 200] on button "Take Quiz" at bounding box center [730, 203] width 43 height 16
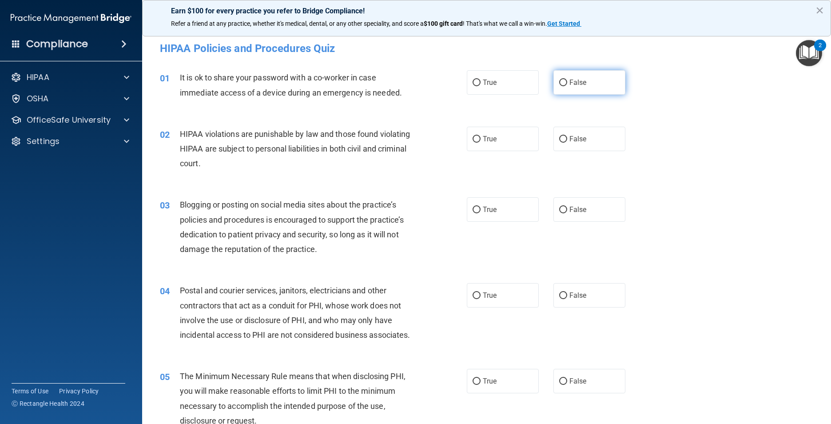
click at [561, 83] on input "False" at bounding box center [563, 83] width 8 height 7
radio input "true"
click at [497, 137] on label "True" at bounding box center [503, 139] width 72 height 24
click at [481, 137] on input "True" at bounding box center [477, 139] width 8 height 7
radio input "true"
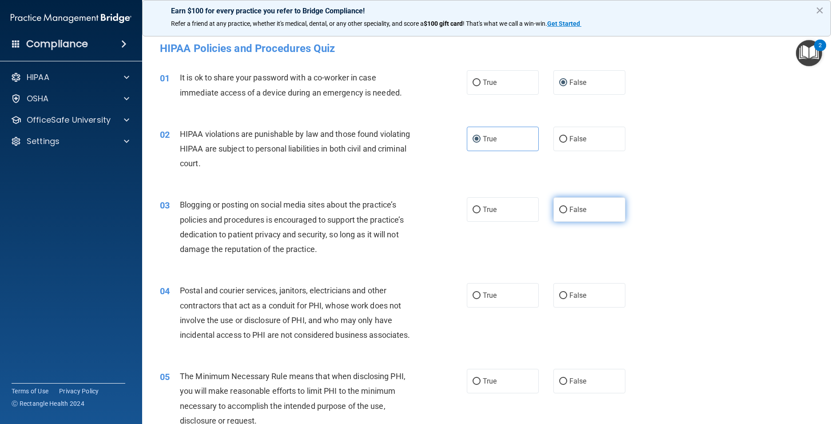
click at [564, 215] on label "False" at bounding box center [589, 209] width 72 height 24
click at [564, 213] on input "False" at bounding box center [563, 210] width 8 height 7
radio input "true"
click at [483, 292] on span "True" at bounding box center [490, 295] width 14 height 8
click at [481, 292] on input "True" at bounding box center [477, 295] width 8 height 7
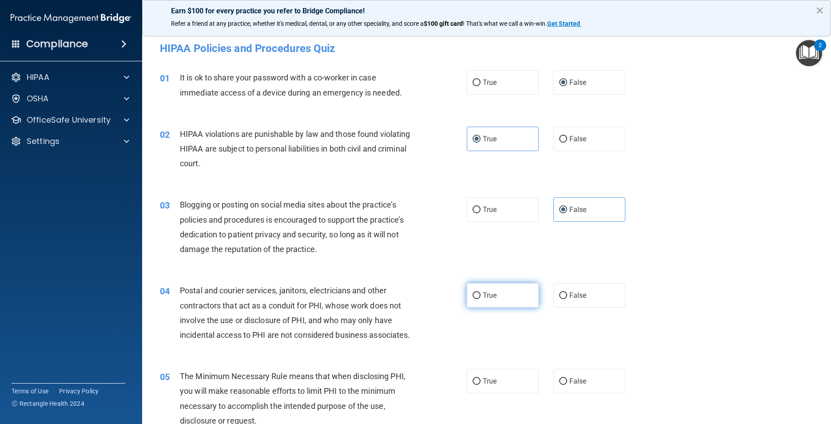
radio input "true"
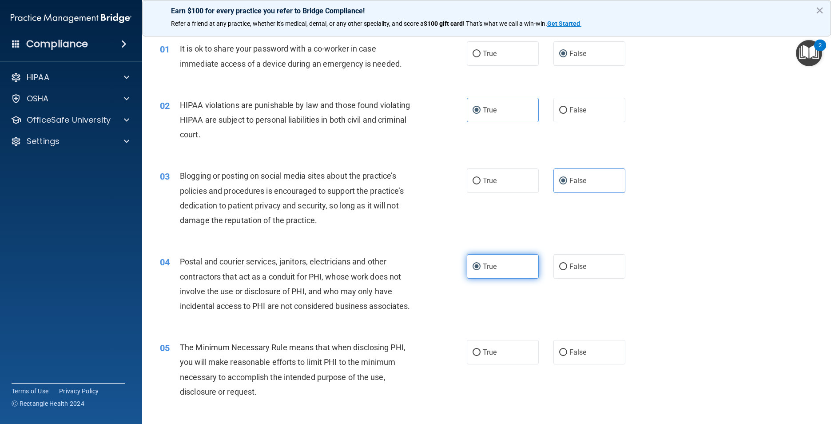
scroll to position [44, 0]
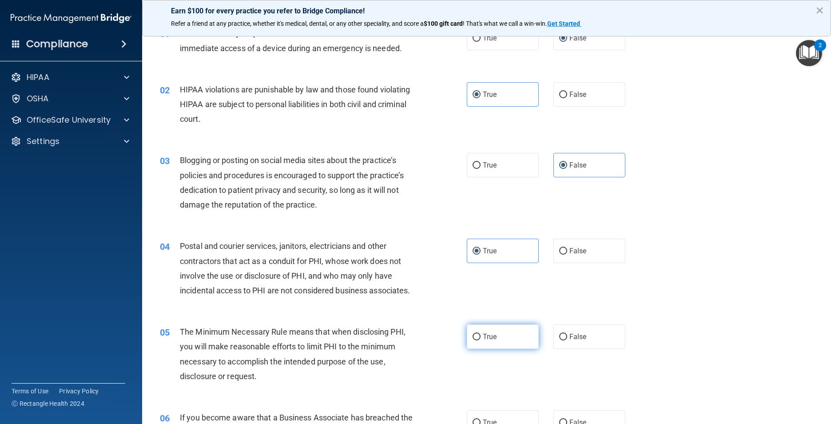
click at [479, 349] on label "True" at bounding box center [503, 336] width 72 height 24
click at [479, 340] on input "True" at bounding box center [477, 337] width 8 height 7
radio input "true"
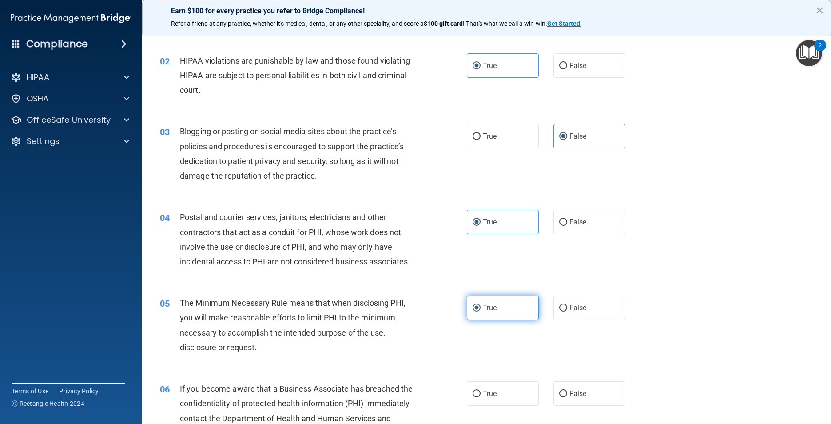
scroll to position [89, 0]
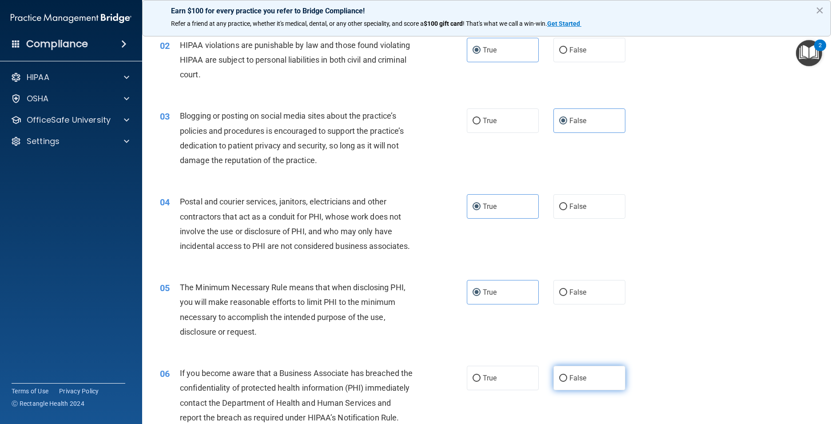
click at [559, 382] on input "False" at bounding box center [563, 378] width 8 height 7
radio input "true"
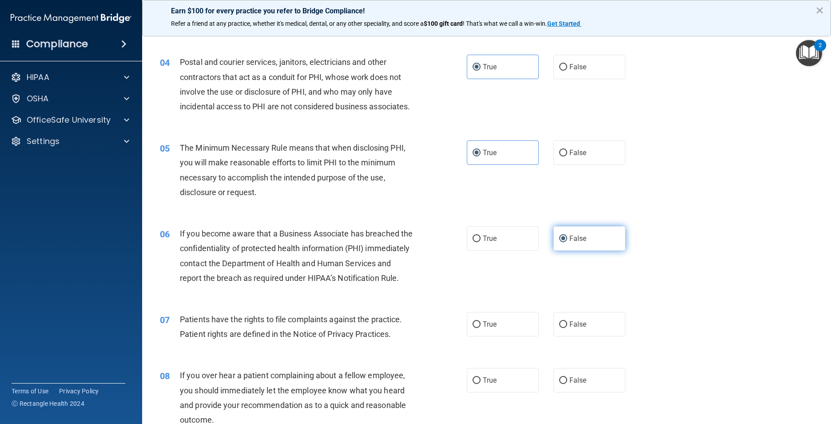
scroll to position [267, 0]
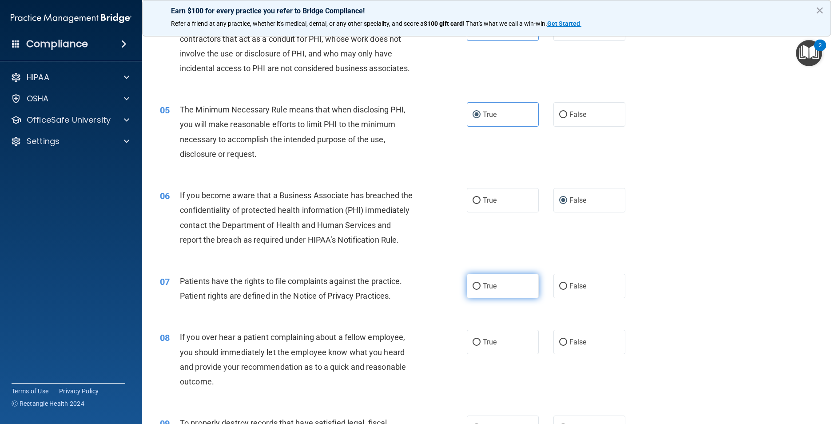
click at [489, 298] on label "True" at bounding box center [503, 286] width 72 height 24
click at [481, 290] on input "True" at bounding box center [477, 286] width 8 height 7
radio input "true"
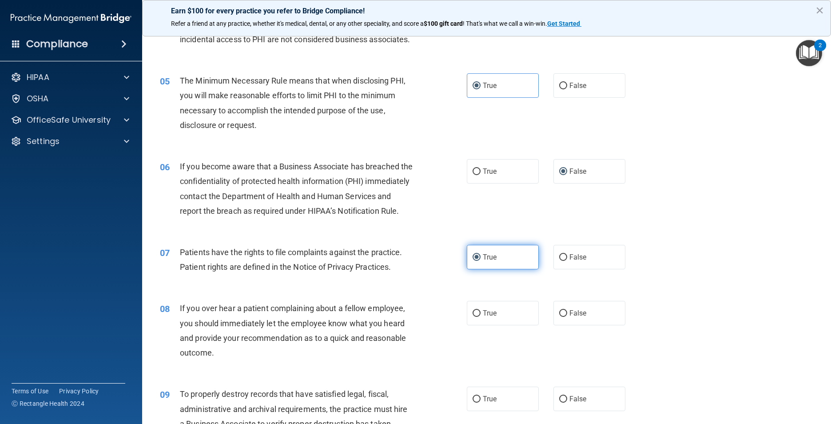
scroll to position [311, 0]
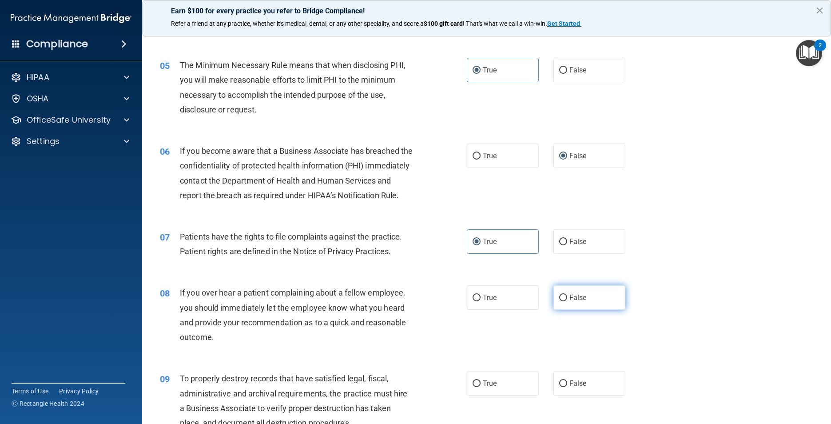
click at [553, 310] on label "False" at bounding box center [589, 297] width 72 height 24
click at [559, 301] on input "False" at bounding box center [563, 298] width 8 height 7
radio input "true"
click at [569, 387] on span "False" at bounding box center [577, 383] width 17 height 8
click at [567, 387] on input "False" at bounding box center [563, 383] width 8 height 7
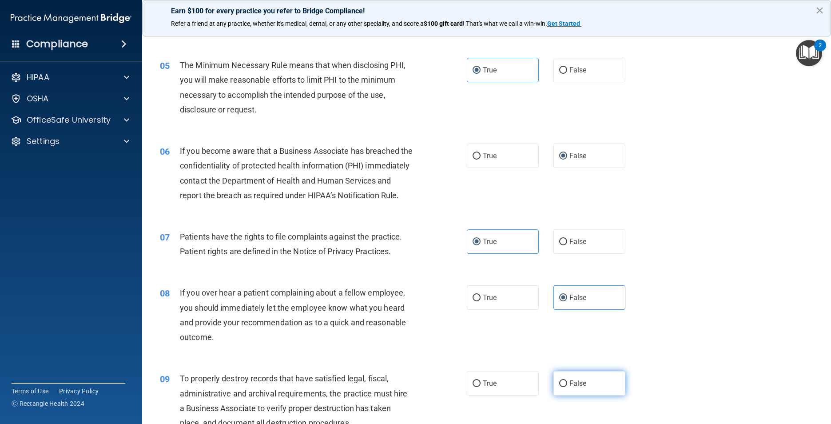
radio input "true"
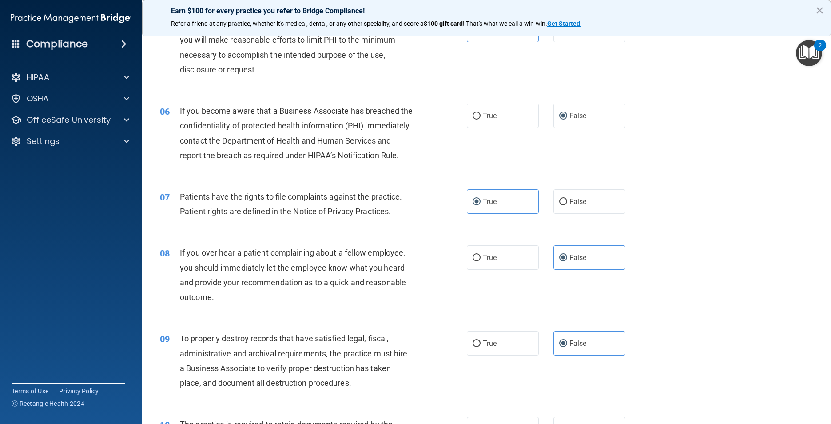
scroll to position [489, 0]
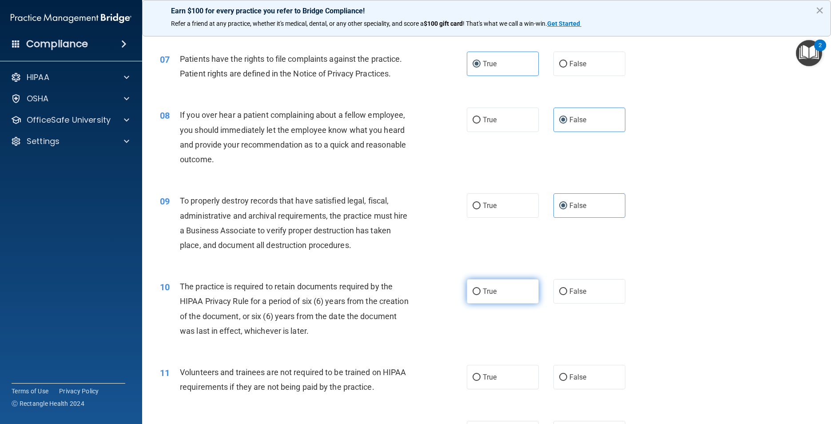
click at [496, 303] on label "True" at bounding box center [503, 291] width 72 height 24
click at [481, 295] on input "True" at bounding box center [477, 291] width 8 height 7
radio input "true"
click at [565, 389] on label "False" at bounding box center [589, 377] width 72 height 24
click at [565, 381] on input "False" at bounding box center [563, 377] width 8 height 7
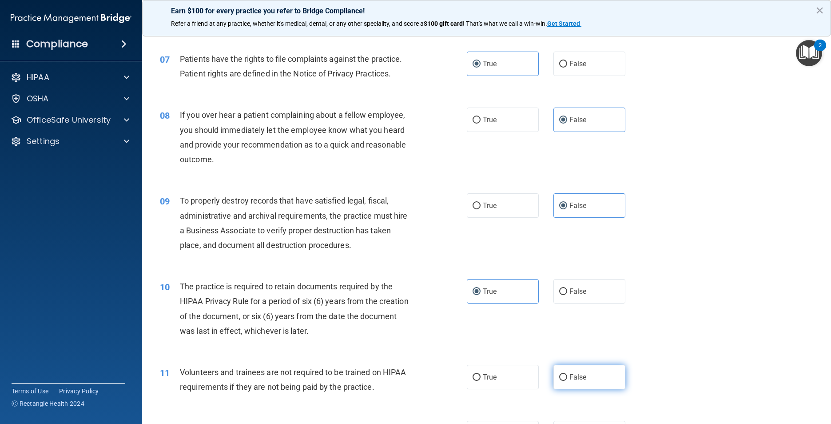
radio input "true"
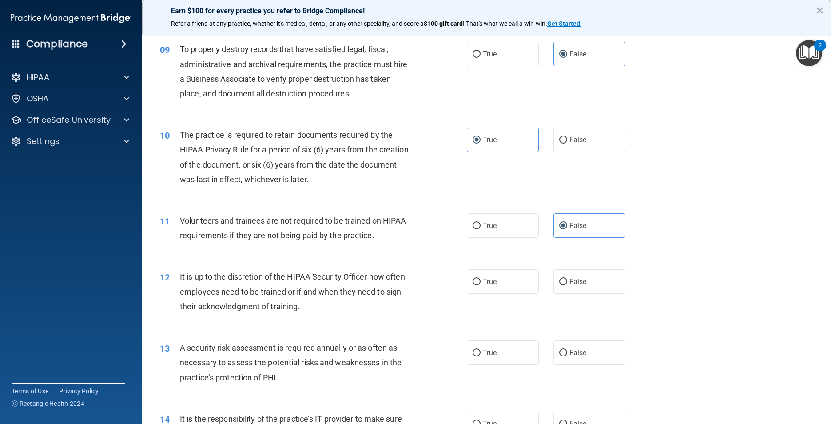
scroll to position [666, 0]
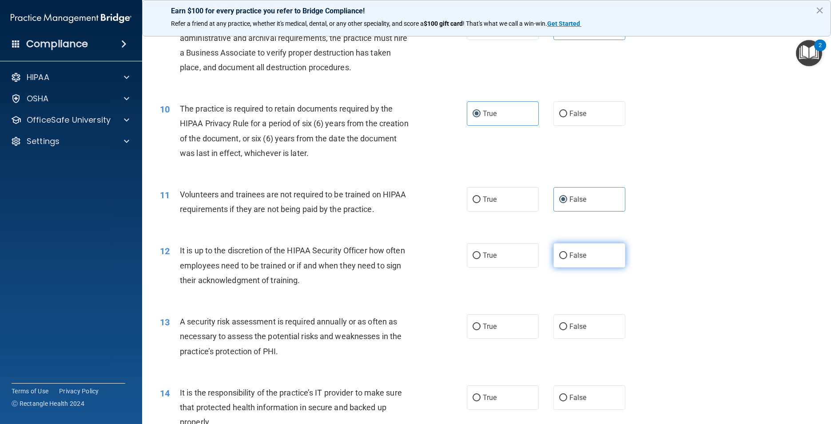
click at [576, 259] on span "False" at bounding box center [577, 255] width 17 height 8
click at [567, 259] on input "False" at bounding box center [563, 255] width 8 height 7
radio input "true"
click at [483, 330] on span "True" at bounding box center [490, 326] width 14 height 8
click at [481, 330] on input "True" at bounding box center [477, 326] width 8 height 7
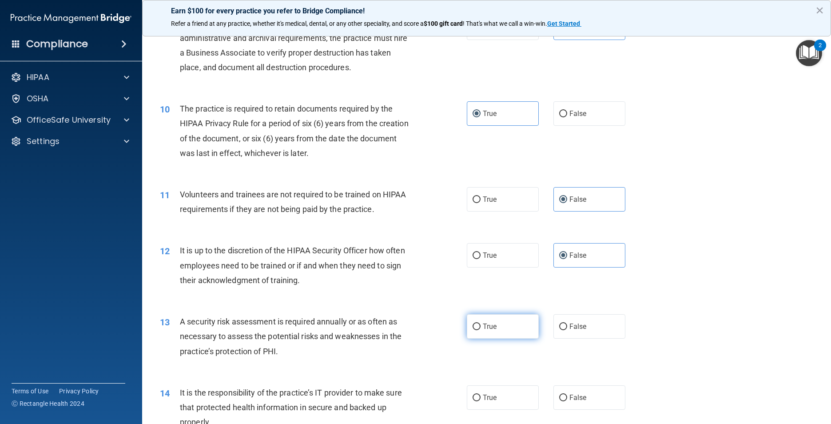
radio input "true"
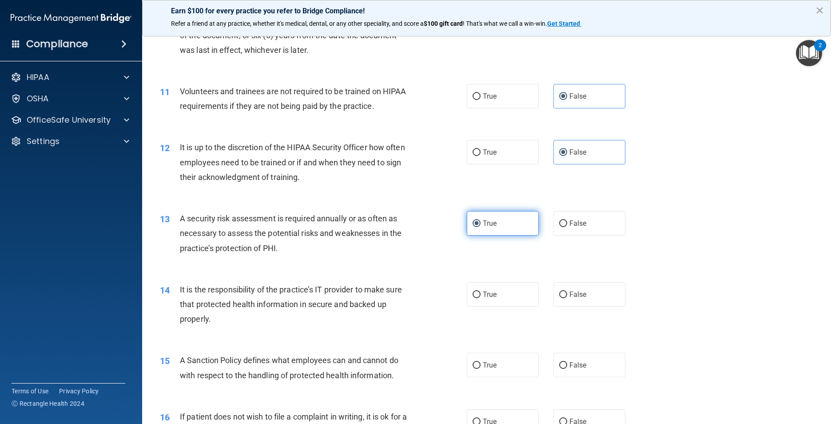
scroll to position [800, 0]
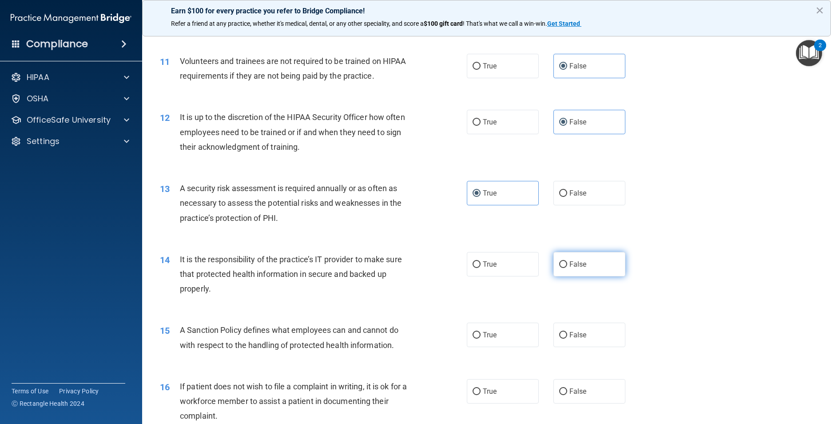
click at [596, 276] on label "False" at bounding box center [589, 264] width 72 height 24
click at [567, 268] on input "False" at bounding box center [563, 264] width 8 height 7
radio input "true"
click at [561, 347] on label "False" at bounding box center [589, 334] width 72 height 24
click at [561, 338] on input "False" at bounding box center [563, 335] width 8 height 7
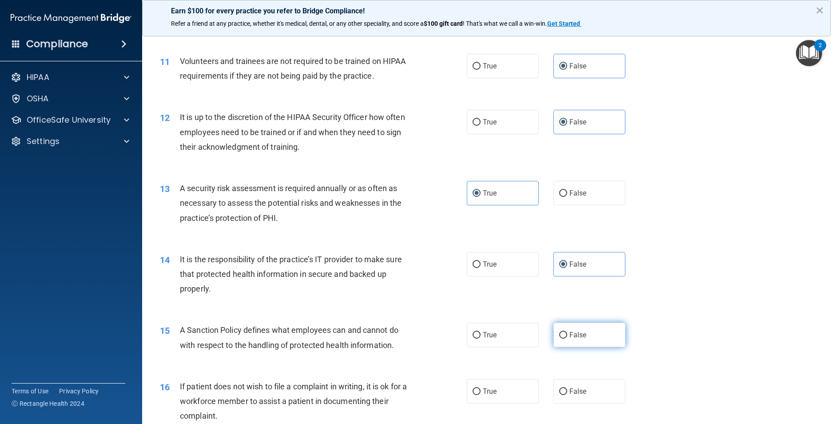
radio input "true"
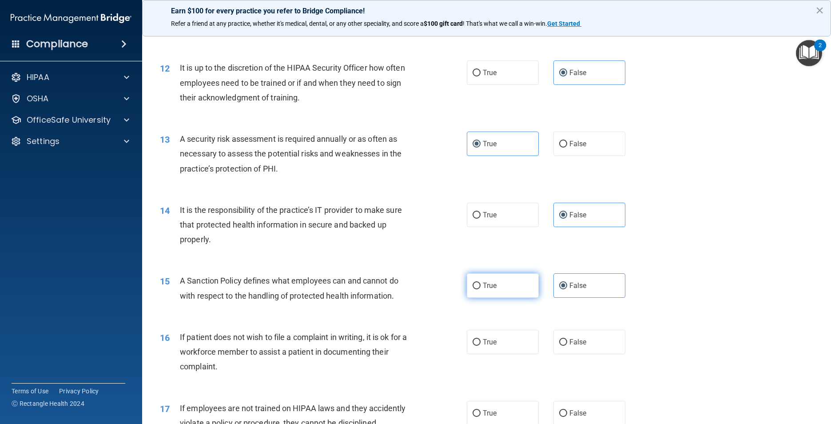
scroll to position [933, 0]
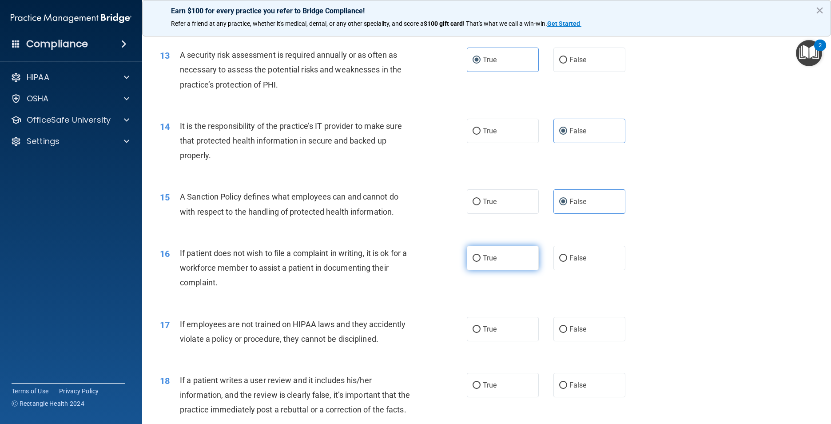
click at [504, 270] on label "True" at bounding box center [503, 258] width 72 height 24
click at [481, 262] on input "True" at bounding box center [477, 258] width 8 height 7
radio input "true"
click at [564, 341] on label "False" at bounding box center [589, 329] width 72 height 24
click at [564, 333] on input "False" at bounding box center [563, 329] width 8 height 7
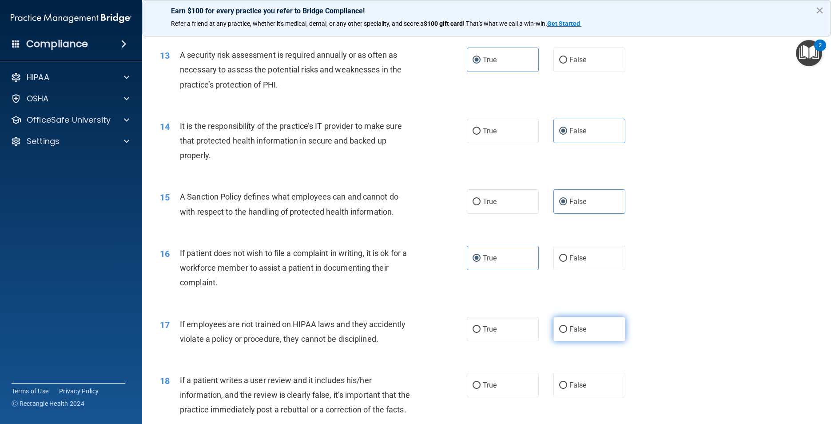
radio input "true"
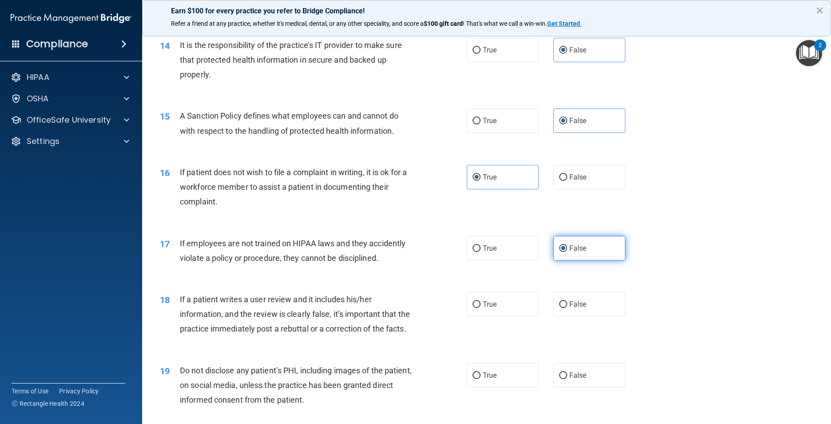
scroll to position [1022, 0]
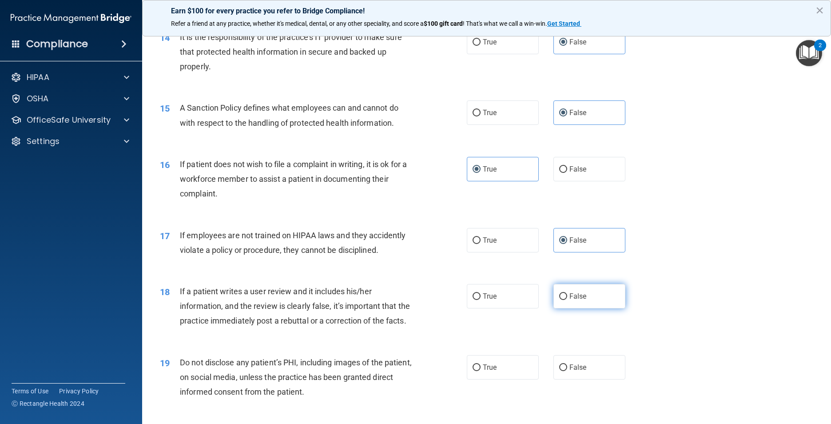
click at [577, 308] on label "False" at bounding box center [589, 296] width 72 height 24
click at [567, 300] on input "False" at bounding box center [563, 296] width 8 height 7
radio input "true"
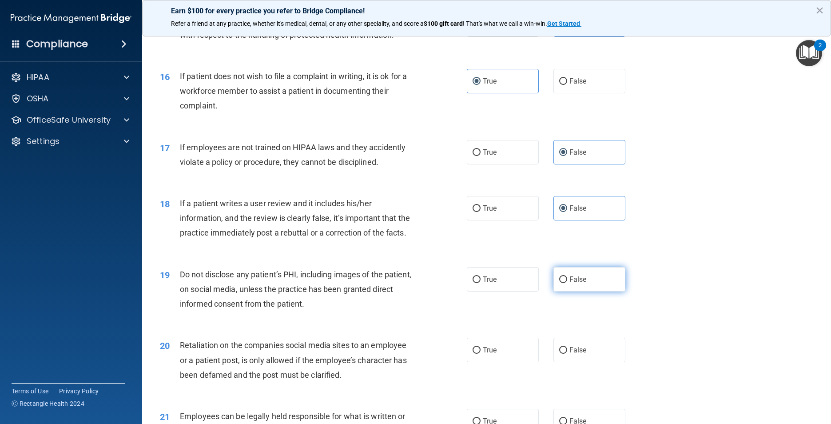
scroll to position [1111, 0]
click at [523, 291] on label "True" at bounding box center [503, 278] width 72 height 24
click at [481, 282] on input "True" at bounding box center [477, 278] width 8 height 7
radio input "true"
click at [576, 353] on span "False" at bounding box center [577, 349] width 17 height 8
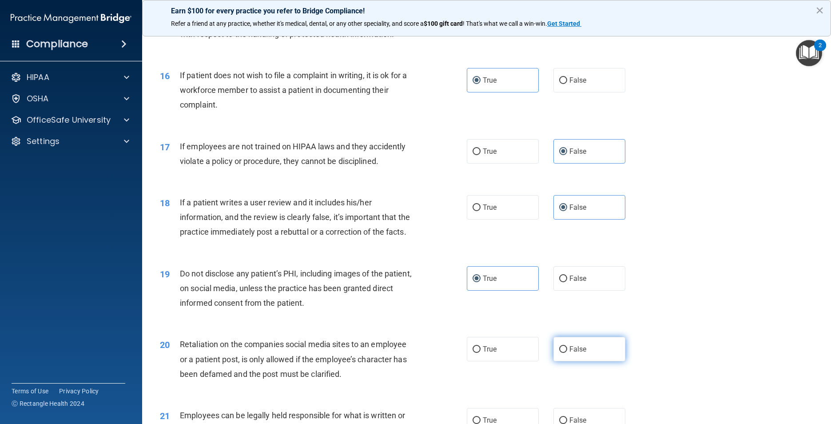
click at [567, 353] on input "False" at bounding box center [563, 349] width 8 height 7
radio input "true"
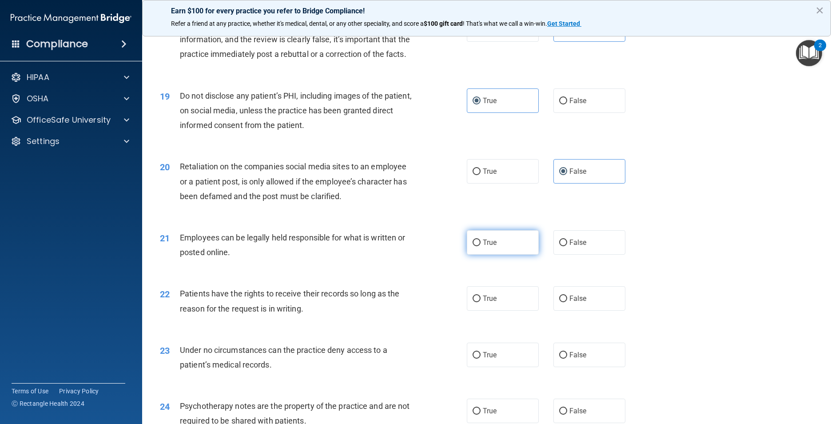
click at [481, 255] on label "True" at bounding box center [503, 242] width 72 height 24
click at [481, 246] on input "True" at bounding box center [477, 242] width 8 height 7
radio input "true"
click at [600, 310] on label "False" at bounding box center [589, 298] width 72 height 24
click at [567, 302] on input "False" at bounding box center [563, 298] width 8 height 7
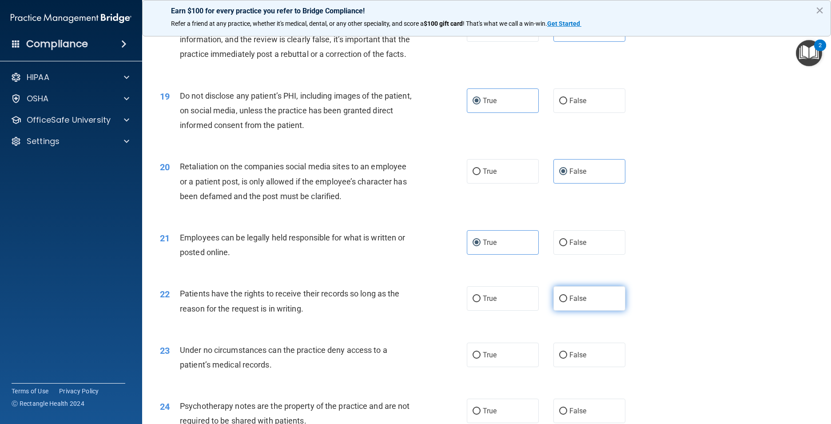
radio input "true"
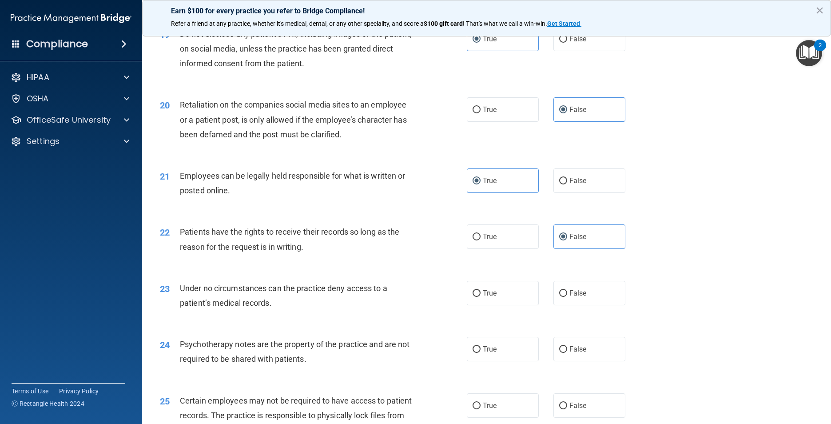
scroll to position [1421, 0]
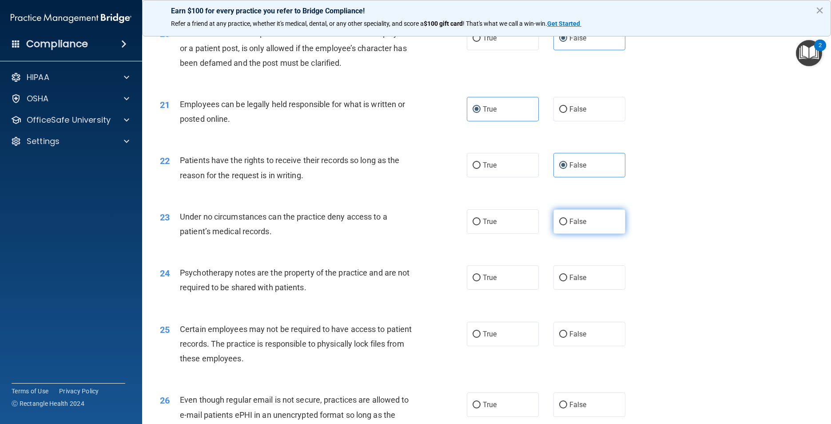
click at [574, 226] on span "False" at bounding box center [577, 221] width 17 height 8
click at [567, 225] on input "False" at bounding box center [563, 222] width 8 height 7
radio input "true"
click at [462, 299] on div "24 Psychotherapy notes are the property of the practice and are not required to…" at bounding box center [314, 282] width 334 height 34
click at [473, 281] on input "True" at bounding box center [477, 278] width 8 height 7
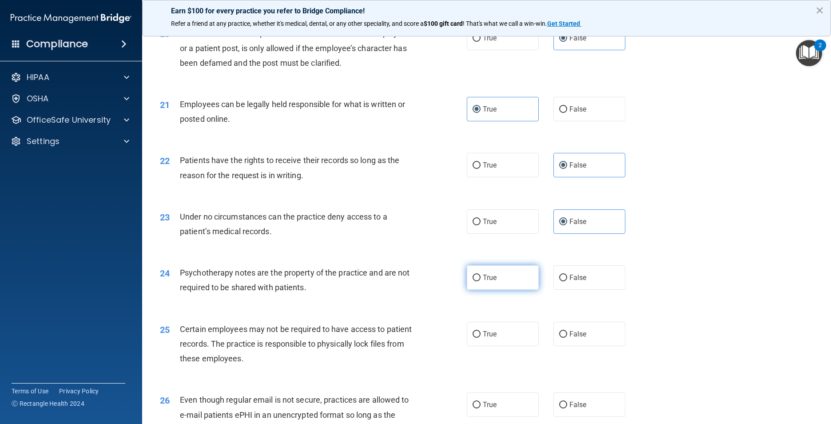
radio input "true"
click at [477, 338] on input "True" at bounding box center [477, 334] width 8 height 7
radio input "true"
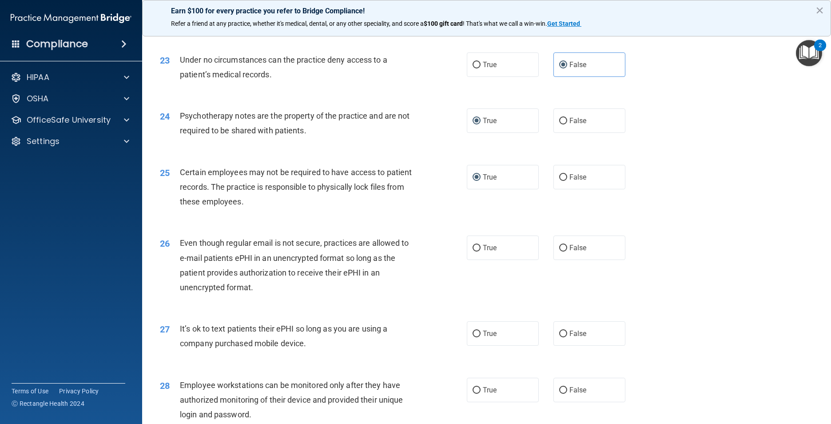
scroll to position [1599, 0]
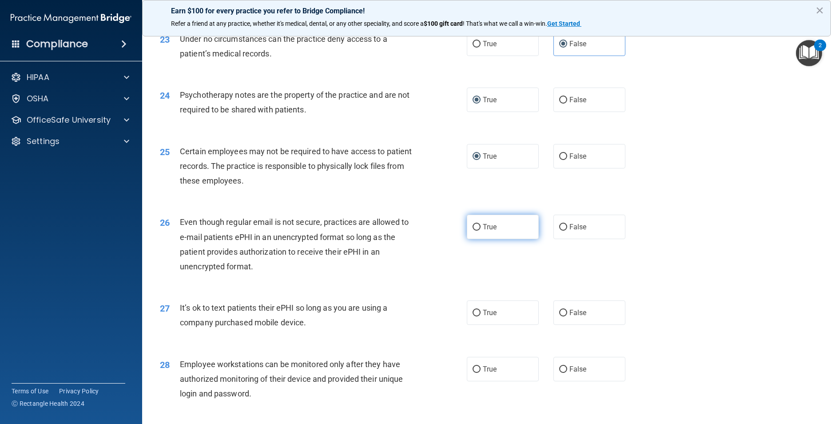
click at [488, 231] on span "True" at bounding box center [490, 227] width 14 height 8
click at [481, 231] on input "True" at bounding box center [477, 227] width 8 height 7
radio input "true"
click at [557, 325] on label "False" at bounding box center [589, 312] width 72 height 24
click at [559, 316] on input "False" at bounding box center [563, 313] width 8 height 7
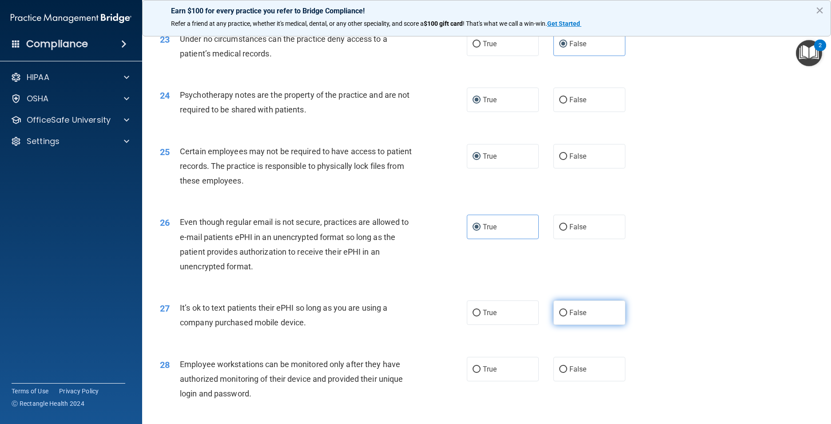
radio input "true"
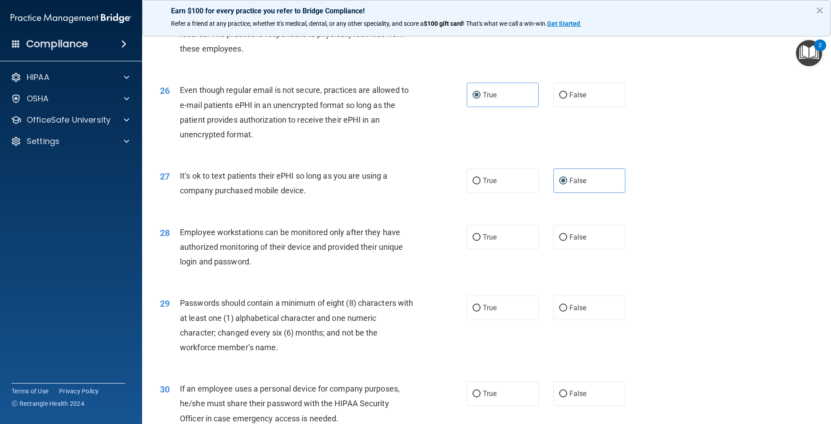
scroll to position [1732, 0]
click at [570, 240] on span "False" at bounding box center [577, 235] width 17 height 8
click at [567, 239] on input "False" at bounding box center [563, 236] width 8 height 7
radio input "true"
click at [489, 310] on span "True" at bounding box center [490, 306] width 14 height 8
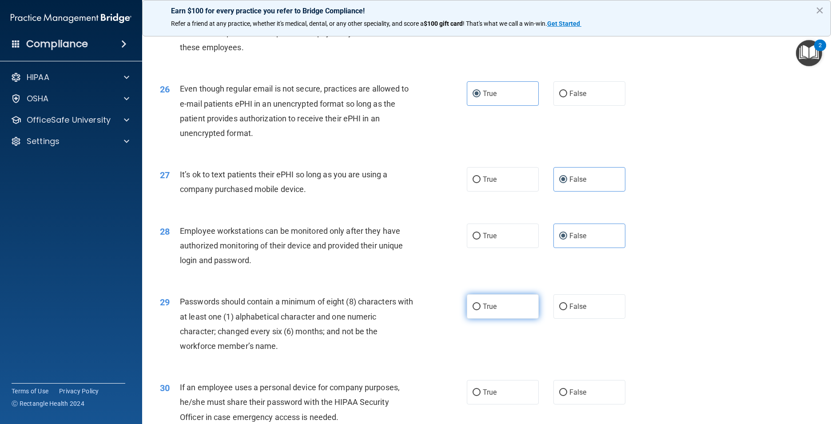
click at [481, 310] on input "True" at bounding box center [477, 306] width 8 height 7
radio input "true"
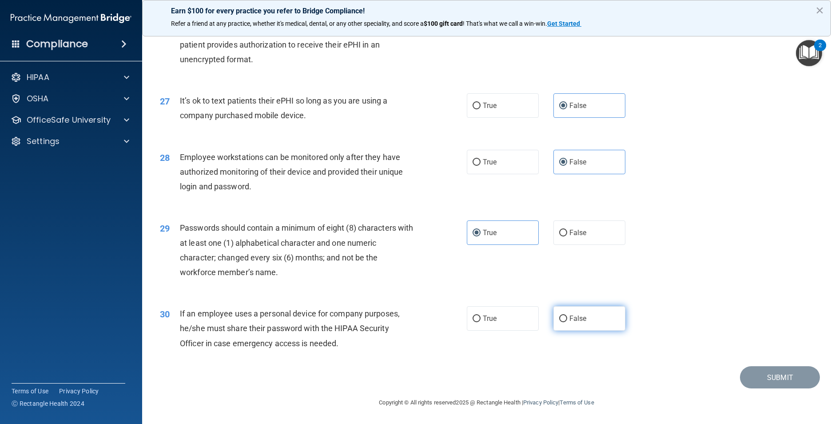
click at [562, 314] on label "False" at bounding box center [589, 318] width 72 height 24
click at [562, 315] on input "False" at bounding box center [563, 318] width 8 height 7
radio input "true"
click at [788, 377] on button "Submit" at bounding box center [780, 377] width 80 height 23
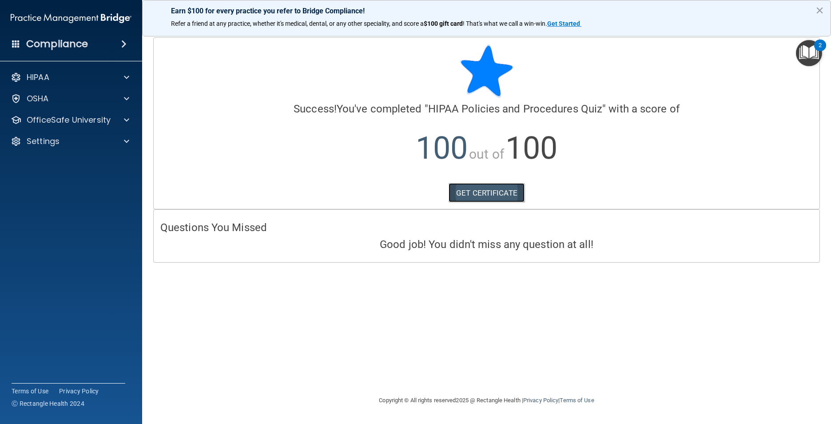
click at [494, 198] on link "GET CERTIFICATE" at bounding box center [487, 193] width 76 height 20
click at [816, 57] on img "Open Resource Center, 2 new notifications" at bounding box center [809, 53] width 26 height 26
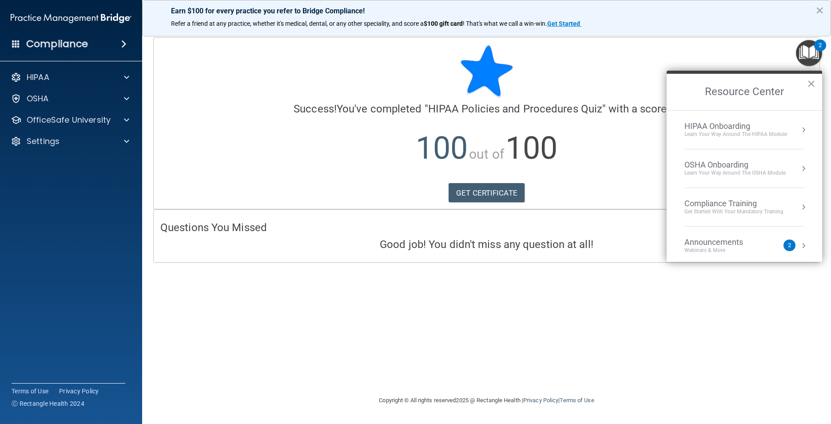
click at [732, 215] on div "Get Started with your mandatory training" at bounding box center [734, 212] width 99 height 8
click at [718, 127] on div "HIPAA Training for Members" at bounding box center [723, 125] width 99 height 8
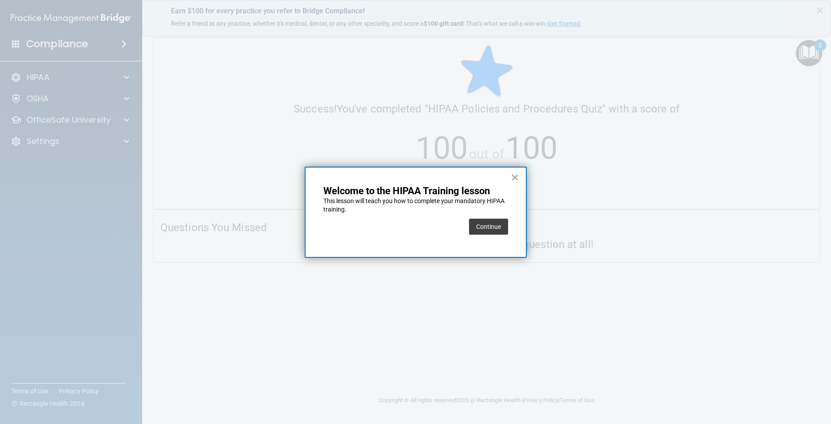
click at [462, 225] on div "Continue" at bounding box center [415, 226] width 185 height 25
click at [474, 228] on button "Continue" at bounding box center [488, 227] width 39 height 16
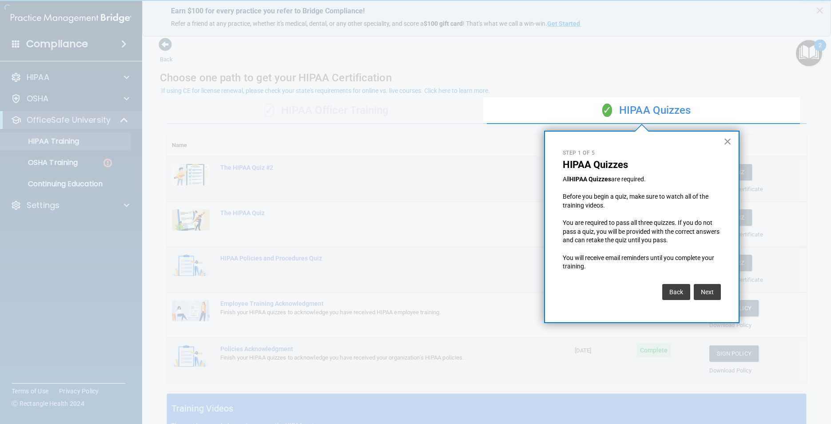
click at [728, 143] on button "×" at bounding box center [728, 141] width 8 height 14
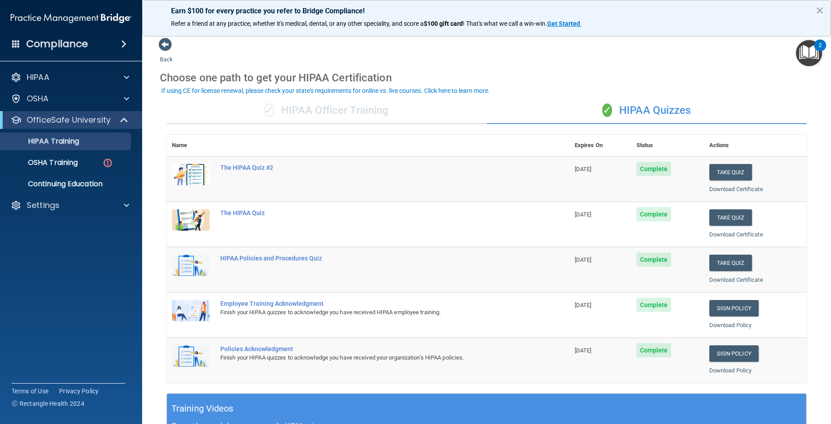
click at [321, 108] on div "✓ HIPAA Officer Training" at bounding box center [327, 110] width 320 height 27
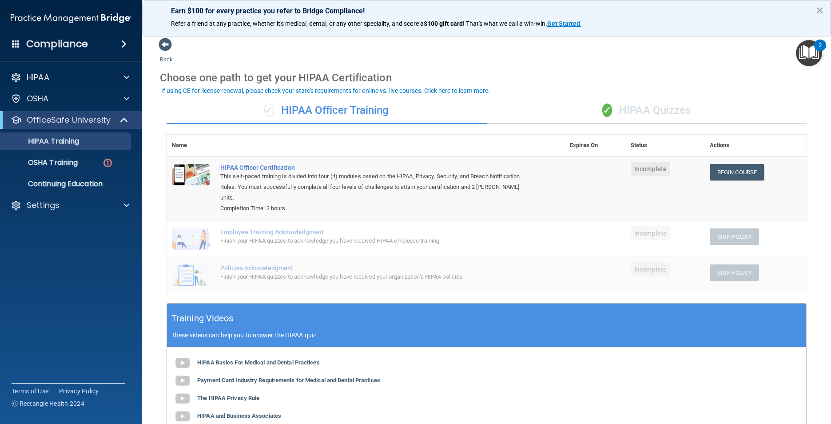
click at [634, 107] on div "✓ HIPAA Quizzes" at bounding box center [647, 110] width 320 height 27
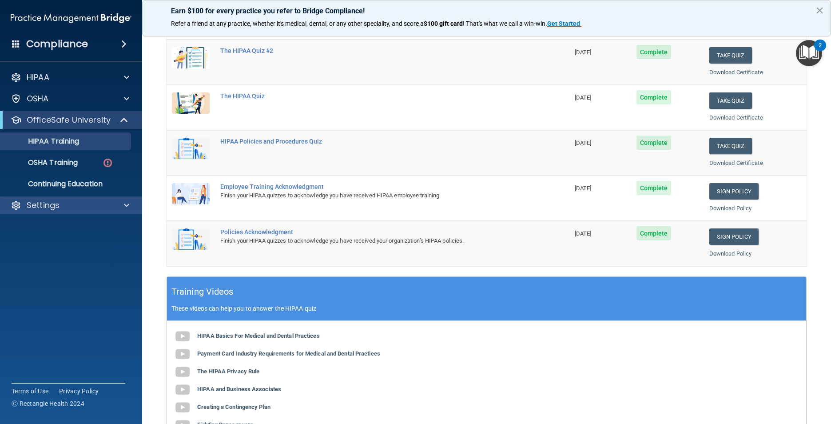
scroll to position [112, 0]
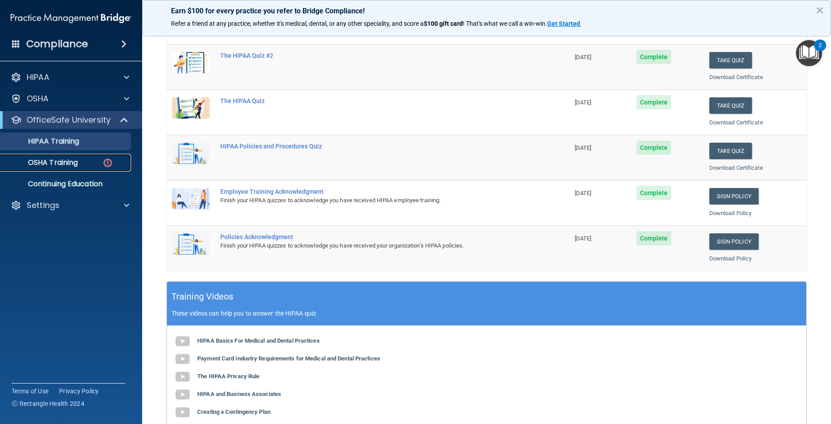
click at [54, 159] on p "OSHA Training" at bounding box center [42, 162] width 72 height 9
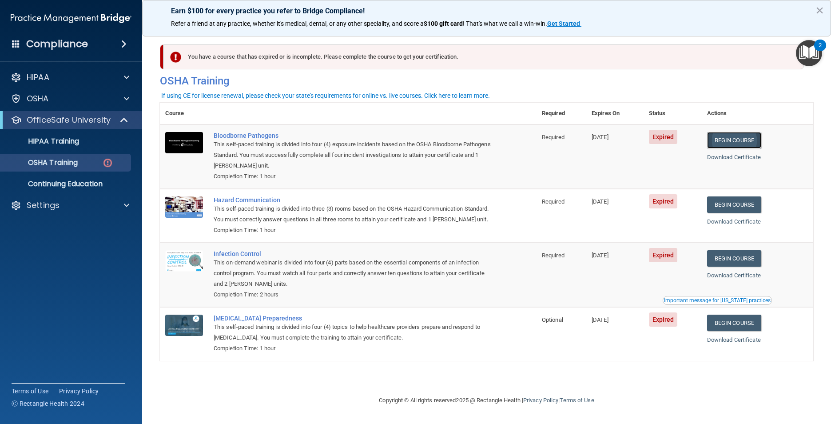
click at [725, 143] on link "Begin Course" at bounding box center [734, 140] width 54 height 16
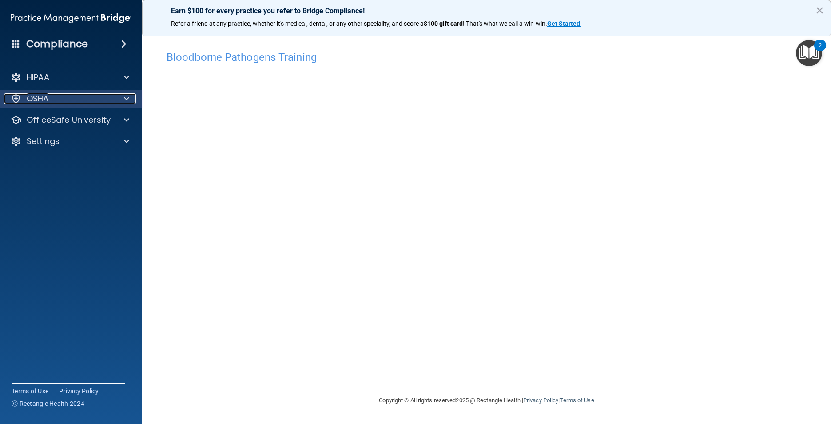
click at [35, 100] on p "OSHA" at bounding box center [38, 98] width 22 height 11
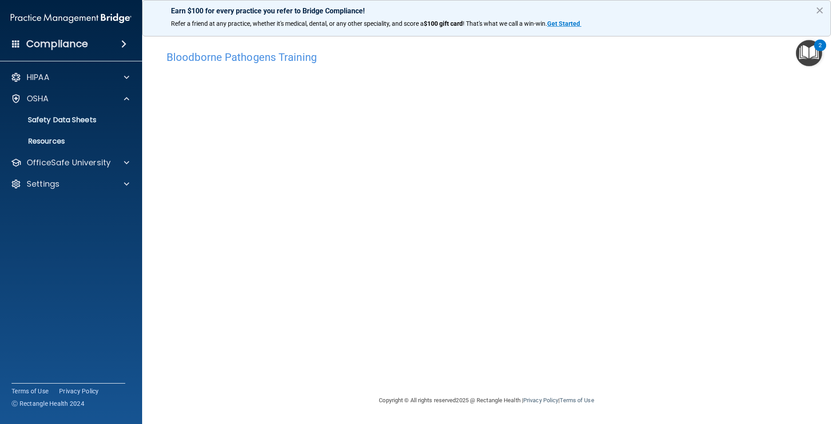
click at [809, 53] on img "Open Resource Center, 2 new notifications" at bounding box center [809, 53] width 26 height 26
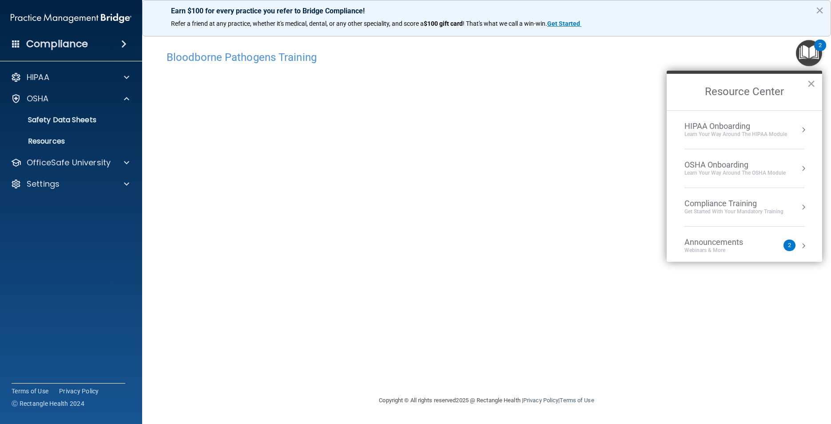
click at [734, 206] on div "Compliance Training" at bounding box center [734, 204] width 99 height 10
click at [720, 128] on div "HIPAA Training for Members" at bounding box center [723, 125] width 99 height 8
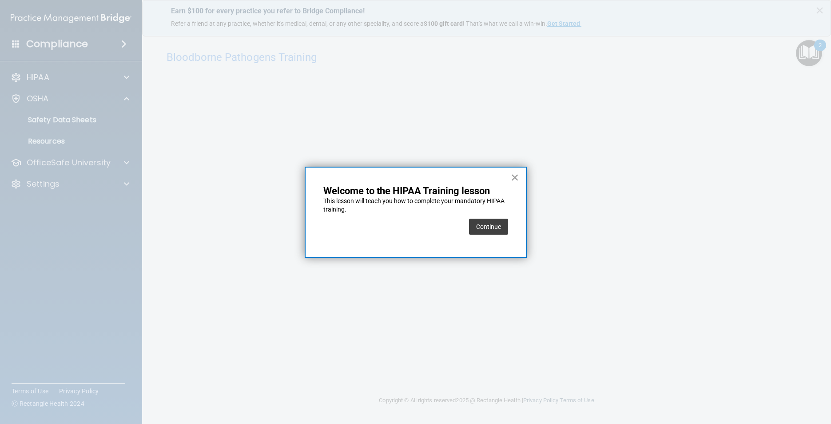
click at [513, 175] on button "×" at bounding box center [515, 177] width 8 height 14
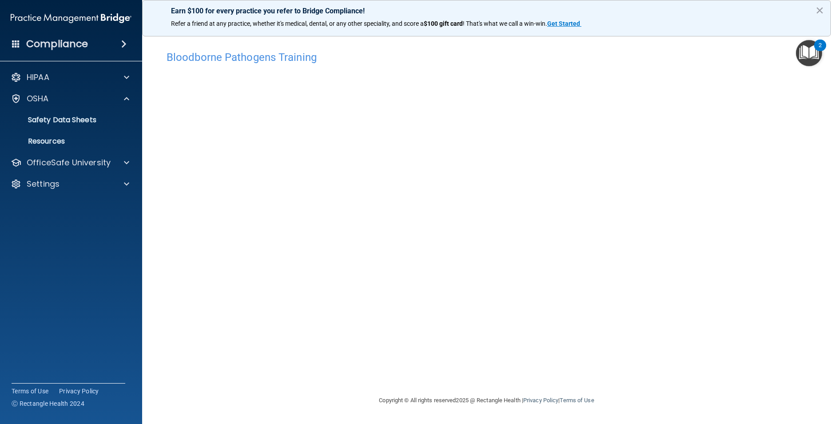
click at [811, 57] on img "Open Resource Center, 2 new notifications" at bounding box center [809, 53] width 26 height 26
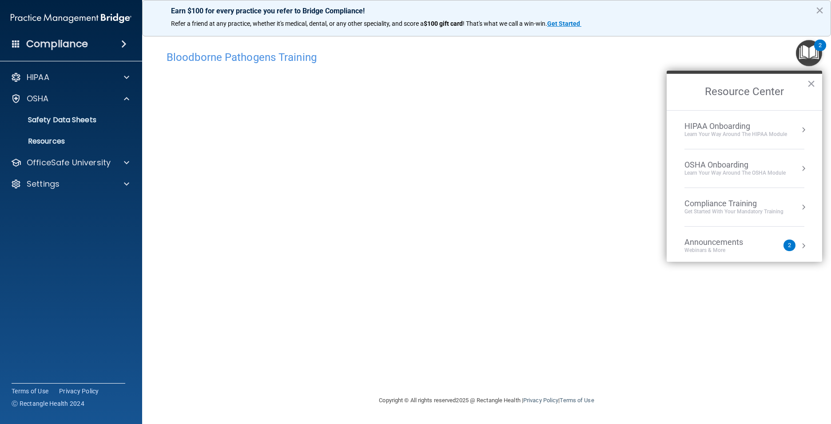
click at [720, 210] on div "Get Started with your mandatory training" at bounding box center [734, 212] width 99 height 8
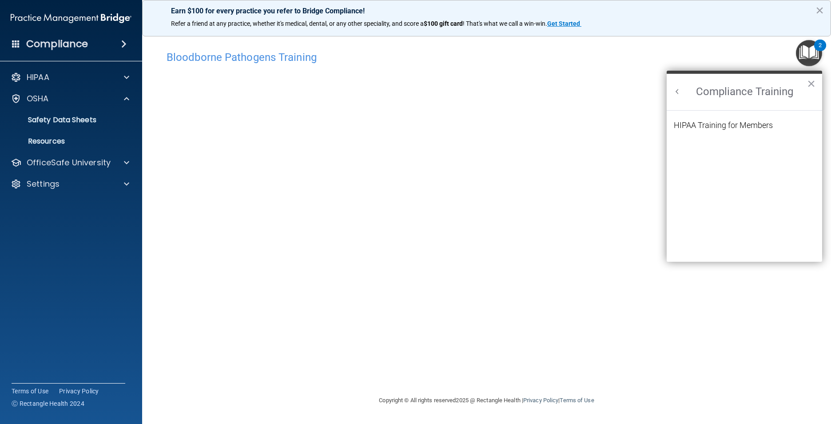
click at [715, 132] on li "HIPAA Training for Members" at bounding box center [744, 130] width 141 height 19
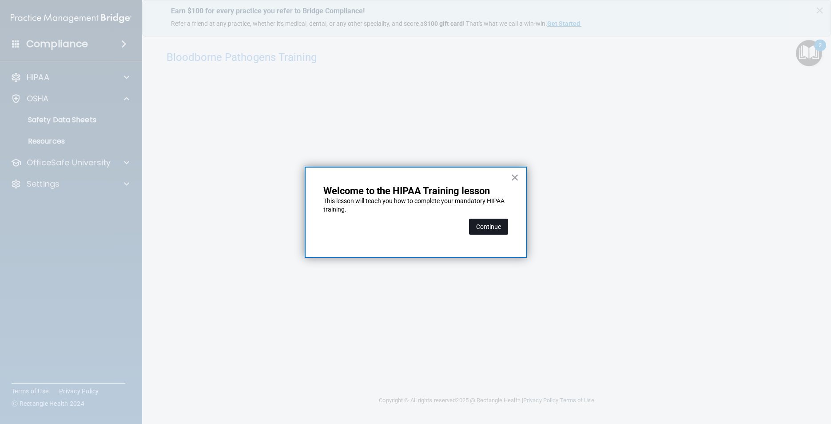
click at [502, 225] on button "Continue" at bounding box center [488, 227] width 39 height 16
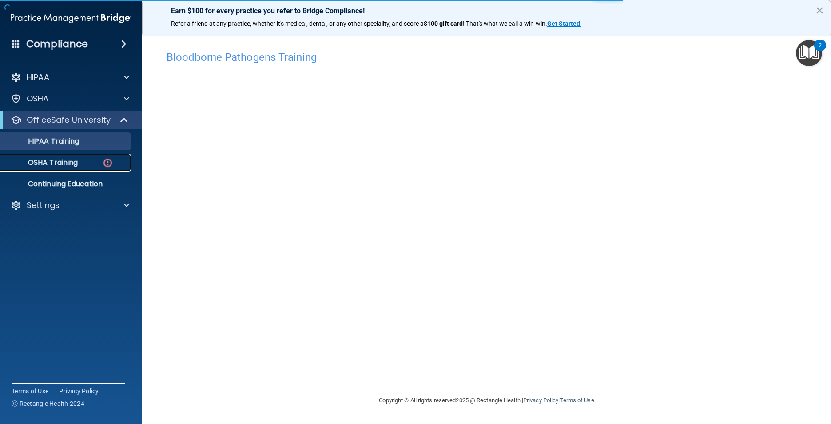
click at [50, 163] on p "OSHA Training" at bounding box center [42, 162] width 72 height 9
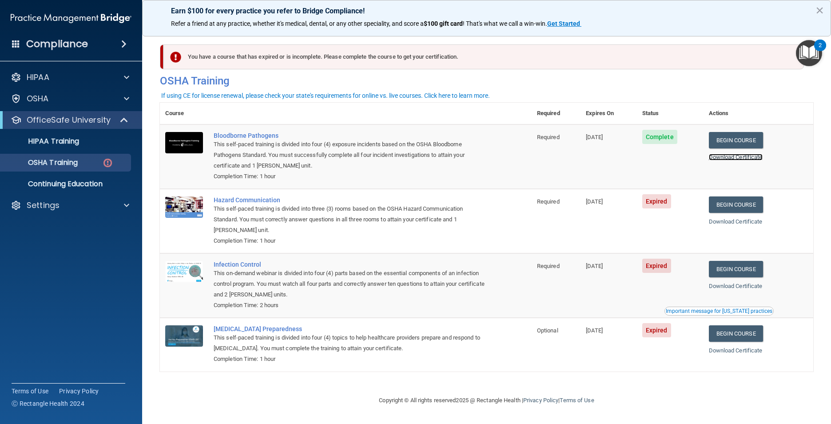
click at [717, 155] on link "Download Certificate" at bounding box center [736, 157] width 54 height 7
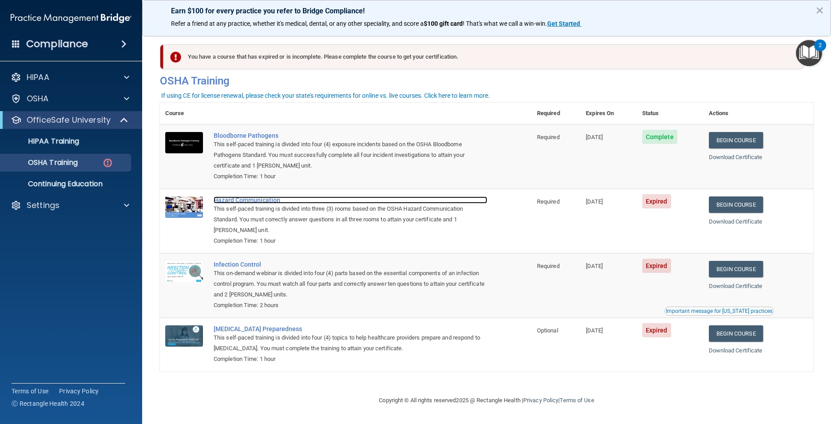
click at [238, 201] on div "Hazard Communication" at bounding box center [351, 199] width 274 height 7
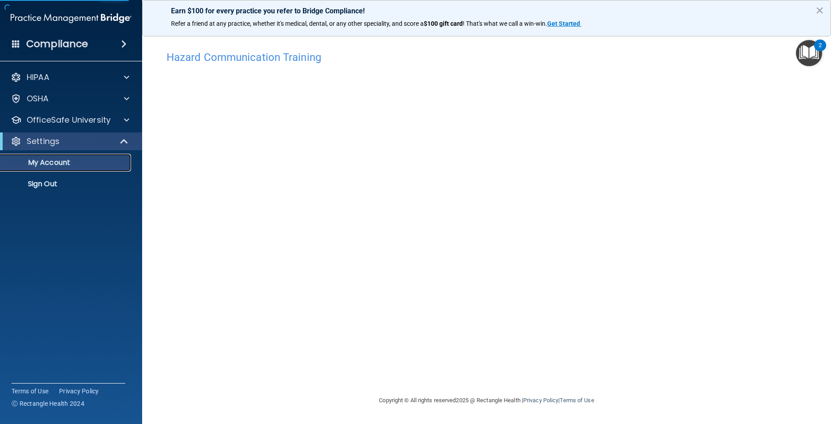
click at [69, 170] on link "My Account" at bounding box center [61, 163] width 140 height 18
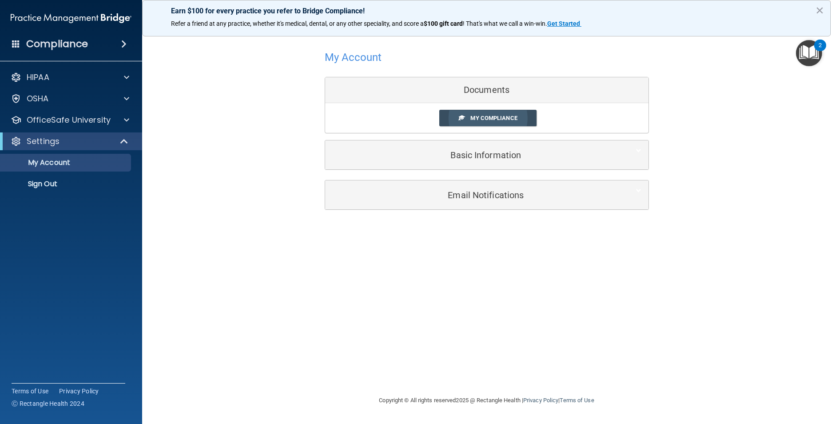
click at [517, 120] on span "My Compliance" at bounding box center [493, 118] width 47 height 7
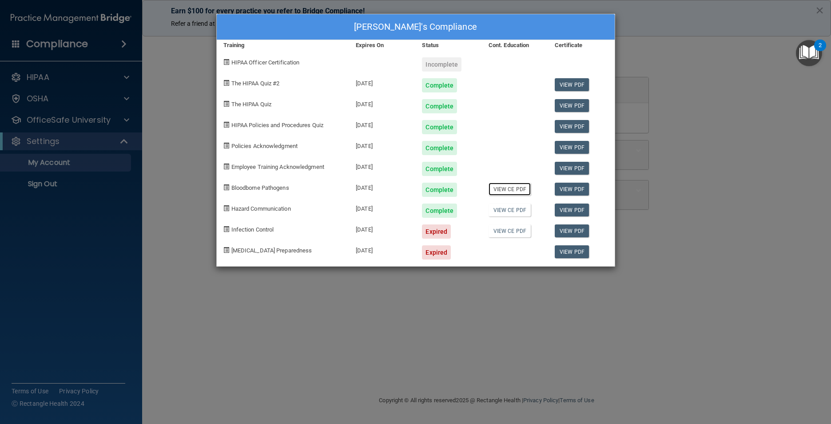
click at [509, 191] on link "View CE PDF" at bounding box center [510, 189] width 42 height 13
click at [510, 207] on link "View CE PDF" at bounding box center [510, 209] width 42 height 13
click at [673, 49] on div "[PERSON_NAME]'s Compliance Training Expires On Status Cont. Education Certifica…" at bounding box center [415, 212] width 831 height 424
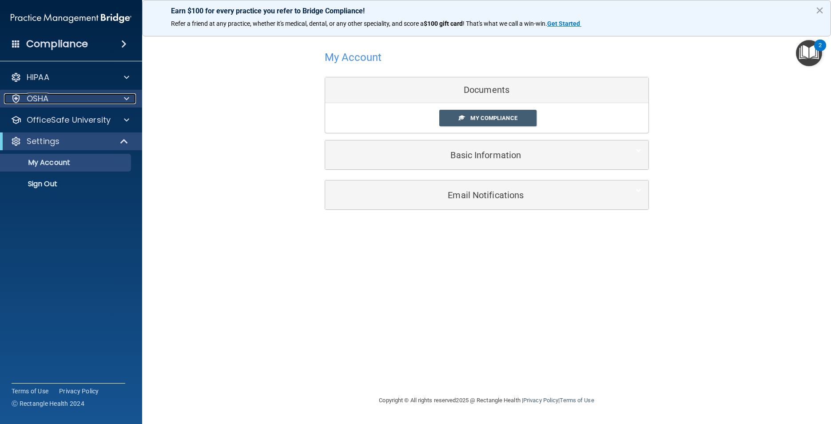
click at [79, 94] on div "OSHA" at bounding box center [59, 98] width 110 height 11
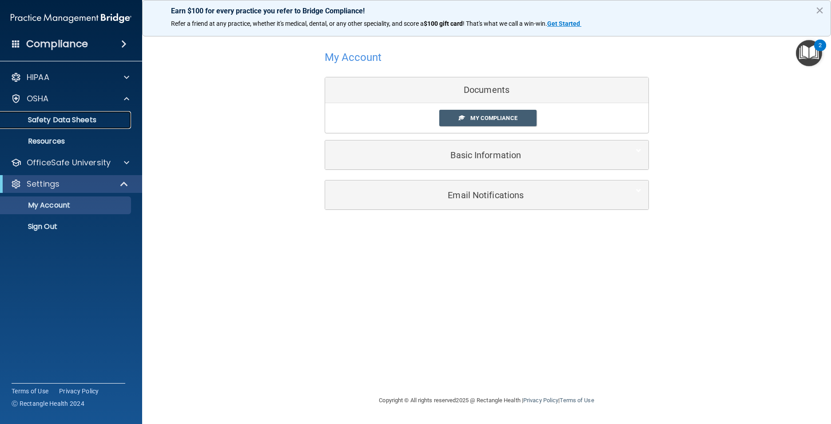
click at [76, 123] on p "Safety Data Sheets" at bounding box center [66, 119] width 121 height 9
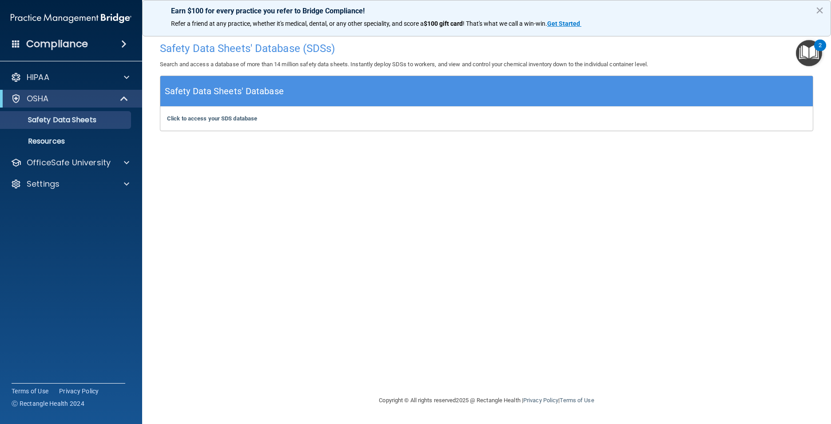
click at [801, 47] on img "Open Resource Center, 2 new notifications" at bounding box center [809, 53] width 26 height 26
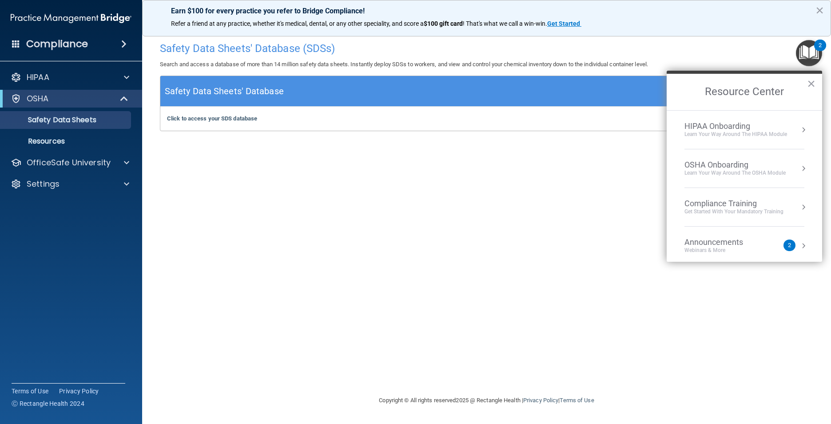
click at [729, 203] on div "Compliance Training" at bounding box center [734, 204] width 99 height 10
click at [713, 123] on div "HIPAA Training for Members" at bounding box center [723, 125] width 99 height 8
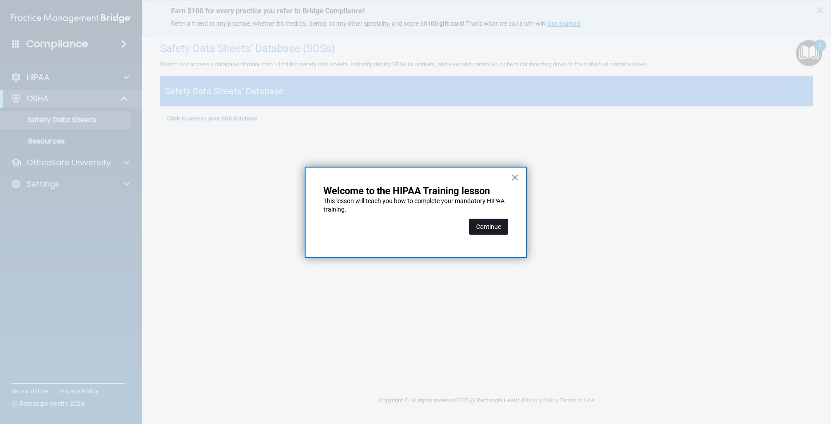
click at [501, 229] on button "Continue" at bounding box center [488, 227] width 39 height 16
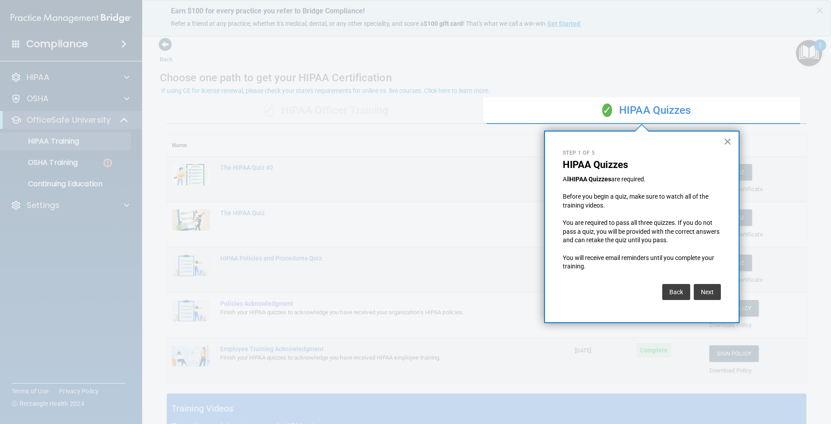
click at [730, 143] on button "×" at bounding box center [728, 141] width 8 height 14
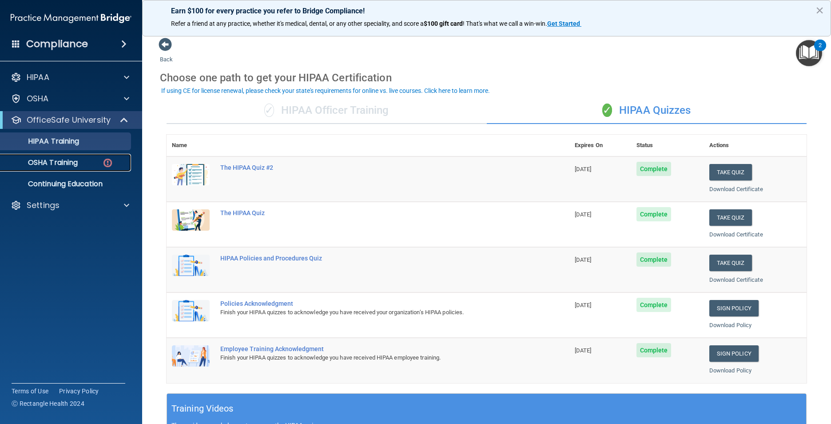
click at [56, 171] on link "OSHA Training" at bounding box center [61, 163] width 140 height 18
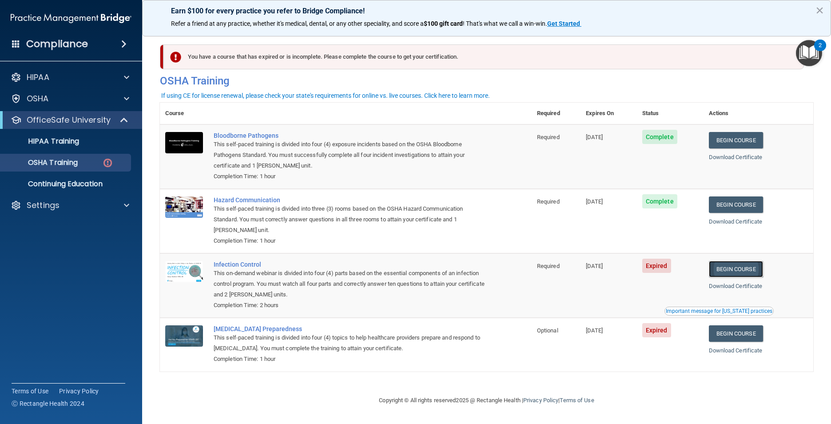
click at [749, 267] on link "Begin Course" at bounding box center [736, 269] width 54 height 16
click at [60, 79] on div "HIPAA" at bounding box center [59, 77] width 110 height 11
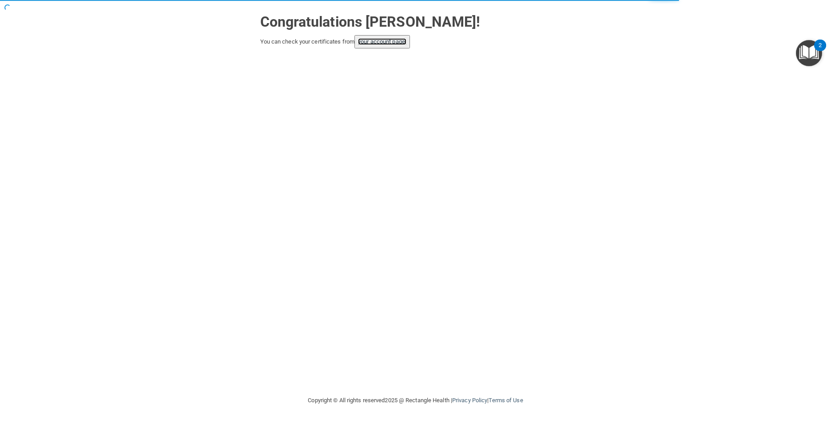
click at [397, 40] on link "your account page!" at bounding box center [382, 41] width 48 height 7
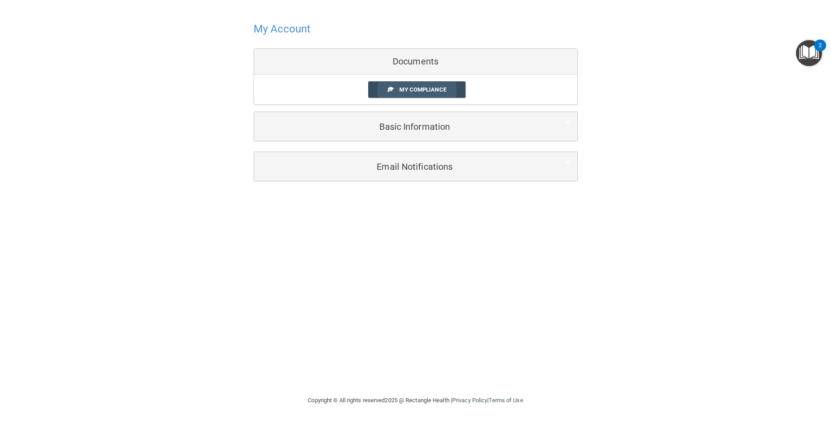
click at [400, 92] on span "My Compliance" at bounding box center [422, 89] width 47 height 7
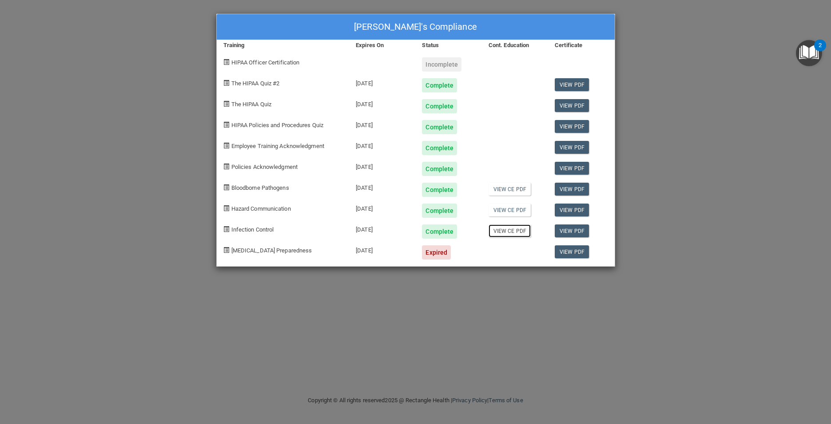
click at [514, 235] on link "View CE PDF" at bounding box center [510, 230] width 42 height 13
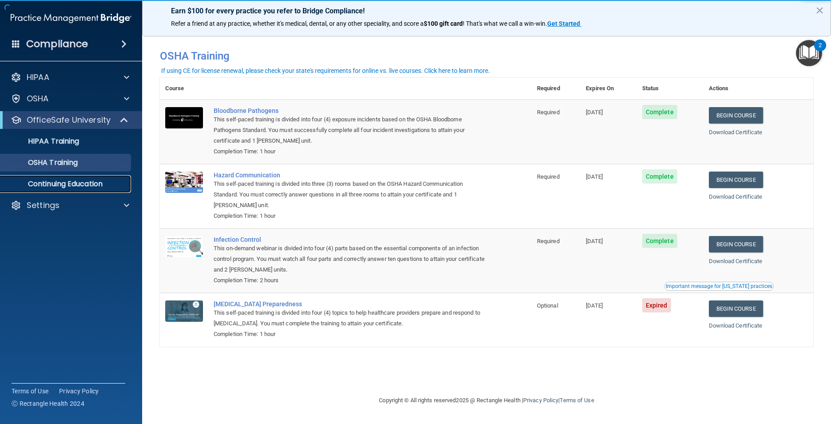
click at [45, 182] on p "Continuing Education" at bounding box center [66, 183] width 121 height 9
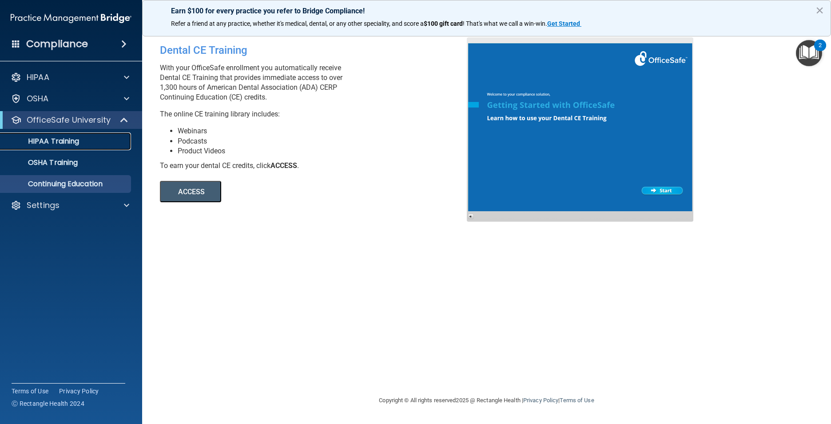
click at [53, 139] on p "HIPAA Training" at bounding box center [42, 141] width 73 height 9
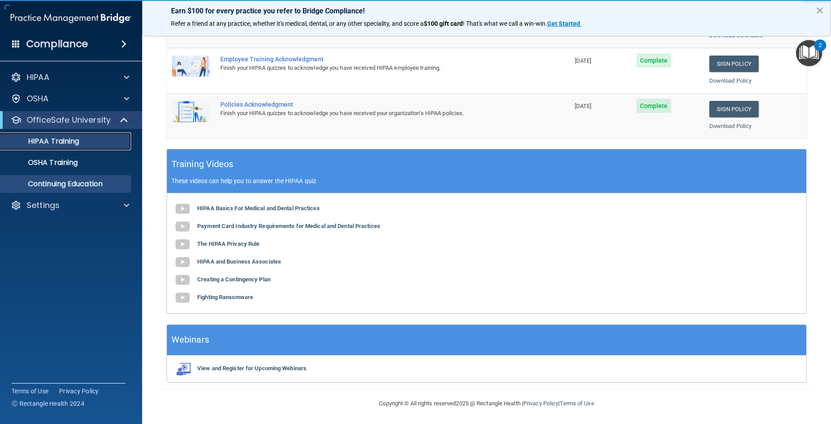
scroll to position [245, 0]
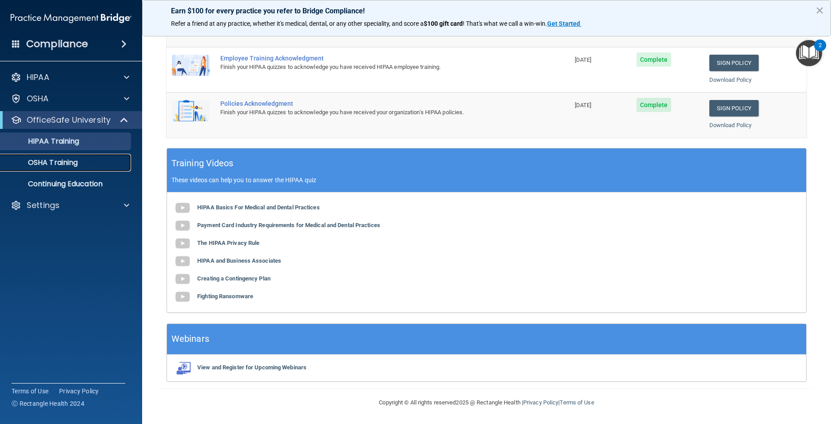
click at [75, 168] on link "OSHA Training" at bounding box center [61, 163] width 140 height 18
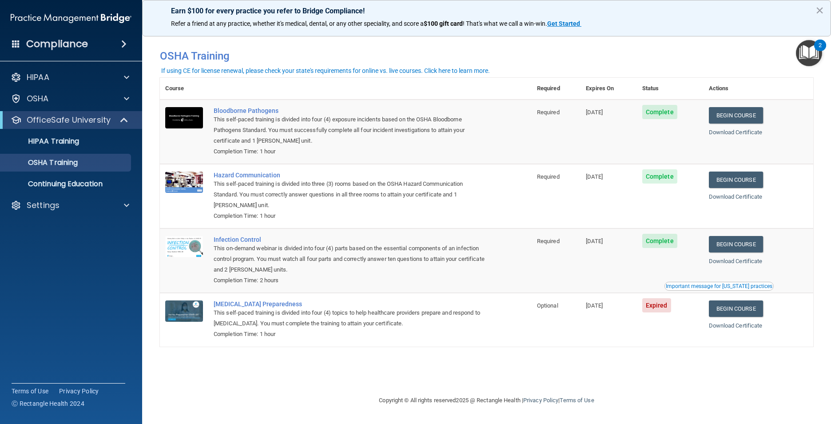
click at [810, 59] on img "Open Resource Center, 2 new notifications" at bounding box center [809, 53] width 26 height 26
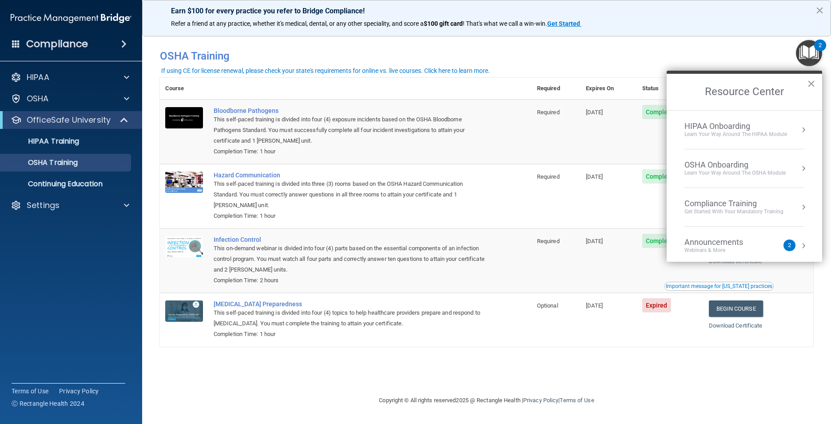
click at [742, 132] on div "Learn Your Way around the HIPAA module" at bounding box center [736, 135] width 103 height 8
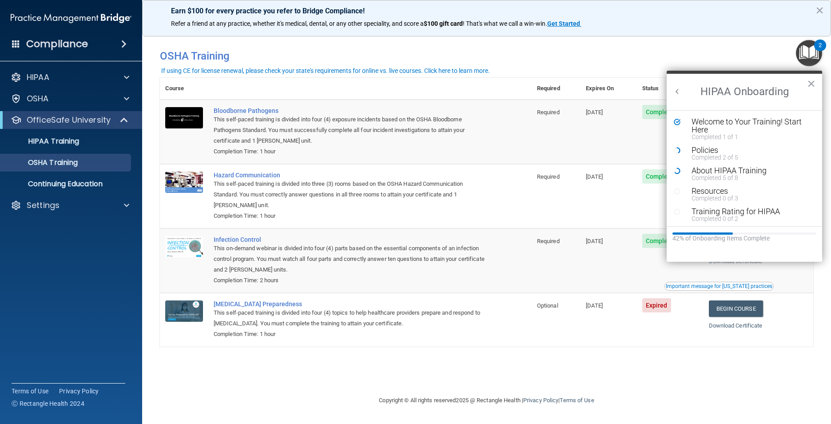
click at [801, 55] on img "Open Resource Center, 2 new notifications" at bounding box center [809, 53] width 26 height 26
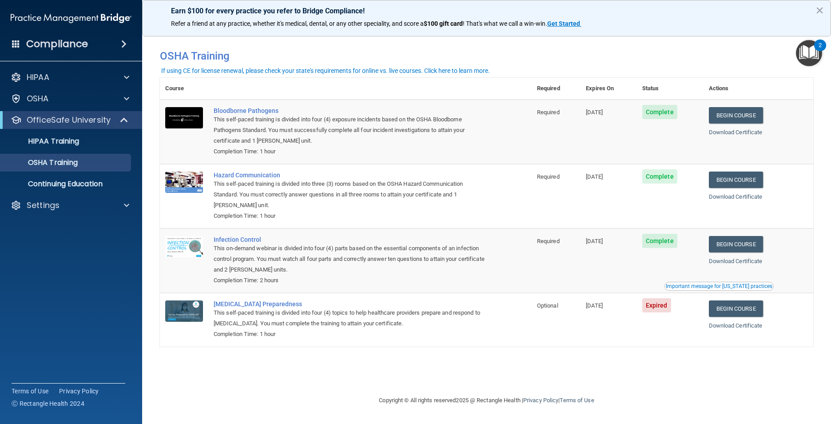
click at [802, 60] on img "Open Resource Center, 2 new notifications" at bounding box center [809, 53] width 26 height 26
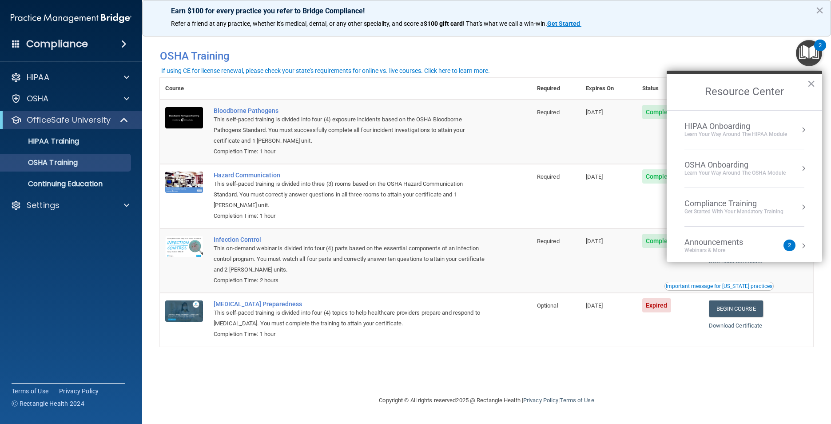
click at [739, 169] on div "OSHA Onboarding" at bounding box center [735, 165] width 101 height 10
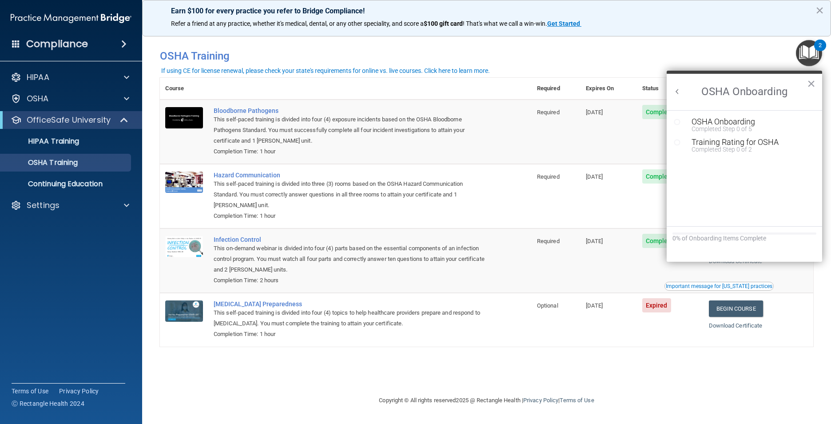
click at [802, 49] on img "Open Resource Center, 2 new notifications" at bounding box center [809, 53] width 26 height 26
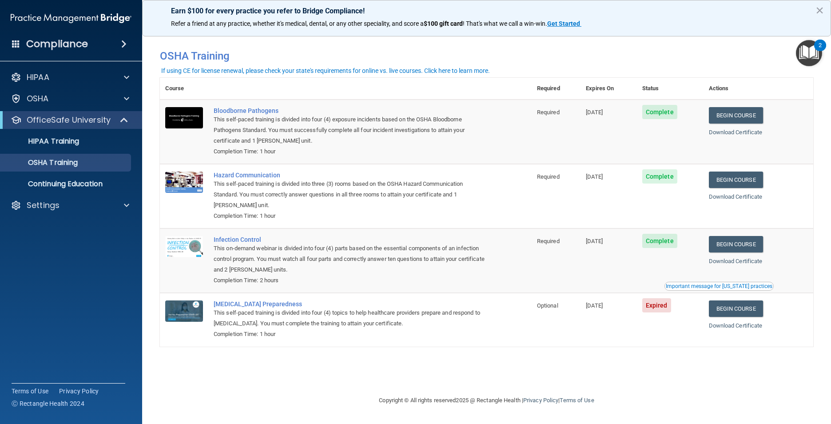
click at [808, 61] on img "Open Resource Center, 2 new notifications" at bounding box center [809, 53] width 26 height 26
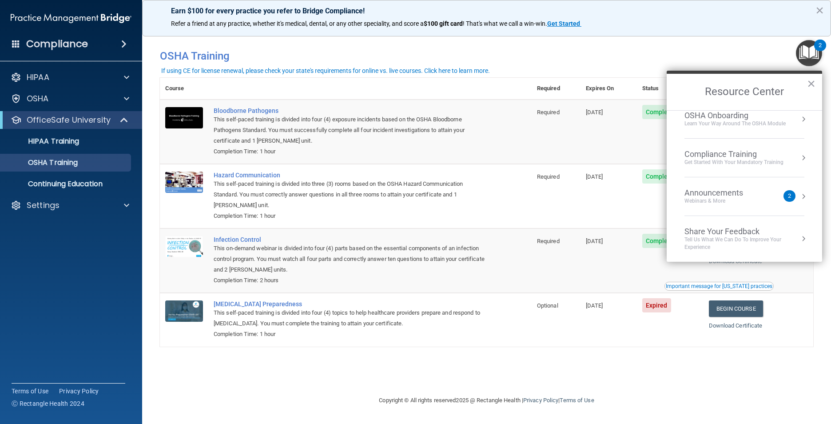
scroll to position [50, 0]
